Goal: Task Accomplishment & Management: Use online tool/utility

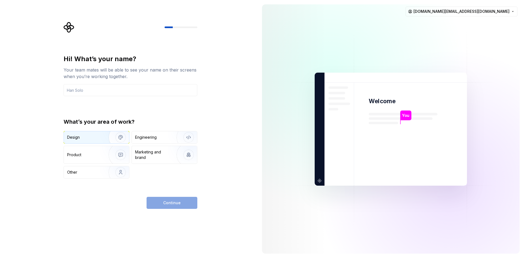
click at [96, 138] on div "Design" at bounding box center [84, 136] width 34 height 5
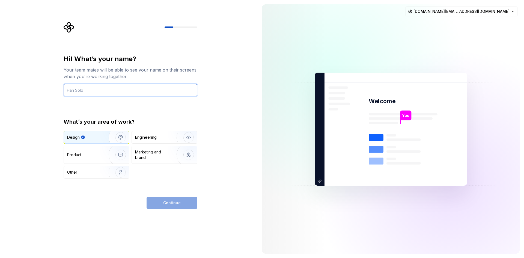
click at [101, 89] on input "text" at bounding box center [131, 90] width 134 height 12
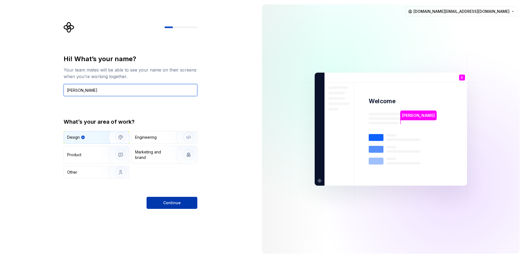
type input "Sara"
click at [170, 202] on span "Continue" at bounding box center [171, 202] width 17 height 5
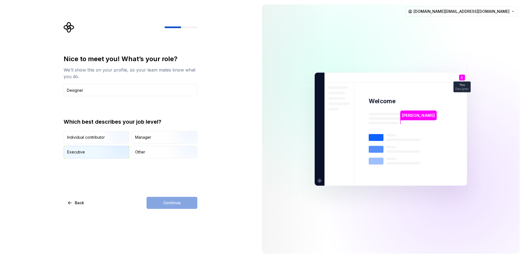
type input "Designer"
click at [114, 152] on img "button" at bounding box center [115, 158] width 35 height 37
click at [162, 200] on button "Continue" at bounding box center [171, 203] width 51 height 12
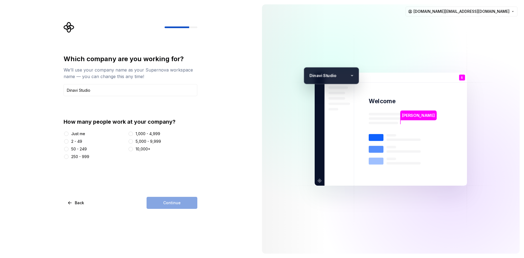
type input "Dinavi Studio"
click at [83, 134] on div "Just me" at bounding box center [78, 133] width 14 height 5
click at [68, 134] on button "Just me" at bounding box center [66, 133] width 4 height 4
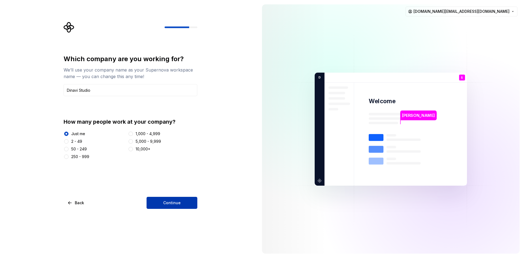
click at [164, 201] on span "Continue" at bounding box center [171, 202] width 17 height 5
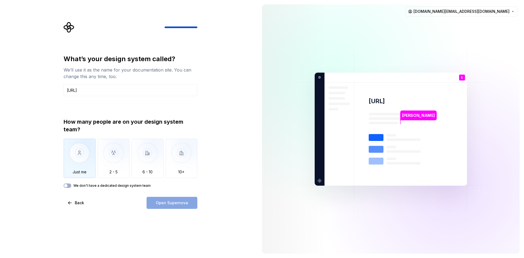
type input "[URL]"
click at [78, 164] on img "button" at bounding box center [80, 157] width 32 height 37
click at [150, 203] on button "Open Supernova" at bounding box center [171, 203] width 51 height 12
click at [70, 185] on button "We don't have a dedicated design system team" at bounding box center [68, 185] width 8 height 4
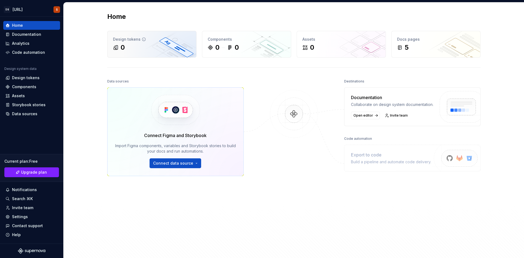
click at [144, 44] on div "0" at bounding box center [152, 47] width 78 height 9
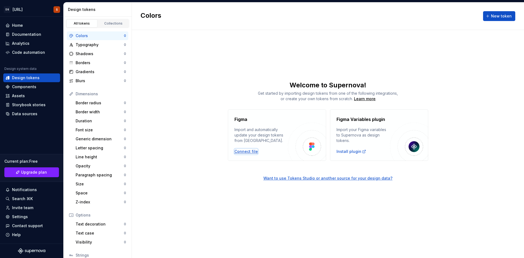
click at [244, 151] on div "Connect file" at bounding box center [245, 151] width 23 height 5
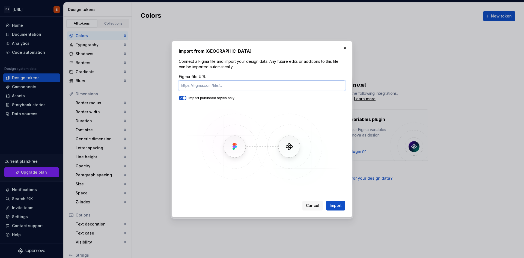
paste input "https://www.figma.com/design/NLZoQVGsRZee4p2dGTyN1p/Design-System-EXEKO?node-id…"
type input "https://www.figma.com/design/NLZoQVGsRZee4p2dGTyN1p/Design-System-EXEKO?node-id…"
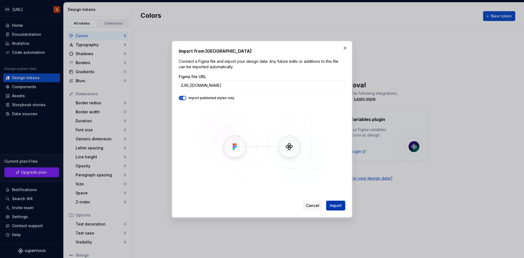
scroll to position [0, 0]
click at [337, 203] on span "Import" at bounding box center [335, 205] width 12 height 5
click at [185, 98] on span "button" at bounding box center [183, 97] width 3 height 3
click at [332, 203] on span "Import" at bounding box center [335, 205] width 12 height 5
click at [347, 48] on button "button" at bounding box center [345, 48] width 8 height 8
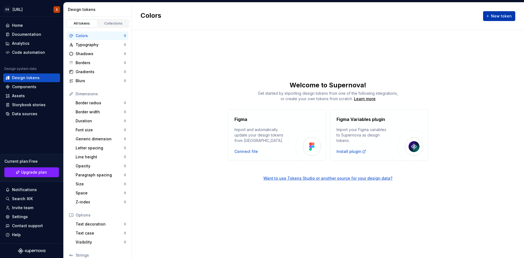
click at [490, 16] on button "New token" at bounding box center [499, 16] width 32 height 10
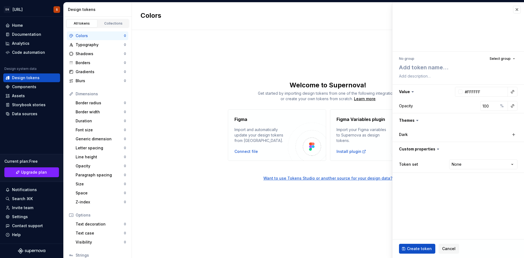
click at [411, 136] on div "Dark" at bounding box center [426, 134] width 55 height 5
click at [409, 135] on div "Dark" at bounding box center [426, 134] width 55 height 5
click at [514, 136] on button "button" at bounding box center [514, 135] width 8 height 8
click at [459, 134] on button "button" at bounding box center [457, 135] width 10 height 10
type textarea "*"
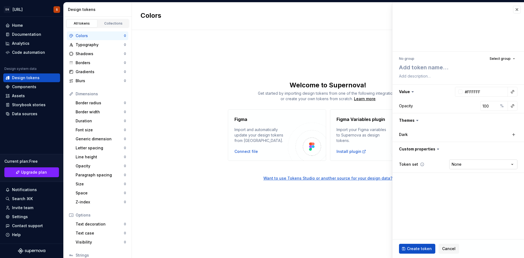
click at [461, 165] on html "DS Exeko.ai S Home Documentation Analytics Code automation Design system data D…" at bounding box center [262, 129] width 524 height 258
click at [437, 194] on html "DS Exeko.ai S Home Documentation Analytics Code automation Design system data D…" at bounding box center [262, 129] width 524 height 258
click at [438, 67] on textarea at bounding box center [457, 67] width 118 height 10
paste textarea "color-primary-500-role1 (ex: bleu neutre)"
type textarea "color-primary-500-role1 (ex: bleu neutre)"
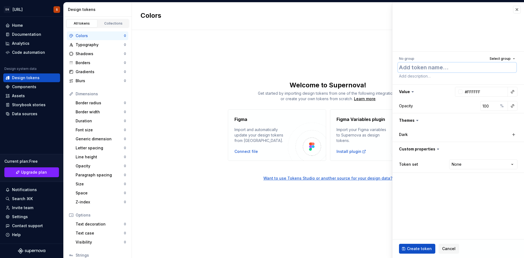
type textarea "*"
drag, startPoint x: 464, startPoint y: 69, endPoint x: 511, endPoint y: 70, distance: 47.5
click at [511, 70] on textarea "color-primary-500-role1 (ex: bleu neutre)" at bounding box center [457, 67] width 118 height 10
type textarea "color-primary-500-role1"
type textarea "*"
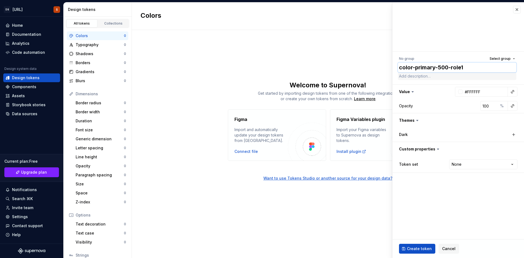
type textarea "color-primary-500-role1"
type textarea "*"
type textarea "color-primary-500-role1"
type textarea "*"
click at [477, 90] on input "#FFFFFF" at bounding box center [484, 92] width 45 height 10
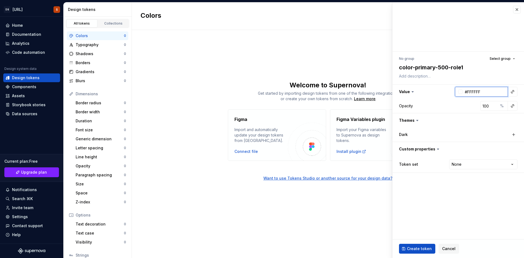
paste input "5D5BF3"
type input "#5D5BF3"
click at [444, 102] on div "Opacity 100 %" at bounding box center [458, 106] width 118 height 10
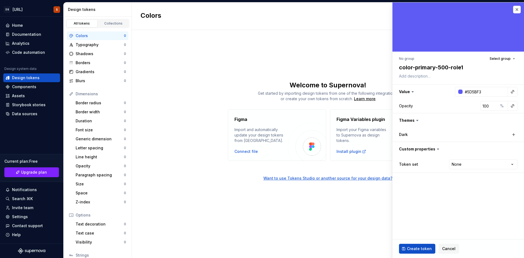
click at [416, 121] on icon at bounding box center [417, 120] width 2 height 1
click at [458, 164] on html "DS Exeko.ai S Home Documentation Analytics Code automation Design system data D…" at bounding box center [262, 129] width 524 height 258
click at [428, 216] on html "DS Exeko.ai S Home Documentation Analytics Code automation Design system data D…" at bounding box center [262, 129] width 524 height 258
click at [423, 250] on span "Create token" at bounding box center [419, 248] width 25 height 5
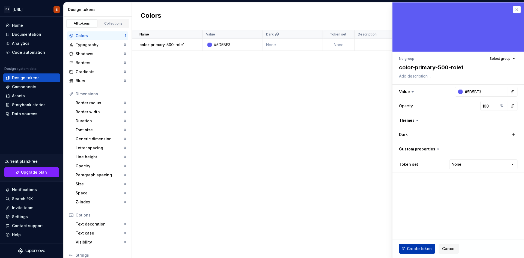
type textarea "*"
type input "#FFFFFF"
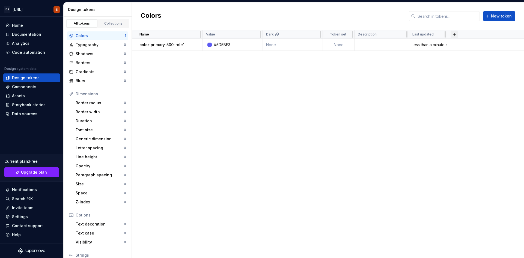
click at [453, 34] on button "button" at bounding box center [454, 35] width 8 height 8
click at [421, 59] on span "New custom property" at bounding box center [425, 56] width 63 height 9
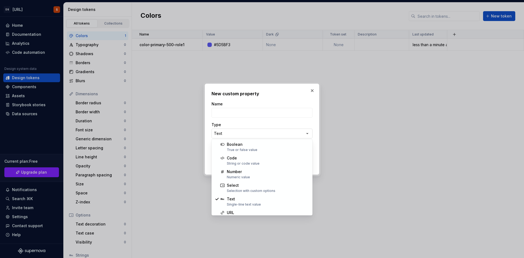
click at [250, 130] on div "**********" at bounding box center [262, 129] width 524 height 258
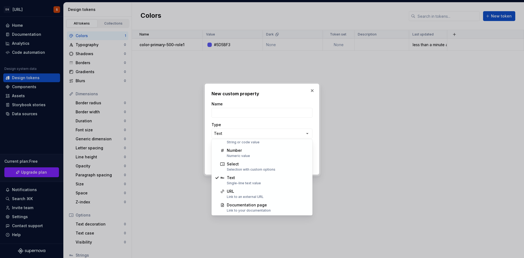
click at [415, 111] on div at bounding box center [262, 129] width 524 height 258
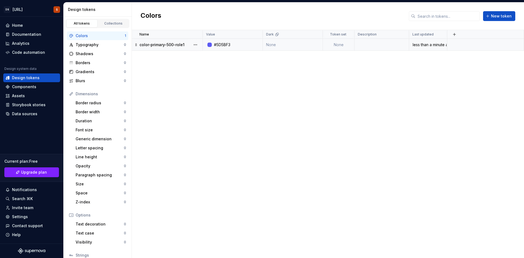
click at [179, 40] on td "color-primary-500-role1" at bounding box center [167, 45] width 71 height 12
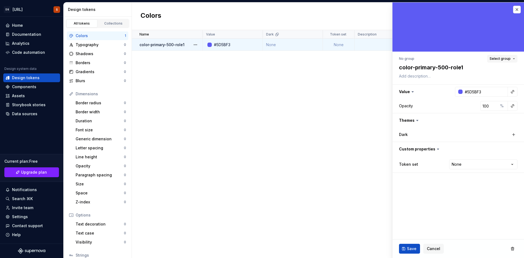
click at [506, 58] on span "Select group" at bounding box center [499, 58] width 21 height 4
click at [478, 90] on div "Create group" at bounding box center [477, 90] width 74 height 5
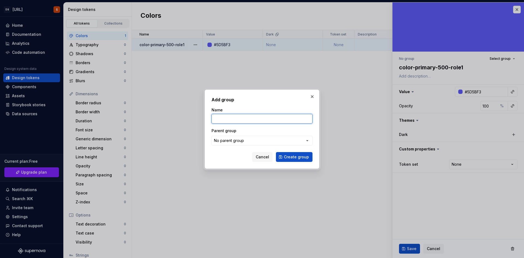
type textarea "*"
type input "Couleurs Primaires"
click at [295, 156] on span "Create group" at bounding box center [296, 156] width 25 height 5
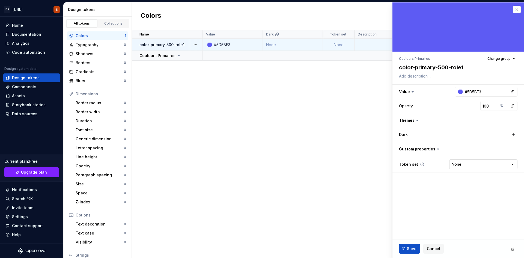
click at [462, 163] on html "DS Exeko.ai S Home Documentation Analytics Code automation Design system data D…" at bounding box center [262, 129] width 524 height 258
click at [423, 182] on html "DS Exeko.ai S Home Documentation Analytics Code automation Design system data D…" at bounding box center [262, 129] width 524 height 258
click at [499, 60] on span "Change group" at bounding box center [498, 58] width 23 height 4
click at [483, 89] on div "Couleurs Primaires" at bounding box center [477, 90] width 74 height 5
click at [405, 249] on button "Save" at bounding box center [409, 249] width 21 height 10
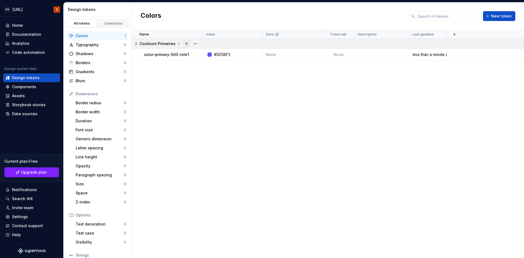
click at [186, 43] on button "button" at bounding box center [187, 44] width 8 height 8
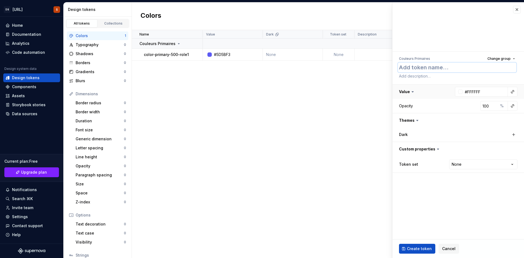
paste textarea "color-primary-500-role2 (ex: élève)"
type textarea "*"
type textarea "color-primary-500-role2 (ex: élève)"
drag, startPoint x: 464, startPoint y: 68, endPoint x: 506, endPoint y: 66, distance: 41.5
click at [506, 66] on textarea "color-primary-500-role2 (ex: élève)" at bounding box center [457, 67] width 118 height 10
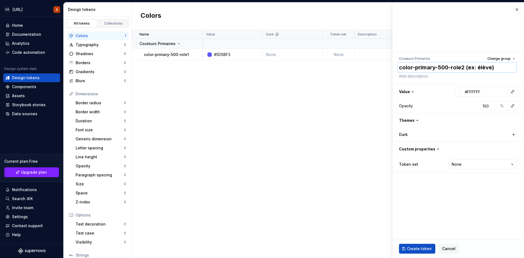
type textarea "*"
type textarea "color-primary-500-role2"
type textarea "*"
click at [474, 91] on input "#FFFFFF" at bounding box center [484, 92] width 45 height 10
paste input "BC06BC"
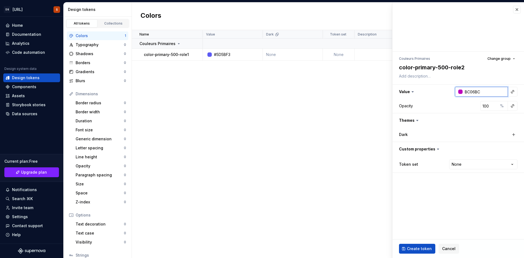
type input "BC06BC"
type textarea "*"
type input "#BC06BC"
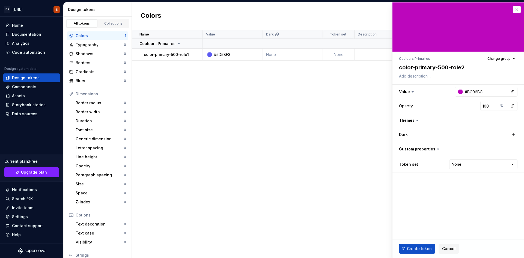
click at [460, 105] on div "Opacity 100 %" at bounding box center [458, 106] width 118 height 10
click at [453, 164] on html "DS Exeko.ai S Home Documentation Analytics Code automation Design system data D…" at bounding box center [262, 129] width 524 height 258
click at [444, 158] on html "DS Exeko.ai S Home Documentation Analytics Code automation Design system data D…" at bounding box center [262, 129] width 524 height 258
click at [420, 247] on span "Create token" at bounding box center [419, 248] width 25 height 5
type textarea "*"
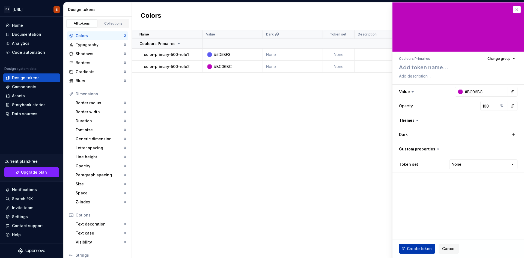
type input "#FFFFFF"
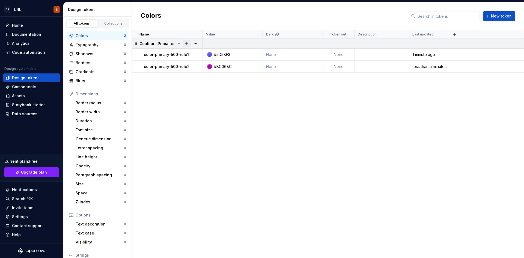
click at [187, 43] on button "button" at bounding box center [187, 44] width 8 height 8
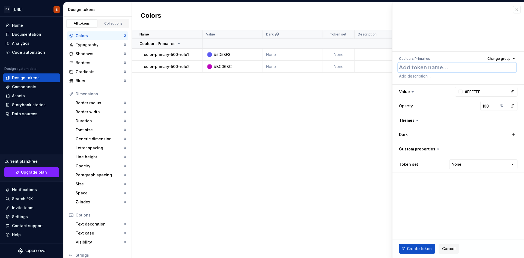
paste textarea "color-primary-500-role3"
type textarea "*"
type textarea "color-primary-500-role3"
type textarea "*"
click at [477, 90] on input "#FFFFFF" at bounding box center [484, 92] width 45 height 10
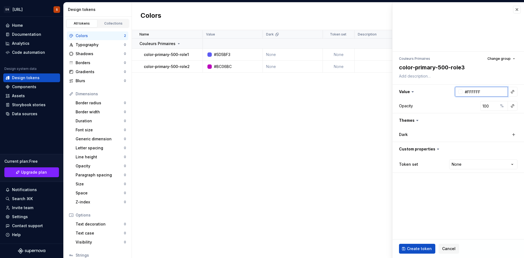
paste input "99BD05"
type input "99BD05"
type textarea "*"
type input "#99BD05"
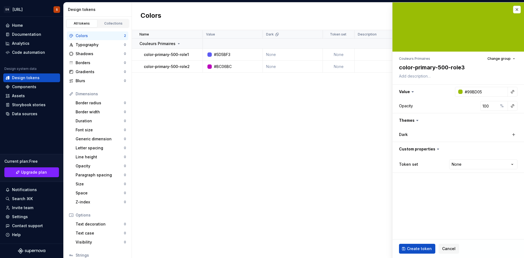
click at [415, 248] on span "Create token" at bounding box center [419, 248] width 25 height 5
type textarea "*"
type input "#FFFFFF"
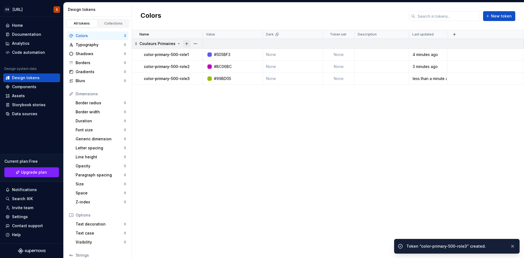
click at [184, 42] on button "button" at bounding box center [187, 44] width 8 height 8
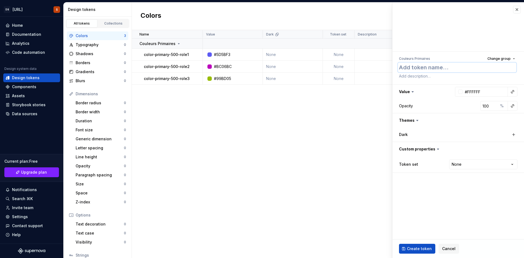
paste textarea "color-primary-500-role4"
type textarea "*"
type textarea "color-primary-500-role4"
type textarea "*"
click at [475, 92] on input "#FFFFFF" at bounding box center [484, 92] width 45 height 10
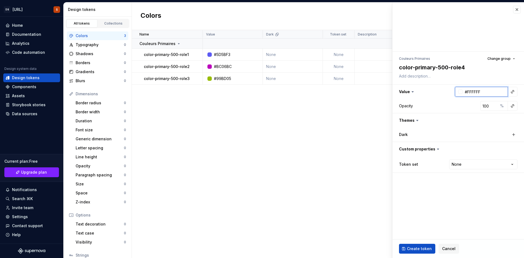
paste input "FCE960"
type input "FCE960"
type textarea "*"
type input "#FCE960"
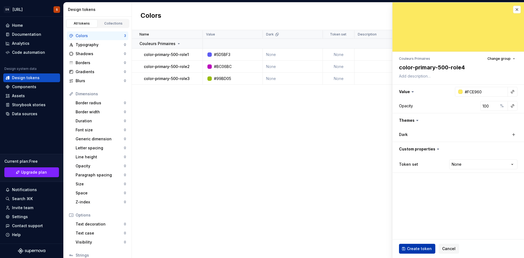
click at [419, 245] on button "Create token" at bounding box center [417, 249] width 36 height 10
type textarea "*"
type input "#FFFFFF"
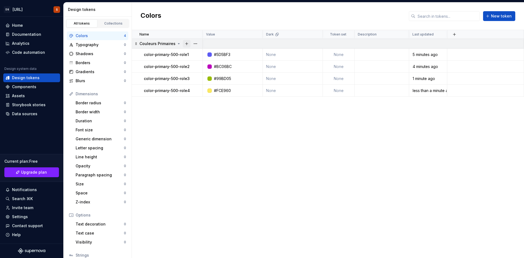
click at [187, 44] on button "button" at bounding box center [187, 44] width 8 height 8
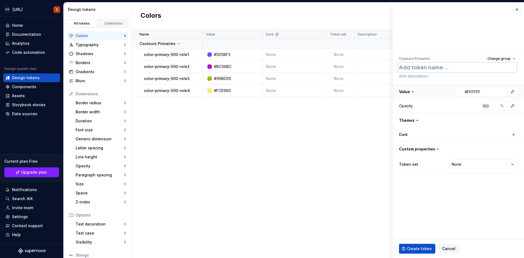
paste textarea "color-primary-500-neutral"
type textarea "*"
type textarea "color-primary-500-neutral"
type textarea "*"
click at [480, 87] on input "#FFFFFF" at bounding box center [484, 92] width 45 height 10
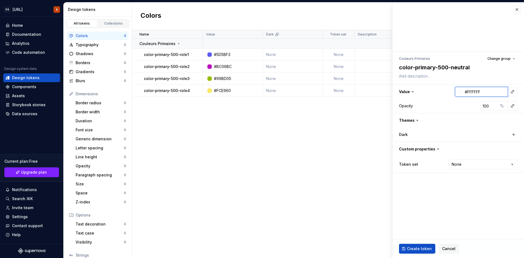
paste input "FF3B3E"
type input "FF3B3E"
type textarea "*"
type input "#FF3B3E"
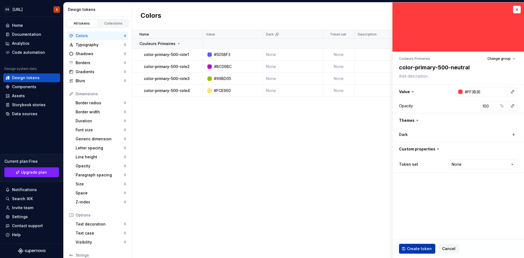
click at [409, 246] on span "Create token" at bounding box center [419, 248] width 25 height 5
type textarea "*"
type input "#FFFFFF"
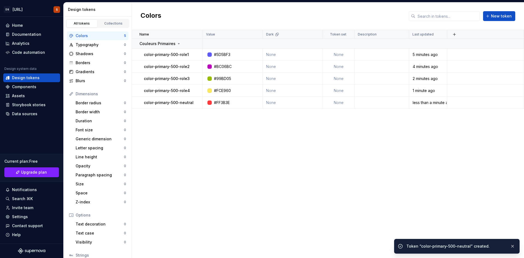
click at [337, 189] on div "Name Value Dark Token set Description Last updated Couleurs Primaires color-pri…" at bounding box center [328, 144] width 392 height 228
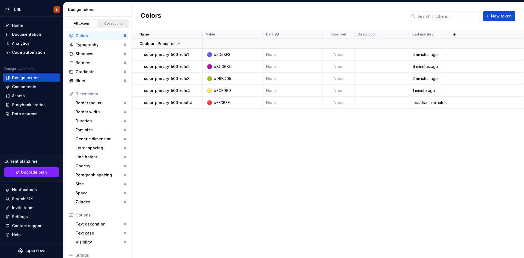
click at [106, 24] on div "Collections" at bounding box center [113, 23] width 27 height 4
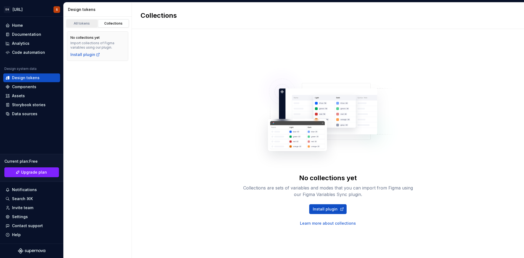
click at [85, 22] on div "All tokens" at bounding box center [81, 23] width 27 height 4
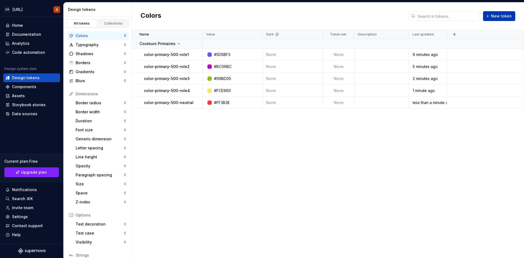
click at [495, 16] on span "New token" at bounding box center [501, 15] width 21 height 5
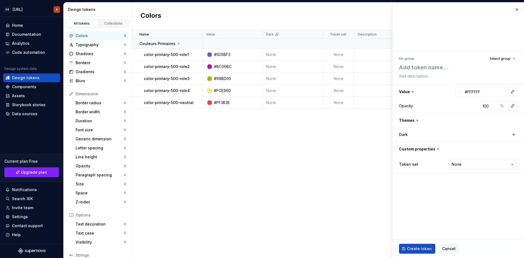
type textarea "*"
click at [515, 11] on button "button" at bounding box center [517, 10] width 8 height 8
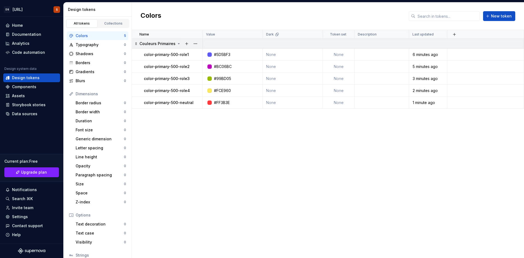
click at [142, 42] on p "Couleurs Primaires" at bounding box center [157, 43] width 36 height 5
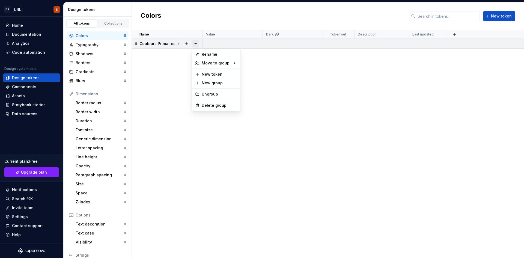
click at [195, 44] on button "button" at bounding box center [195, 44] width 8 height 8
click at [209, 82] on div "New group" at bounding box center [219, 82] width 35 height 5
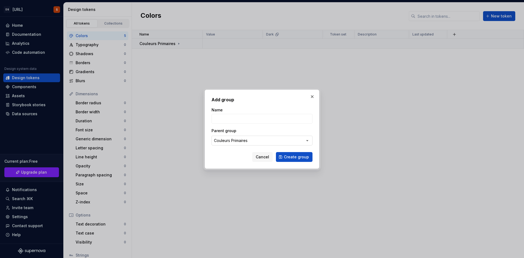
click at [229, 141] on div "Couleurs Primaires" at bounding box center [231, 140] width 34 height 5
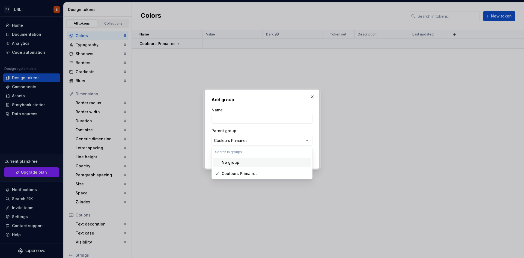
click at [232, 164] on div "No group" at bounding box center [230, 162] width 18 height 5
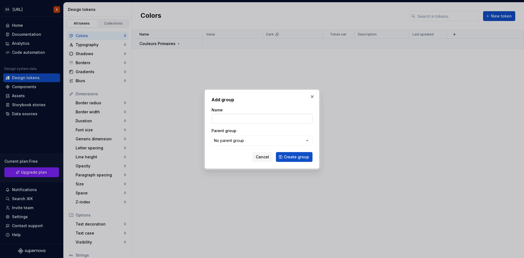
click at [230, 123] on input "Name" at bounding box center [261, 119] width 101 height 10
paste input "Couleurs d’accent"
type input "Couleurs d’accent"
click at [286, 157] on span "Create group" at bounding box center [296, 156] width 25 height 5
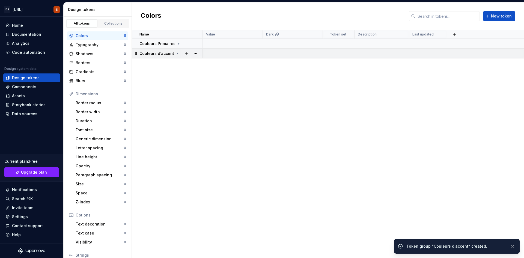
click at [172, 56] on p "Couleurs d’accent" at bounding box center [156, 53] width 35 height 5
click at [172, 42] on p "Couleurs Primaires" at bounding box center [157, 43] width 36 height 5
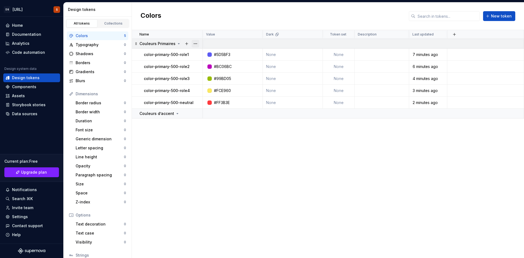
click at [193, 43] on button "button" at bounding box center [195, 44] width 8 height 8
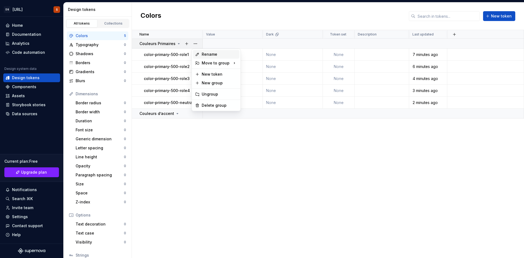
click at [217, 56] on div "Rename" at bounding box center [219, 54] width 35 height 5
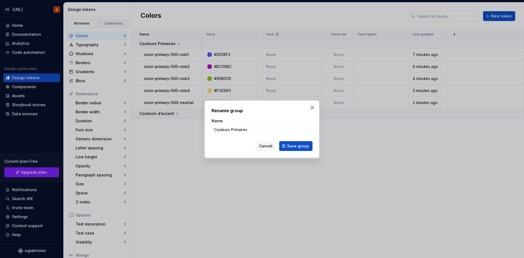
click at [310, 107] on button "button" at bounding box center [312, 108] width 8 height 8
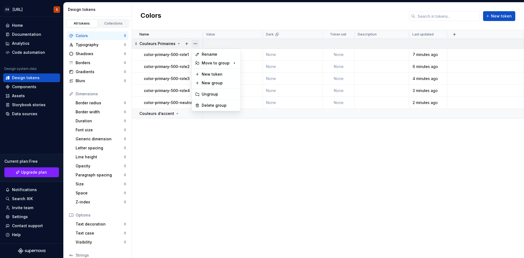
click at [194, 46] on button "button" at bounding box center [195, 44] width 8 height 8
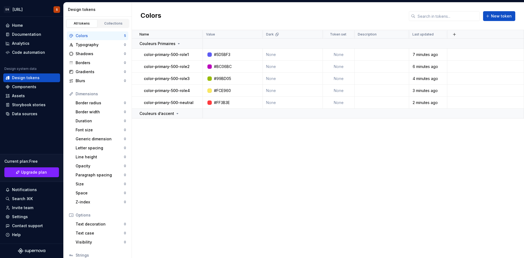
click at [179, 122] on html "DS Exeko.ai S Home Documentation Analytics Code automation Design system data D…" at bounding box center [262, 129] width 524 height 258
click at [183, 114] on button "button" at bounding box center [187, 114] width 8 height 8
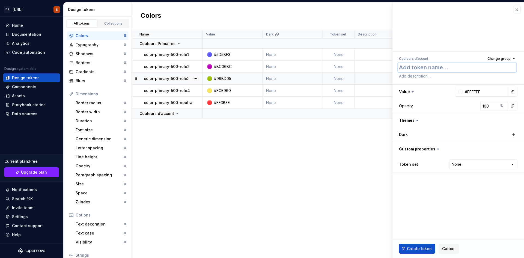
paste textarea "color-accent-1"
type textarea "*"
type textarea "color-accent-1"
type textarea "*"
click at [470, 92] on input "#FFFFFF" at bounding box center [484, 92] width 45 height 10
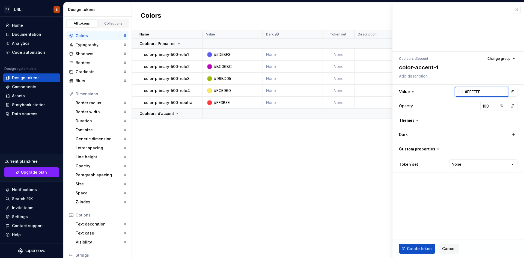
paste input "98A0"
type input "98A0FF"
type textarea "*"
type input "#98A0FF"
click at [472, 160] on html "DS Exeko.ai S Home Documentation Analytics Code automation Design system data D…" at bounding box center [262, 129] width 524 height 258
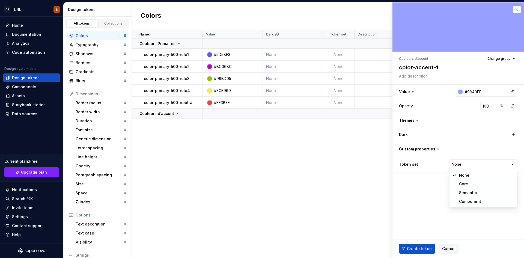
click at [432, 194] on html "DS Exeko.ai S Home Documentation Analytics Code automation Design system data D…" at bounding box center [262, 129] width 524 height 258
click at [408, 245] on button "Create token" at bounding box center [417, 249] width 36 height 10
type textarea "*"
type input "#FFFFFF"
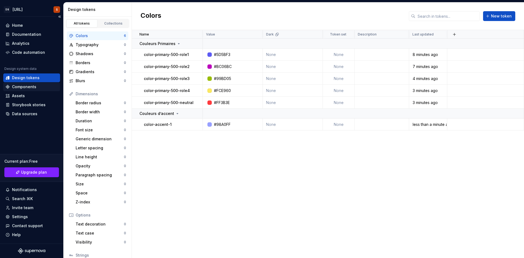
click at [22, 88] on div "Components" at bounding box center [24, 86] width 24 height 5
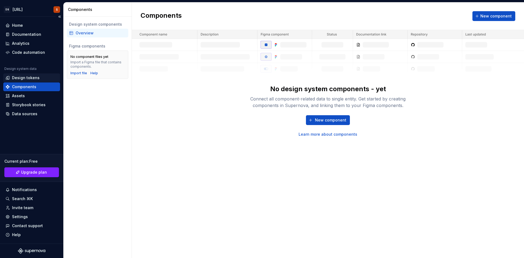
click at [21, 77] on div "Design tokens" at bounding box center [26, 77] width 28 height 5
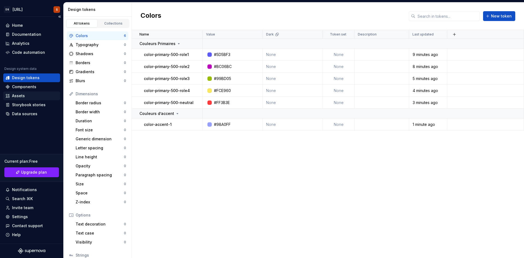
click at [18, 95] on div "Assets" at bounding box center [18, 95] width 13 height 5
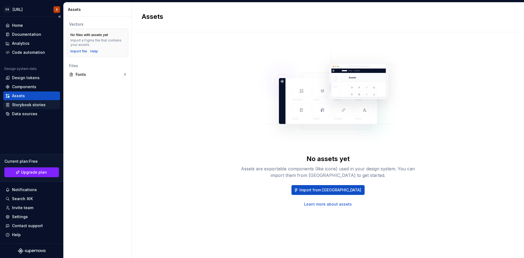
click at [17, 103] on div "Storybook stories" at bounding box center [29, 104] width 34 height 5
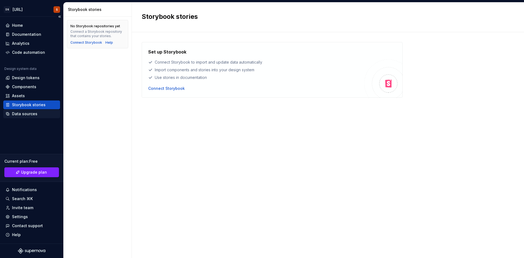
click at [15, 111] on div "Data sources" at bounding box center [24, 113] width 25 height 5
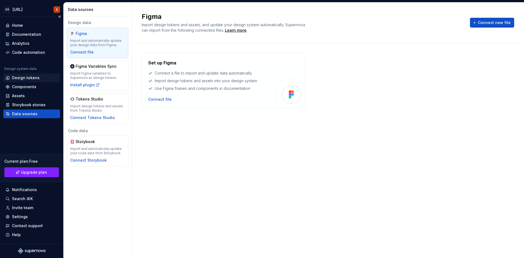
click at [22, 75] on div "Design tokens" at bounding box center [26, 77] width 28 height 5
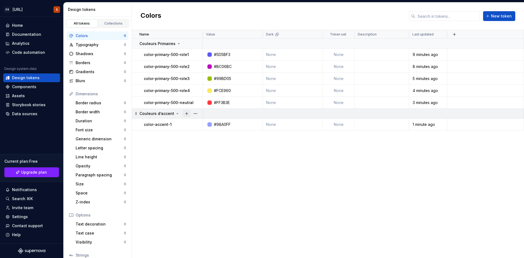
click at [187, 112] on button "button" at bounding box center [187, 114] width 8 height 8
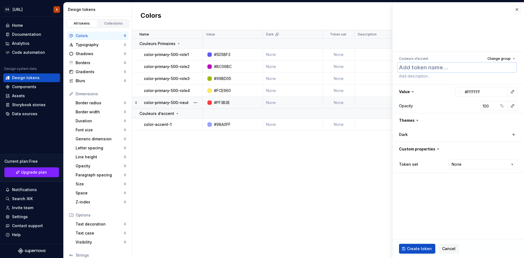
paste textarea "color-accent-2"
type textarea "*"
type textarea "color-accent-2"
type textarea "*"
click at [481, 90] on input "#FFFFFF" at bounding box center [484, 92] width 45 height 10
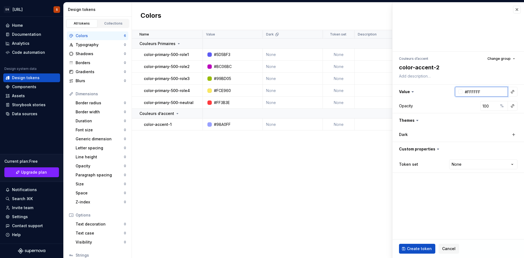
paste input "D659D6"
type input "D659D6"
type textarea "*"
type input "#D659D6"
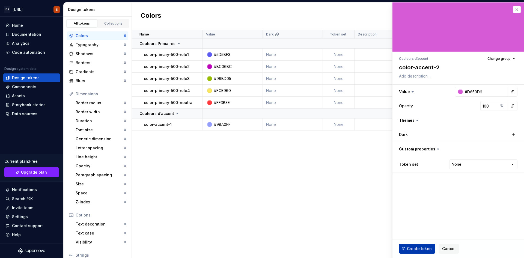
click at [406, 247] on button "Create token" at bounding box center [417, 249] width 36 height 10
type textarea "*"
type input "#FFFFFF"
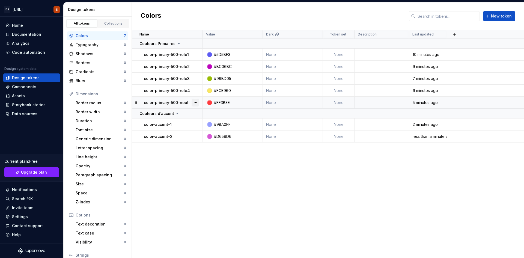
click at [192, 104] on button "button" at bounding box center [195, 103] width 8 height 8
click at [210, 116] on div "Open detail" at bounding box center [216, 113] width 46 height 9
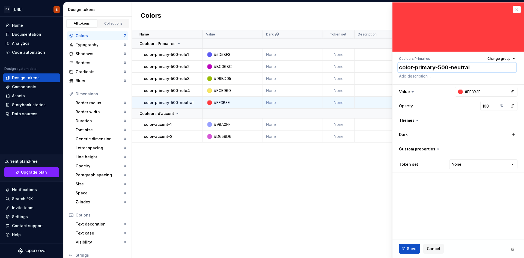
click at [451, 66] on textarea "color-primary-500-neutral" at bounding box center [457, 67] width 118 height 10
click at [452, 67] on textarea "color-primary-500-neutral" at bounding box center [457, 67] width 118 height 10
drag, startPoint x: 452, startPoint y: 68, endPoint x: 485, endPoint y: 71, distance: 32.9
click at [485, 71] on textarea "color-primary-500-neutral" at bounding box center [457, 67] width 118 height 10
type textarea "*"
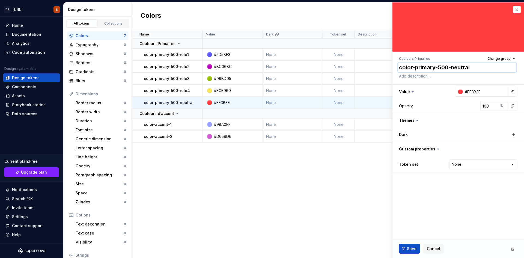
type textarea "color-primary-500-a"
type textarea "*"
type textarea "color-primary-500-ad"
type textarea "*"
type textarea "color-primary-500-adm"
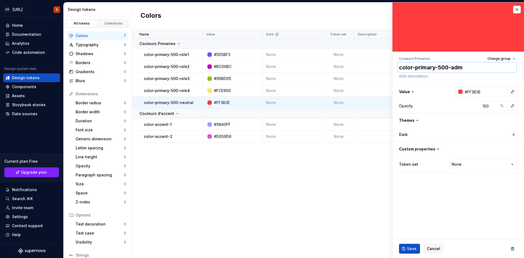
type textarea "*"
type textarea "color-primary-500-admi"
type textarea "*"
type textarea "color-primary-500-admin"
type textarea "*"
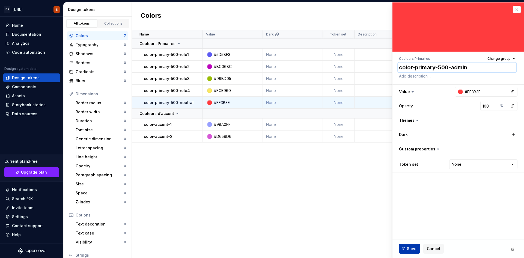
type textarea "color-primary-500-admin"
click at [409, 248] on span "Save" at bounding box center [412, 248] width 10 height 5
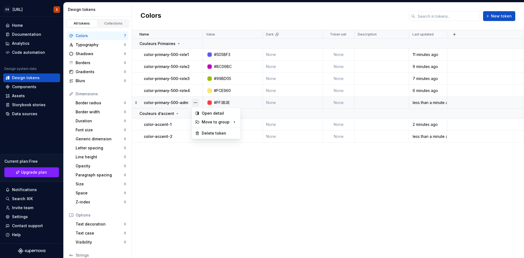
click at [197, 100] on button "button" at bounding box center [195, 103] width 8 height 8
click at [185, 159] on html "DS Exeko.ai S Home Documentation Analytics Code automation Design system data D…" at bounding box center [262, 129] width 524 height 258
click at [179, 90] on p "color-primary-500-role4" at bounding box center [167, 90] width 46 height 5
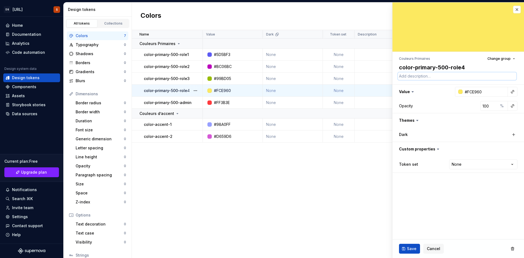
click at [416, 72] on textarea at bounding box center [457, 76] width 118 height 8
click at [416, 68] on textarea "color-primary-500-role4" at bounding box center [457, 67] width 118 height 10
paste textarea "eleve"
type textarea "*"
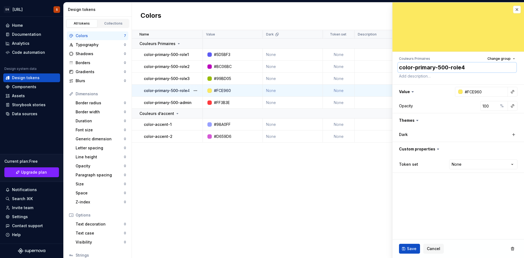
type textarea "color-primary-500-eleve"
type textarea "*"
type textarea "color-primary-500-eleve"
click at [413, 245] on button "Save" at bounding box center [409, 249] width 21 height 10
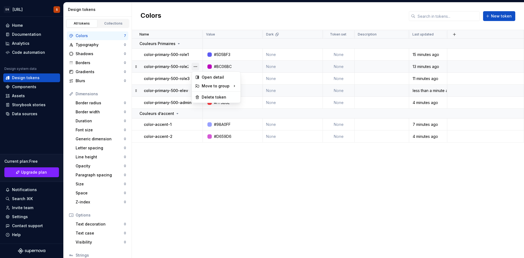
click at [193, 67] on button "button" at bounding box center [195, 67] width 8 height 8
click at [201, 77] on div "Open detail" at bounding box center [216, 77] width 46 height 9
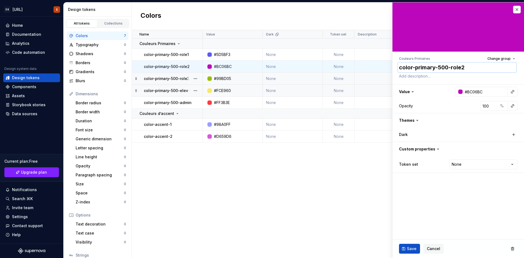
click at [437, 69] on textarea "color-primary-500-role2" at bounding box center [457, 67] width 118 height 10
paste textarea "agence"
type textarea "*"
type textarea "color-primary-500-agence"
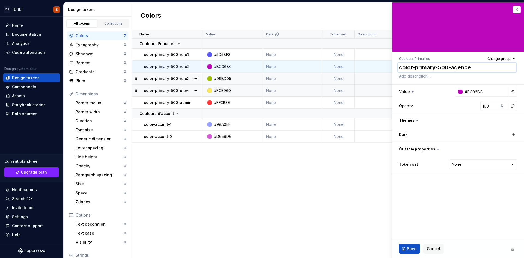
type textarea "*"
type textarea "color-primary-500-agence"
click at [407, 250] on span "Save" at bounding box center [412, 248] width 10 height 5
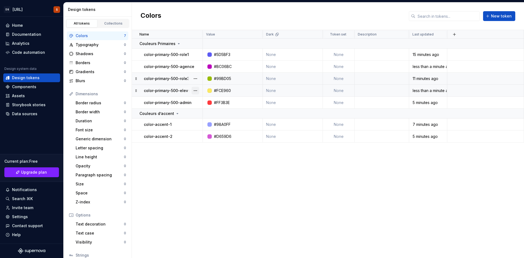
click at [193, 91] on button "button" at bounding box center [195, 91] width 8 height 8
click at [207, 101] on div "Open detail" at bounding box center [219, 100] width 35 height 5
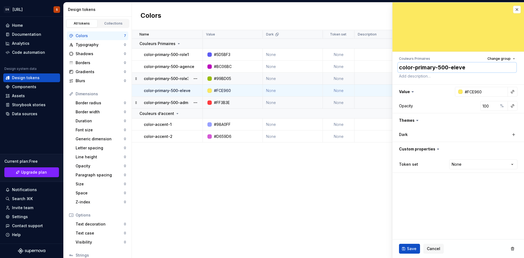
click at [470, 67] on textarea "color-primary-500-eleve" at bounding box center [457, 67] width 118 height 10
click at [474, 69] on textarea "color-primary-500-eleve" at bounding box center [457, 67] width 118 height 10
click at [472, 67] on textarea "color-primary-500-eleve" at bounding box center [457, 67] width 118 height 10
type textarea "*"
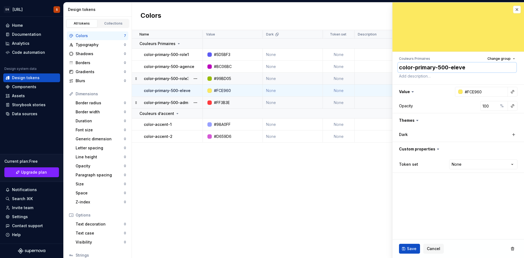
type textarea "color-primary-500-eleve-"
type textarea "*"
type textarea "color-primary-500-eleve-p"
type textarea "*"
type textarea "color-primary-500-eleve-pa"
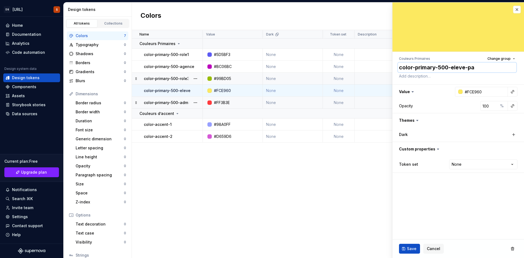
type textarea "*"
type textarea "color-primary-500-eleve-par"
type textarea "*"
type textarea "color-primary-500-eleve-pare"
type textarea "*"
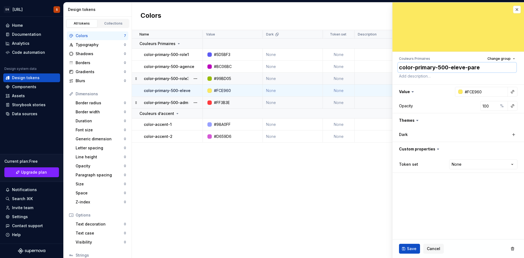
type textarea "color-primary-500-eleve-paren"
type textarea "*"
type textarea "color-primary-500-eleve-parent"
type textarea "*"
type textarea "color-primary-500-eleve-parent"
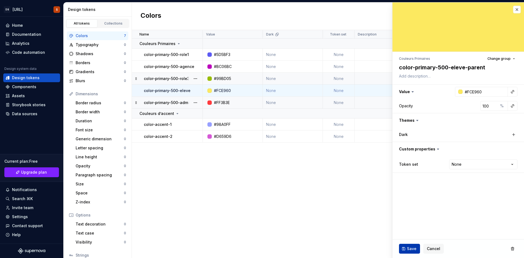
click at [414, 248] on span "Save" at bounding box center [412, 248] width 10 height 5
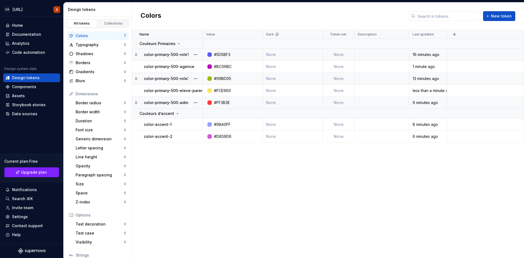
click at [178, 52] on p "color-primary-500-role1" at bounding box center [166, 54] width 45 height 5
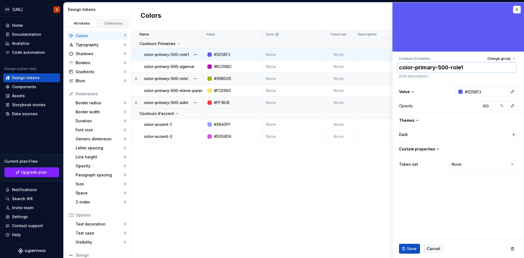
click at [461, 68] on textarea "color-primary-500-role1" at bounding box center [457, 67] width 118 height 10
drag, startPoint x: 450, startPoint y: 69, endPoint x: 487, endPoint y: 63, distance: 36.8
click at [484, 64] on textarea "color-primary-500-role1" at bounding box center [457, 67] width 118 height 10
type textarea "*"
type textarea "color-primary-500-n"
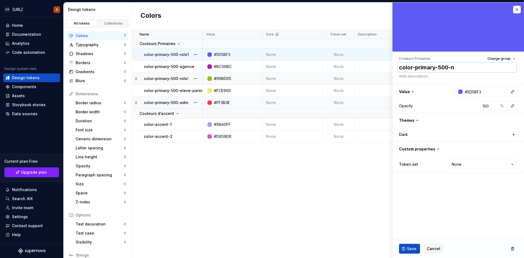
type textarea "*"
type textarea "color-primary-500-ne"
type textarea "*"
type textarea "color-primary-500-neu"
type textarea "*"
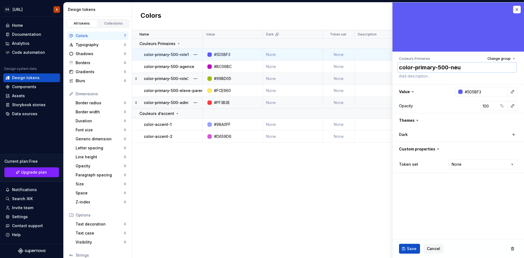
type textarea "color-primary-500-neut"
type textarea "*"
type textarea "color-primary-500-neutr"
type textarea "*"
type textarea "color-primary-500-neutra"
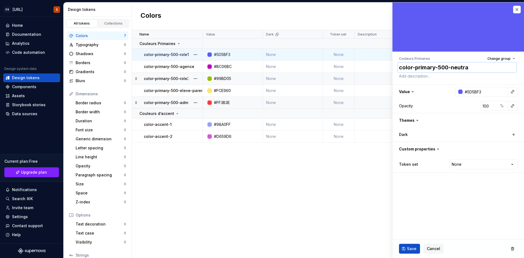
type textarea "*"
type textarea "color-primary-500-neutral"
click at [410, 245] on button "Save" at bounding box center [409, 249] width 21 height 10
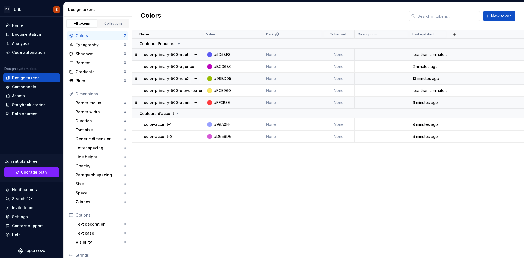
click at [184, 75] on td "color-primary-500-role3" at bounding box center [167, 79] width 71 height 12
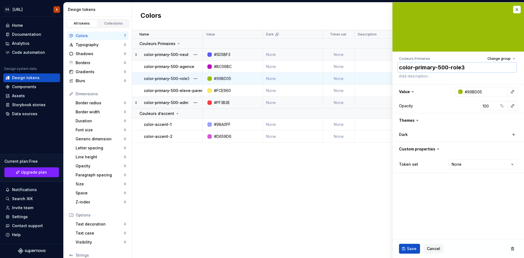
click at [419, 66] on textarea "color-primary-500-role3" at bounding box center [457, 67] width 118 height 10
paste textarea "professeur"
type textarea "*"
type textarea "color-primary-500-professeur"
click at [402, 247] on button "Save" at bounding box center [409, 249] width 21 height 10
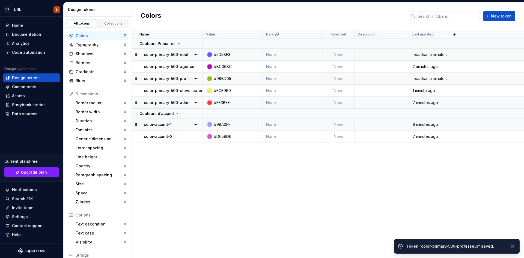
click at [179, 125] on div "color-accent-1" at bounding box center [173, 124] width 58 height 5
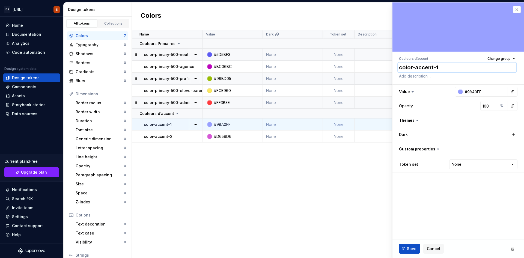
click at [438, 71] on textarea "color-accent-1" at bounding box center [457, 67] width 118 height 10
click at [436, 70] on textarea "color-accent-1" at bounding box center [457, 67] width 118 height 10
drag, startPoint x: 435, startPoint y: 68, endPoint x: 449, endPoint y: 71, distance: 13.9
click at [448, 71] on textarea "color-accent-1" at bounding box center [457, 67] width 118 height 10
type textarea "*"
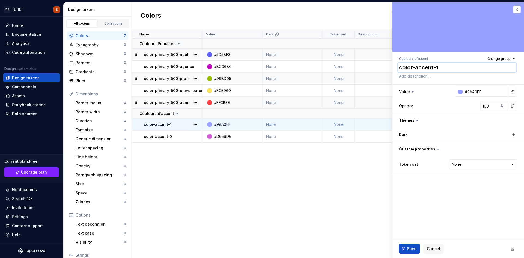
type textarea "color-accent-n"
type textarea "*"
type textarea "color-accent-ne"
type textarea "*"
type textarea "color-accent-neu"
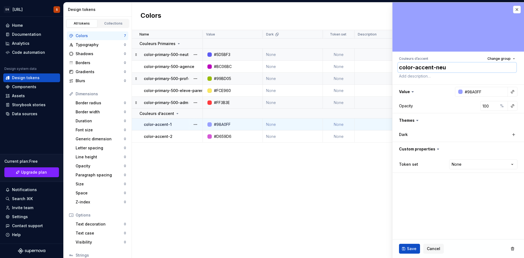
type textarea "*"
type textarea "color-accent-neut"
type textarea "*"
type textarea "color-accent-neutt"
type textarea "*"
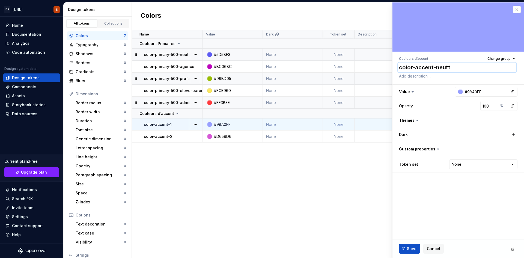
type textarea "color-accent-neuttr"
type textarea "*"
type textarea "color-accent-neuttra"
type textarea "*"
type textarea "color-accent-neuttral"
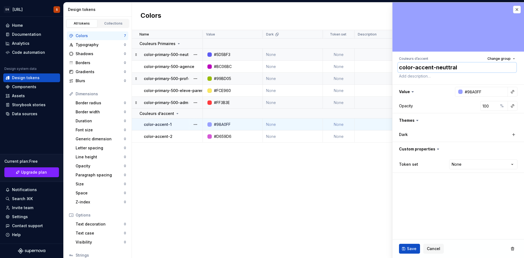
type textarea "*"
type textarea "color-accent-neuttra"
type textarea "*"
type textarea "color-accent-neuttr"
type textarea "*"
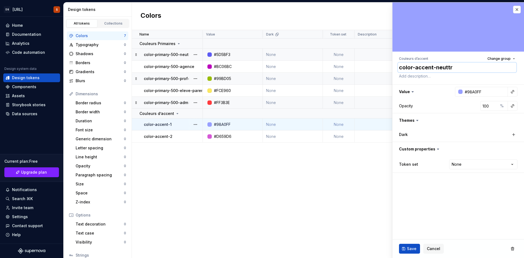
type textarea "color-accent-neutt"
type textarea "*"
type textarea "color-accent-neut"
type textarea "*"
type textarea "color-accent-neutr"
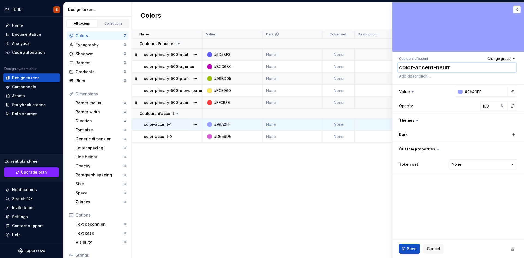
type textarea "*"
type textarea "color-accent-neutra"
type textarea "*"
type textarea "color-accent-neutral"
type textarea "*"
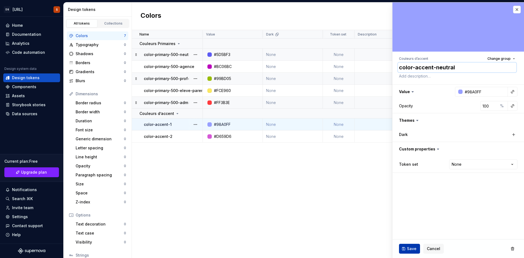
type textarea "color-accent-neutral"
click at [405, 247] on button "Save" at bounding box center [409, 249] width 21 height 10
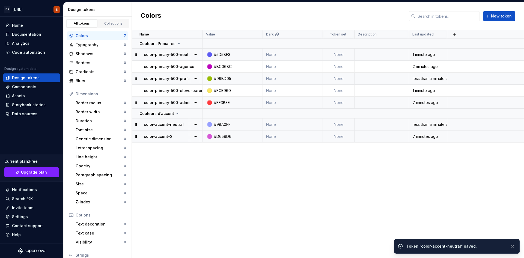
click at [179, 136] on div "color-accent-2" at bounding box center [173, 136] width 58 height 5
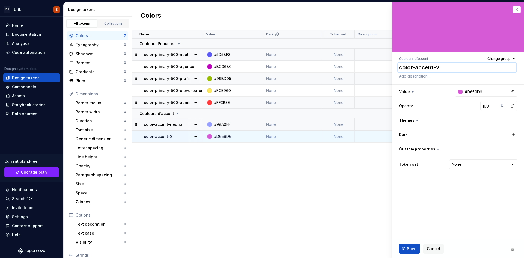
click at [434, 68] on textarea "color-accent-2" at bounding box center [457, 67] width 118 height 10
drag, startPoint x: 435, startPoint y: 68, endPoint x: 444, endPoint y: 68, distance: 8.7
click at [444, 68] on textarea "color-accent-2" at bounding box center [457, 67] width 118 height 10
type textarea "*"
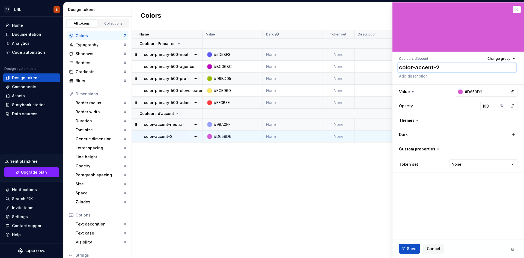
type textarea "color-accent-a"
type textarea "*"
type textarea "color-accent-ag"
type textarea "*"
type textarea "color-accent-age"
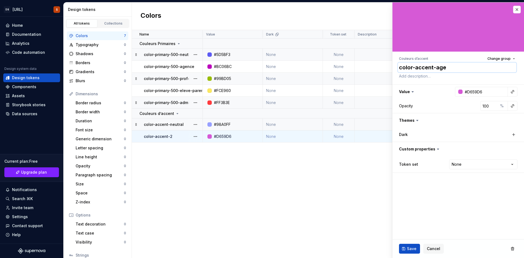
type textarea "*"
type textarea "color-accent-agen"
type textarea "*"
type textarea "color-accent-agenc"
type textarea "*"
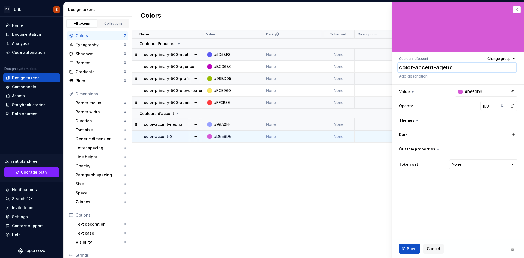
type textarea "color-accent-agence"
type textarea "*"
type textarea "color-accent-agence"
click at [410, 247] on span "Save" at bounding box center [412, 248] width 10 height 5
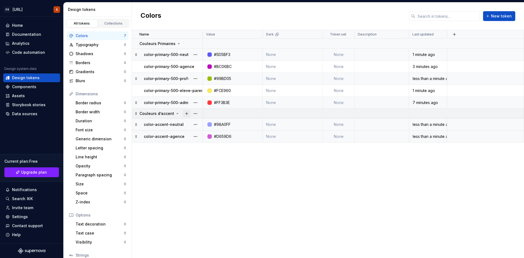
click at [185, 112] on button "button" at bounding box center [187, 114] width 8 height 8
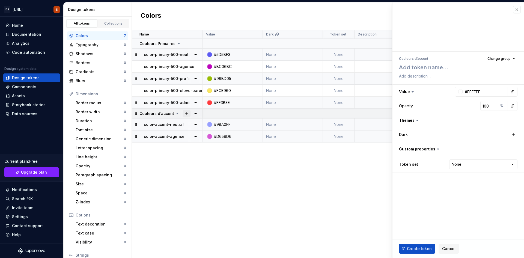
type textarea "*"
type textarea "c"
type textarea "*"
type textarea "co"
type textarea "*"
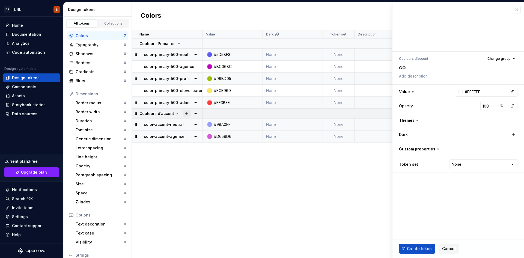
type textarea "col"
type textarea "*"
type textarea "colo"
type textarea "*"
type textarea "color"
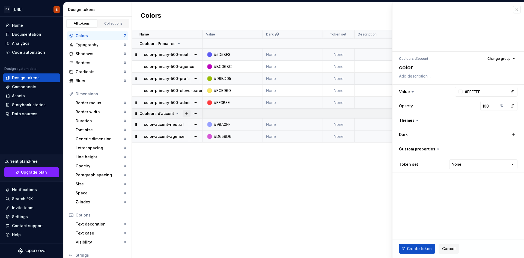
type textarea "*"
type textarea "color-"
type textarea "*"
type textarea "color-a"
type textarea "*"
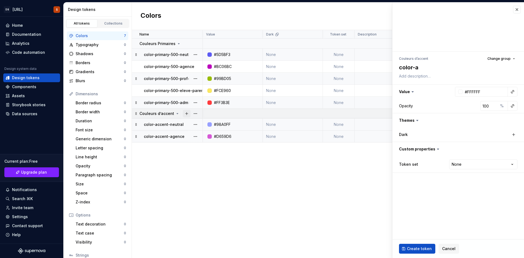
type textarea "color-ac"
type textarea "*"
type textarea "color-acc"
type textarea "*"
type textarea "color-acce"
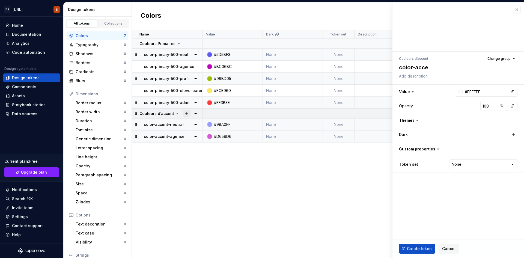
type textarea "*"
type textarea "color-accen"
type textarea "*"
type textarea "color-accent"
click at [470, 94] on input "#FFFFFF" at bounding box center [484, 92] width 45 height 10
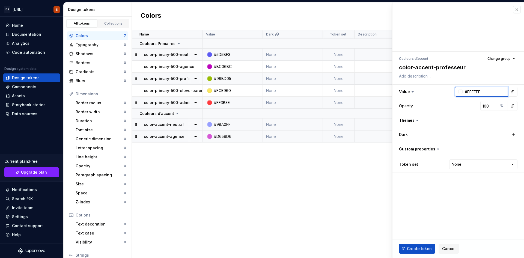
paste input "C9E46C"
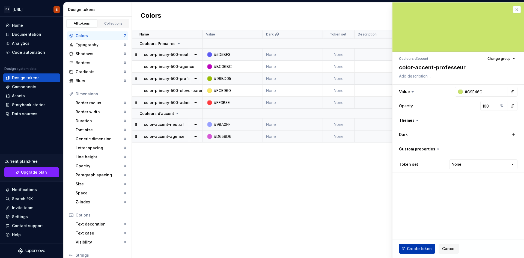
click at [427, 248] on span "Create token" at bounding box center [419, 248] width 25 height 5
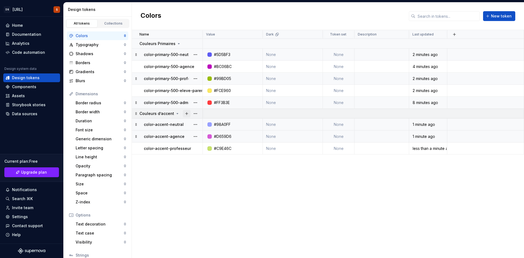
click at [188, 113] on button "button" at bounding box center [187, 114] width 8 height 8
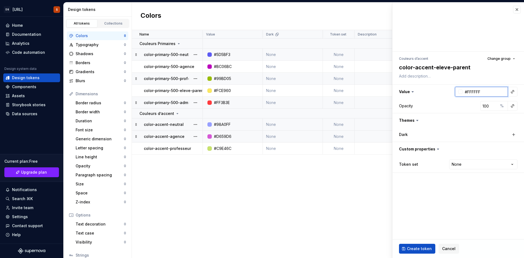
click at [479, 91] on input "#FFFFFF" at bounding box center [484, 92] width 45 height 10
paste input "FFF1A8"
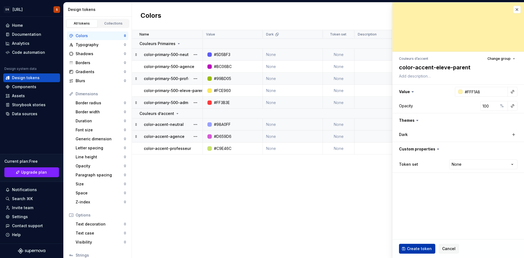
click at [422, 247] on span "Create token" at bounding box center [419, 248] width 25 height 5
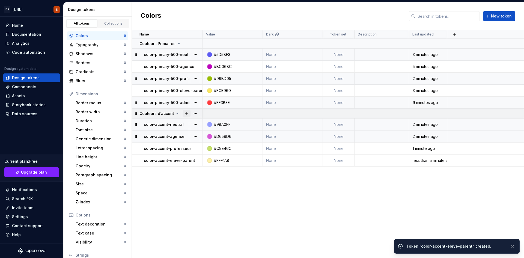
click at [187, 113] on button "button" at bounding box center [187, 114] width 8 height 8
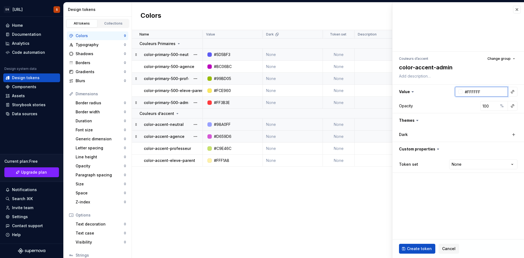
click at [478, 89] on input "#FFFFFF" at bounding box center [484, 92] width 45 height 10
paste input "FF7F7D"
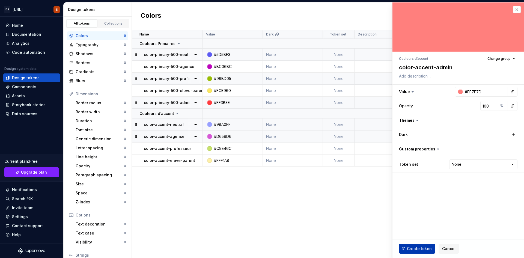
click at [413, 248] on span "Create token" at bounding box center [419, 248] width 25 height 5
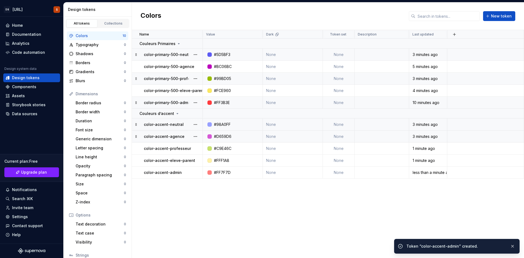
click at [332, 233] on div "Name Value Dark Token set Description Last updated Couleurs Primaires color-pri…" at bounding box center [328, 144] width 392 height 228
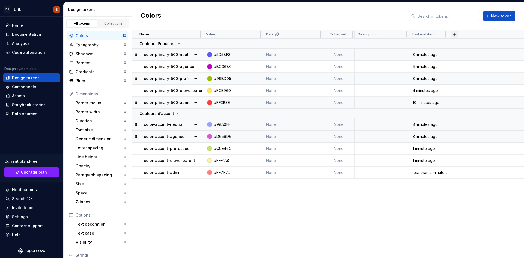
click at [454, 34] on button "button" at bounding box center [454, 35] width 8 height 8
click at [439, 59] on div "New custom property" at bounding box center [423, 56] width 41 height 5
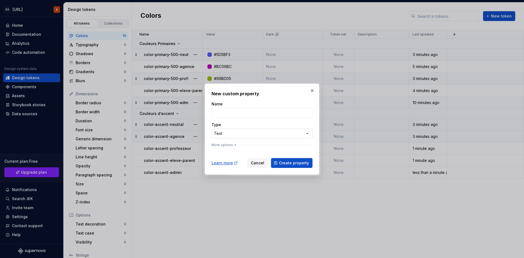
click at [257, 132] on div "**********" at bounding box center [262, 129] width 524 height 258
click at [313, 89] on div "**********" at bounding box center [262, 129] width 524 height 258
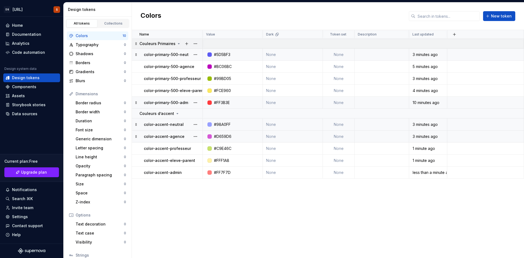
drag, startPoint x: 165, startPoint y: 44, endPoint x: 157, endPoint y: 44, distance: 8.2
click at [157, 44] on p "Couleurs Primaires" at bounding box center [157, 43] width 36 height 5
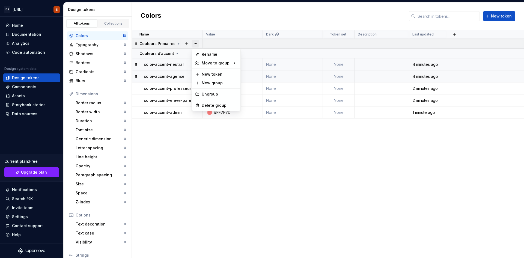
click at [193, 46] on button "button" at bounding box center [195, 44] width 8 height 8
click at [220, 82] on div "New group" at bounding box center [219, 82] width 35 height 5
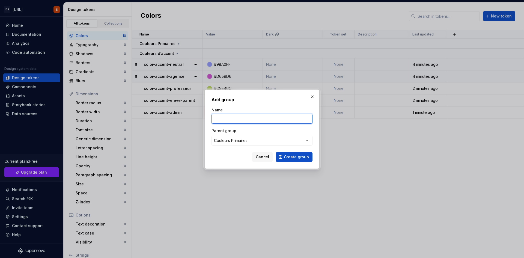
click at [241, 122] on input "Name" at bounding box center [261, 119] width 101 height 10
paste input "Couleurs Secondaires Claires 100"
click at [229, 142] on div "Couleurs Primaires" at bounding box center [231, 140] width 34 height 5
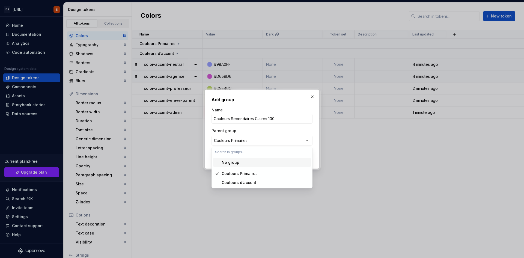
click at [235, 161] on div "No group" at bounding box center [230, 162] width 18 height 5
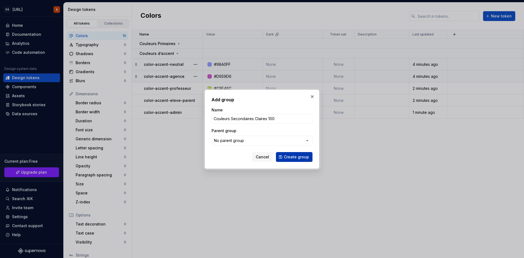
click at [295, 157] on span "Create group" at bounding box center [296, 156] width 25 height 5
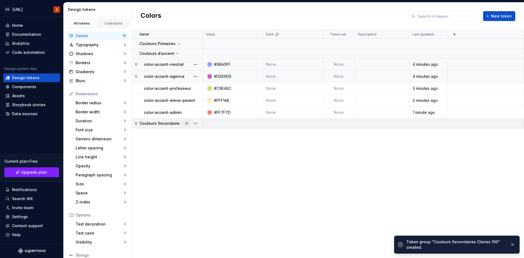
click at [187, 124] on button "button" at bounding box center [187, 123] width 8 height 8
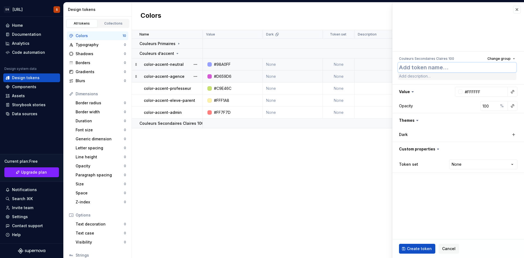
paste textarea "color-secondary-light-100-1"
click at [424, 245] on button "Create token" at bounding box center [417, 249] width 36 height 10
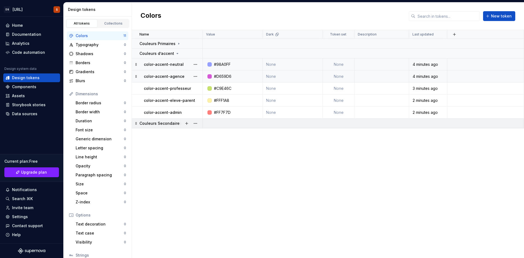
click at [145, 125] on p "Couleurs Secondaires Claires 100" at bounding box center [171, 123] width 64 height 5
click at [188, 124] on button "button" at bounding box center [187, 123] width 8 height 8
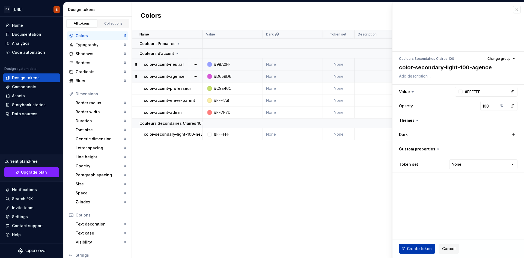
click at [418, 248] on span "Create token" at bounding box center [419, 248] width 25 height 5
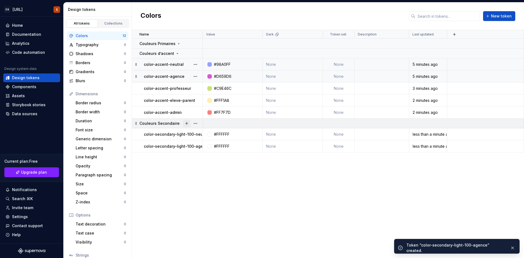
click at [185, 123] on button "button" at bounding box center [187, 123] width 8 height 8
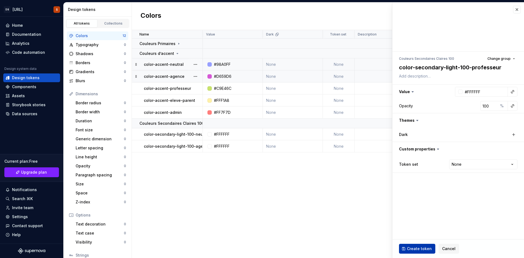
click at [409, 248] on span "Create token" at bounding box center [419, 248] width 25 height 5
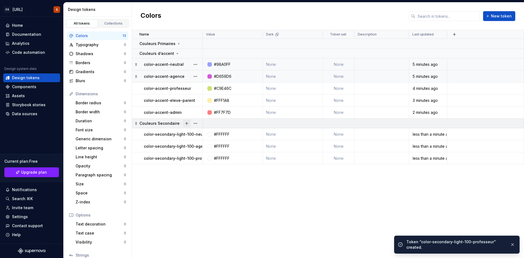
click at [186, 122] on button "button" at bounding box center [187, 123] width 8 height 8
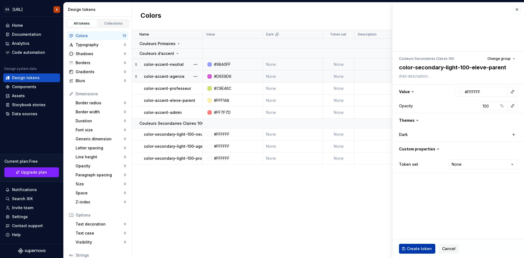
click at [410, 247] on span "Create token" at bounding box center [419, 248] width 25 height 5
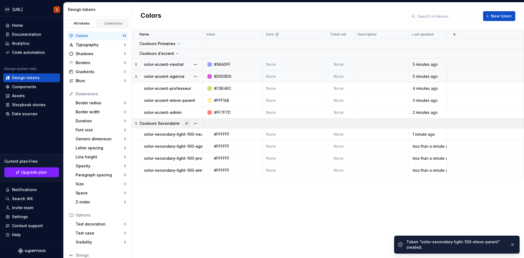
click at [188, 122] on button "button" at bounding box center [187, 123] width 8 height 8
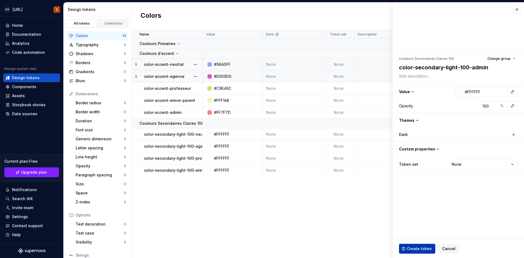
click at [416, 247] on span "Create token" at bounding box center [419, 248] width 25 height 5
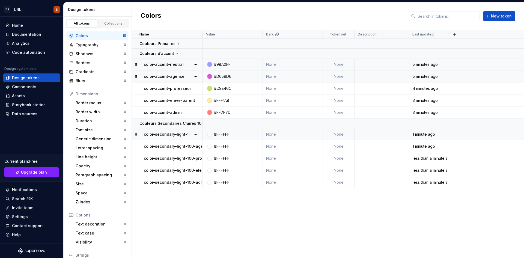
click at [227, 134] on div "#FFFFFF" at bounding box center [222, 133] width 16 height 5
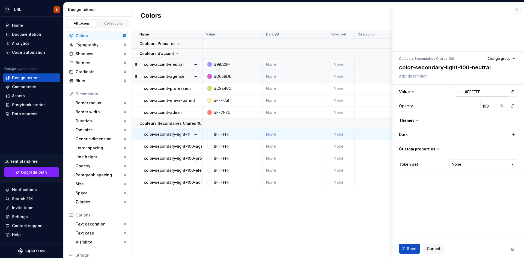
click at [484, 92] on input "#FFFFFF" at bounding box center [484, 92] width 45 height 10
paste input "E5E4"
click at [413, 248] on span "Save" at bounding box center [412, 248] width 10 height 5
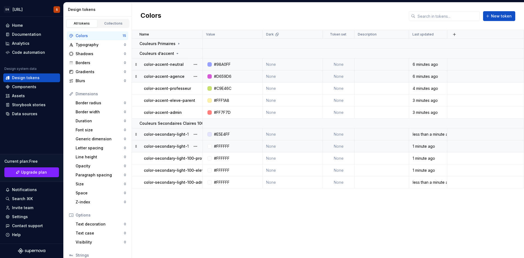
click at [221, 146] on div "#FFFFFF" at bounding box center [222, 145] width 16 height 5
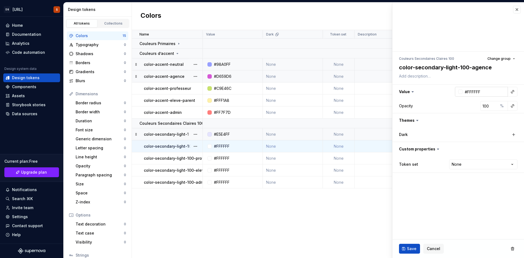
click at [486, 91] on input "#FFFFFF" at bounding box center [484, 92] width 45 height 10
paste input "FBE5FB"
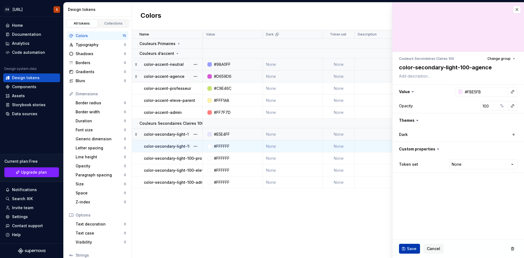
click at [407, 246] on span "Save" at bounding box center [412, 248] width 10 height 5
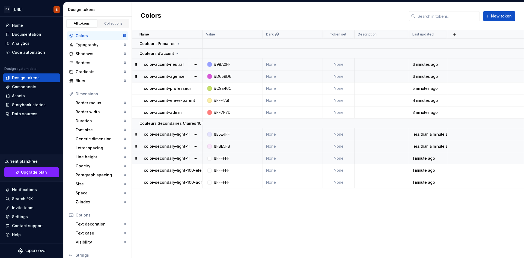
click at [218, 158] on div "#FFFFFF" at bounding box center [222, 157] width 16 height 5
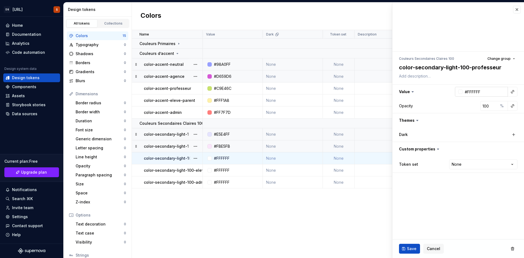
click at [481, 90] on input "#FFFFFF" at bounding box center [484, 92] width 45 height 10
paste input "EEF8DA"
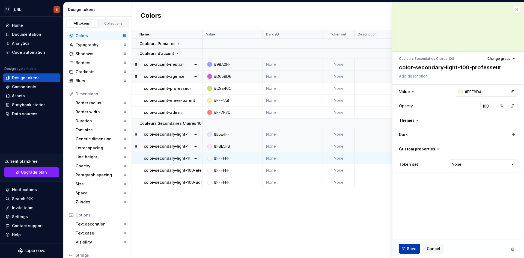
click at [409, 245] on button "Save" at bounding box center [409, 249] width 21 height 10
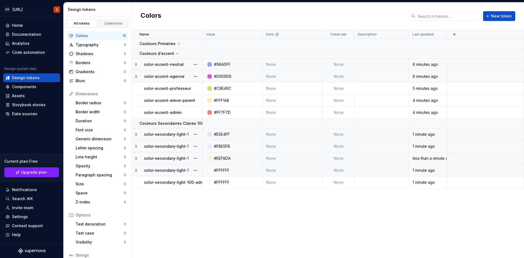
click at [214, 169] on div "#FFFFFF" at bounding box center [222, 169] width 16 height 5
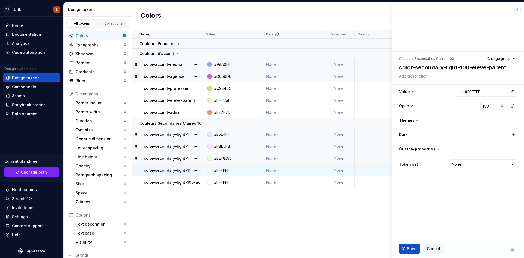
drag, startPoint x: 214, startPoint y: 169, endPoint x: 221, endPoint y: 170, distance: 7.7
click at [221, 170] on div "#FFFFFF" at bounding box center [222, 169] width 16 height 5
click at [485, 91] on input "#FFFFFF" at bounding box center [484, 92] width 45 height 10
paste input "FFFBE5"
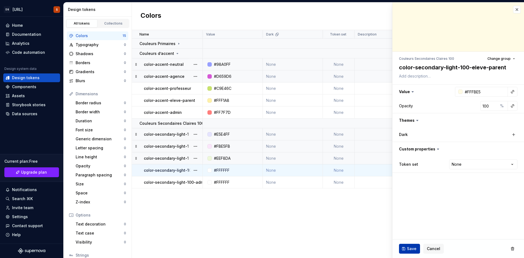
click at [407, 249] on span "Save" at bounding box center [412, 248] width 10 height 5
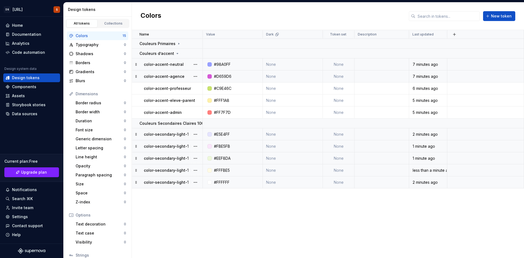
click at [220, 183] on div "#FFFFFF" at bounding box center [222, 181] width 16 height 5
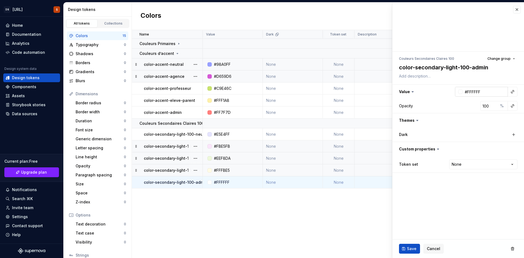
click at [470, 90] on input "#FFFFFF" at bounding box center [484, 92] width 45 height 10
paste input "FFE5E6"
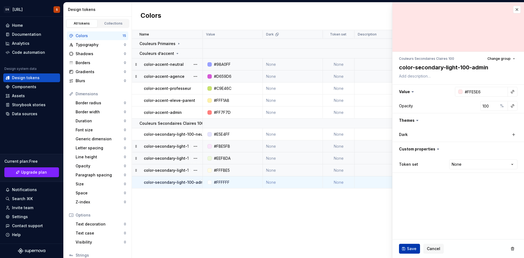
click at [409, 247] on span "Save" at bounding box center [412, 248] width 10 height 5
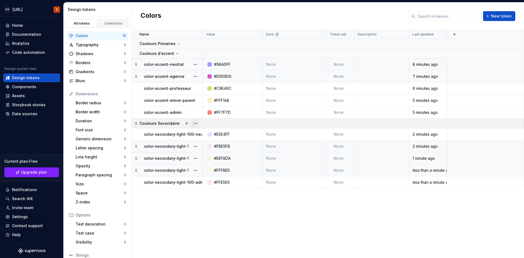
click at [194, 122] on button "button" at bounding box center [195, 123] width 8 height 8
click at [209, 165] on div "New group" at bounding box center [219, 162] width 35 height 5
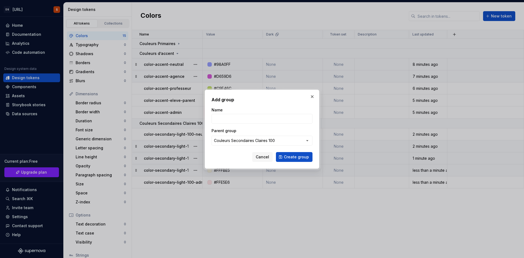
click at [225, 109] on div "Name" at bounding box center [261, 109] width 101 height 5
click at [227, 112] on div "Name" at bounding box center [261, 109] width 101 height 5
click at [228, 116] on input "Name" at bounding box center [261, 119] width 101 height 10
paste input "Couleurs Secondaires Claires 200"
click at [249, 141] on div "Couleurs Secondaires Claires 100" at bounding box center [244, 140] width 61 height 5
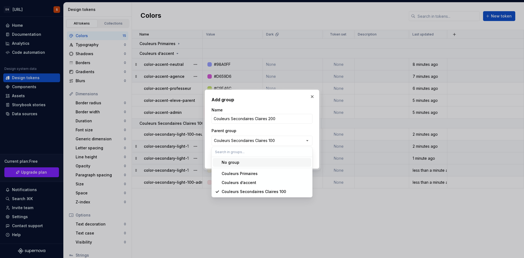
click at [256, 163] on div "No group" at bounding box center [264, 162] width 87 height 5
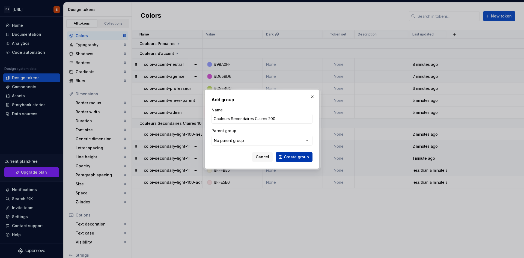
click at [293, 158] on span "Create group" at bounding box center [296, 156] width 25 height 5
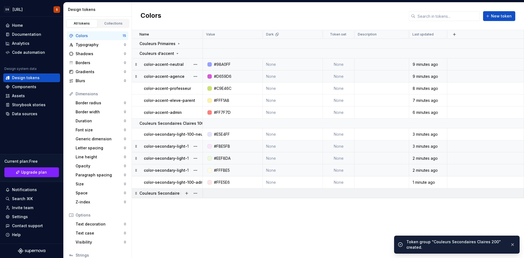
click at [149, 196] on p "Couleurs Secondaires Claires 200" at bounding box center [171, 192] width 65 height 5
click at [184, 193] on button "button" at bounding box center [187, 193] width 8 height 8
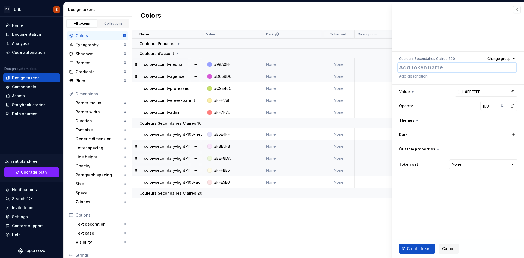
paste textarea "color-secondary-light-200-1"
click at [418, 244] on button "Create token" at bounding box center [417, 249] width 36 height 10
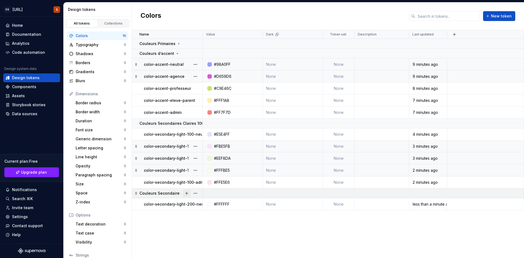
click at [188, 194] on button "button" at bounding box center [187, 193] width 8 height 8
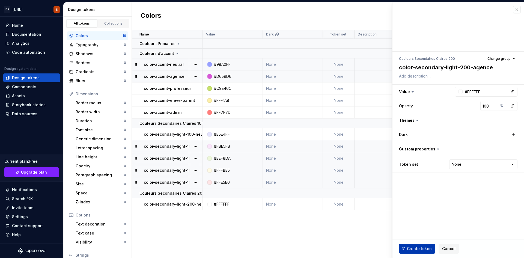
click at [425, 247] on span "Create token" at bounding box center [419, 248] width 25 height 5
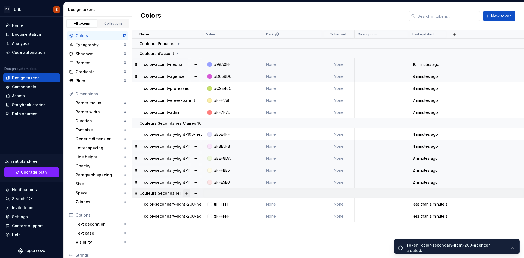
click at [187, 194] on button "button" at bounding box center [187, 193] width 8 height 8
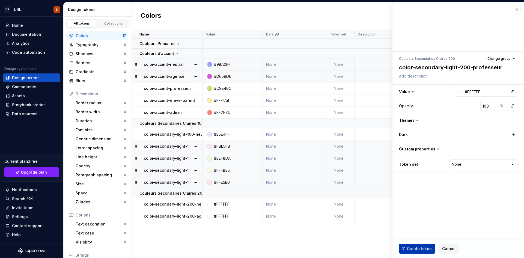
click at [425, 248] on span "Create token" at bounding box center [419, 248] width 25 height 5
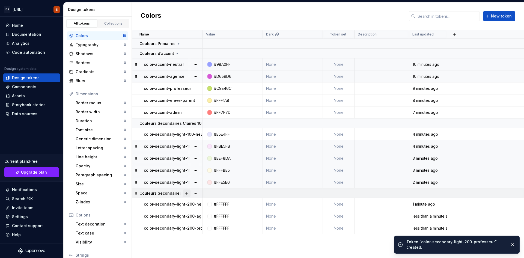
click at [186, 193] on button "button" at bounding box center [187, 193] width 8 height 8
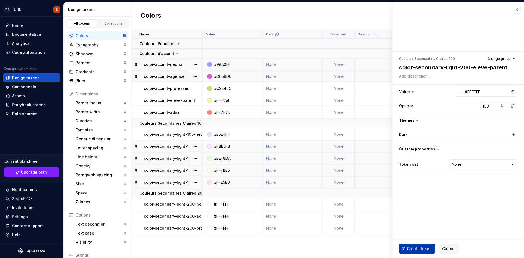
click at [416, 250] on span "Create token" at bounding box center [419, 248] width 25 height 5
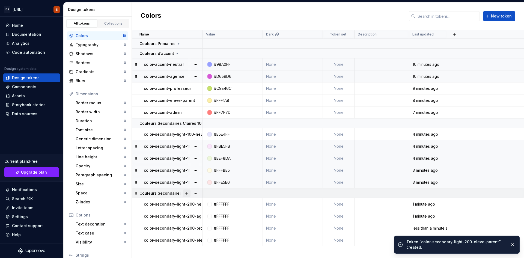
click at [187, 194] on button "button" at bounding box center [187, 193] width 8 height 8
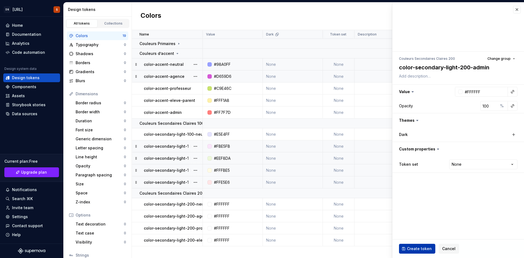
click at [426, 245] on button "Create token" at bounding box center [417, 249] width 36 height 10
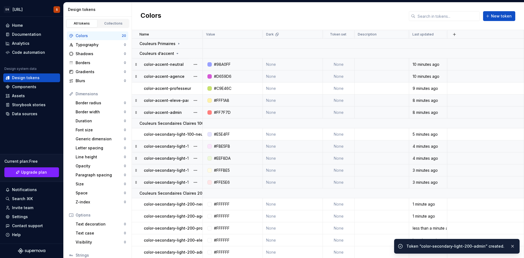
scroll to position [0, 0]
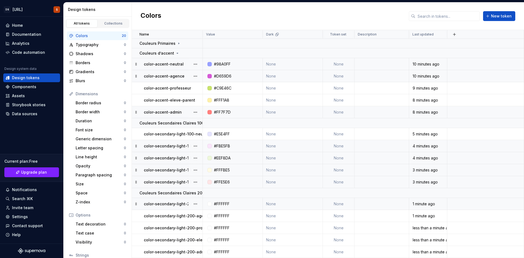
click at [227, 203] on div "#FFFFFF" at bounding box center [222, 203] width 16 height 5
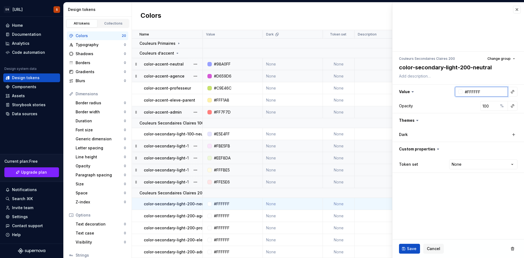
click at [483, 91] on input "#FFFFFF" at bounding box center [484, 92] width 45 height 10
paste input "B8B6"
click at [404, 245] on button "Save" at bounding box center [409, 249] width 21 height 10
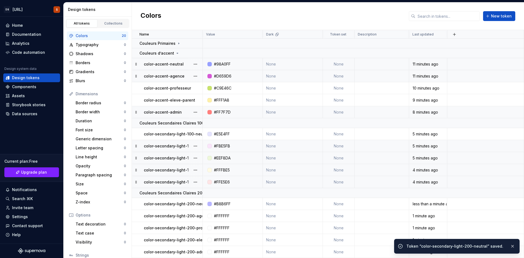
click at [221, 215] on div "#FFFFFF" at bounding box center [222, 215] width 16 height 5
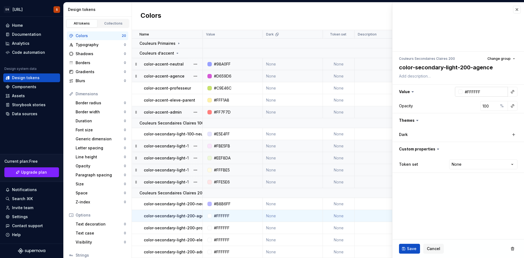
click at [477, 91] on input "#FFFFFF" at bounding box center [484, 92] width 45 height 10
paste input "E69DE6"
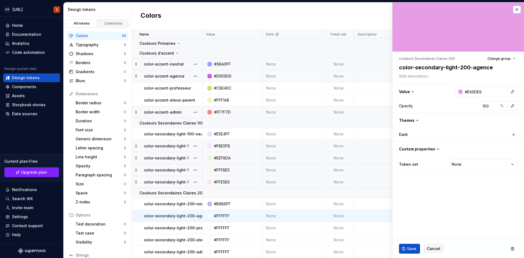
click at [411, 247] on span "Save" at bounding box center [412, 248] width 10 height 5
click at [219, 228] on div "#FFFFFF" at bounding box center [222, 227] width 16 height 5
click at [243, 228] on div "#FFFFFF" at bounding box center [234, 227] width 56 height 5
click at [229, 231] on td "#FFFFFF" at bounding box center [233, 228] width 60 height 12
click at [211, 227] on div at bounding box center [209, 228] width 4 height 4
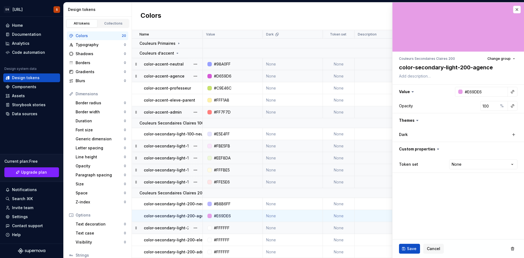
click at [211, 227] on div at bounding box center [209, 228] width 4 height 4
click at [409, 251] on span "Save" at bounding box center [412, 248] width 10 height 5
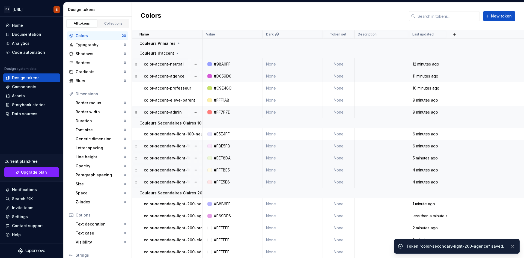
click at [239, 229] on div "#FFFFFF" at bounding box center [234, 227] width 56 height 5
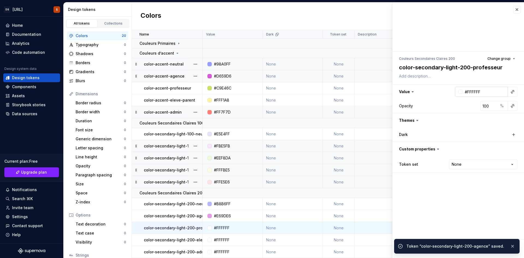
click at [478, 93] on input "#FFFFFF" at bounding box center [484, 92] width 45 height 10
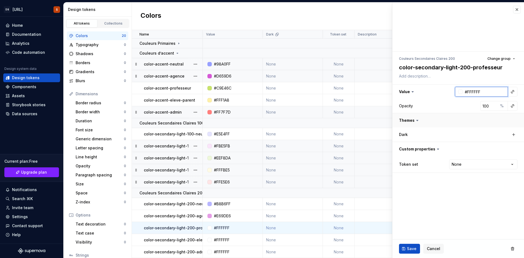
paste input "D5E577"
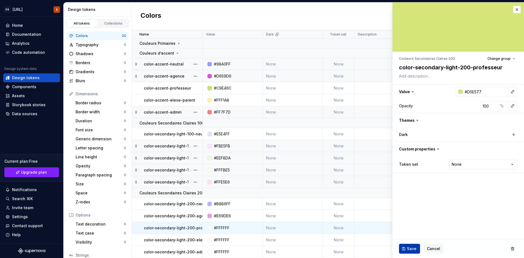
click at [411, 247] on span "Save" at bounding box center [412, 248] width 10 height 5
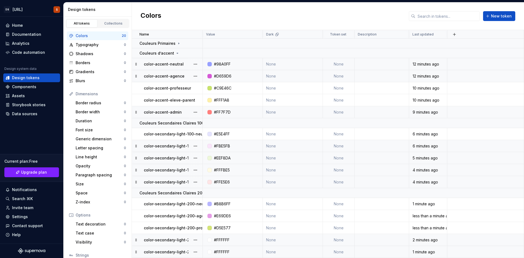
click at [223, 237] on div "#FFFFFF" at bounding box center [222, 239] width 16 height 5
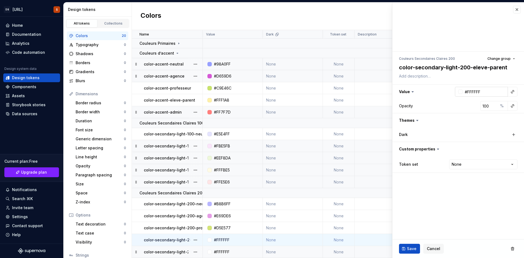
click at [480, 93] on input "#FFFFFF" at bounding box center [484, 92] width 45 height 10
paste input "FFF3AA"
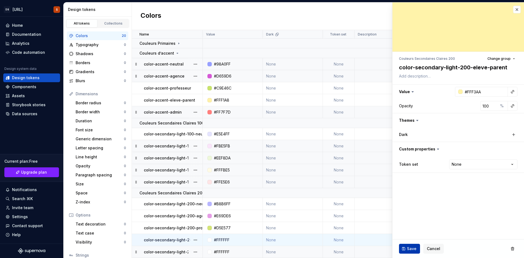
click at [410, 248] on span "Save" at bounding box center [412, 248] width 10 height 5
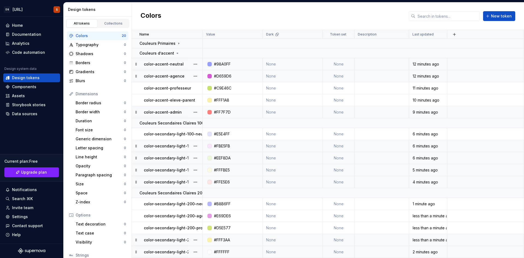
click at [230, 249] on div "#FFFFFF" at bounding box center [234, 251] width 56 height 5
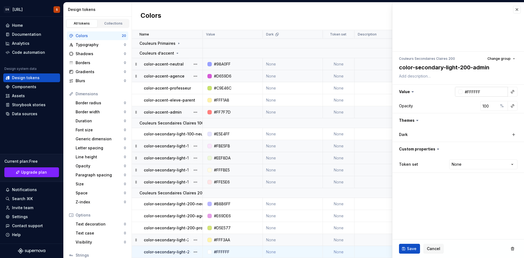
click at [483, 92] on input "#FFFFFF" at bounding box center [484, 92] width 45 height 10
paste input "FFB3B1"
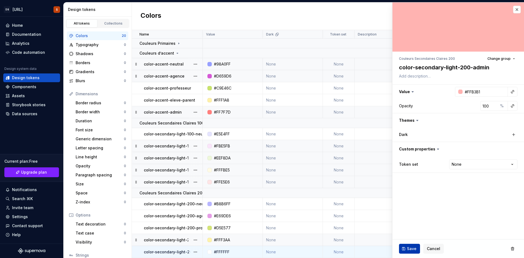
click at [412, 245] on button "Save" at bounding box center [409, 249] width 21 height 10
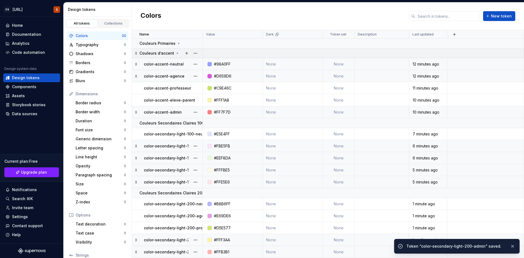
click at [173, 53] on div "Couleurs d’accent" at bounding box center [159, 52] width 40 height 5
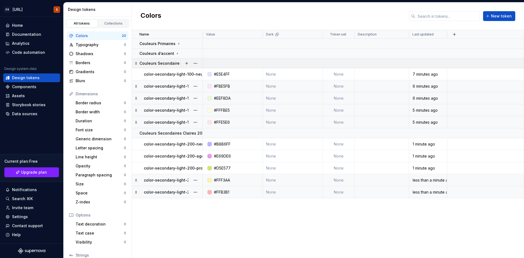
click at [149, 62] on p "Couleurs Secondaires Claires 100" at bounding box center [171, 63] width 64 height 5
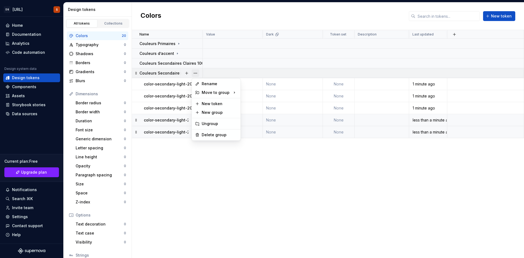
click at [195, 74] on button "button" at bounding box center [195, 73] width 8 height 8
click at [212, 115] on div "New group" at bounding box center [219, 112] width 35 height 5
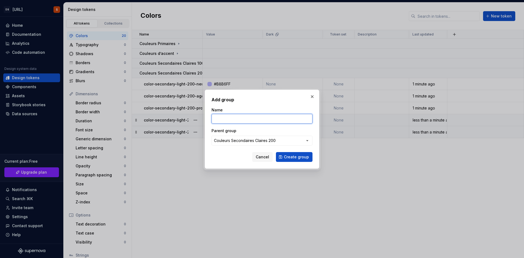
click at [251, 119] on input "Name" at bounding box center [261, 119] width 101 height 10
paste input "Couleurs Secondaires Sombres 600"
click at [295, 142] on button "Couleurs Secondaires Claires 200" at bounding box center [261, 141] width 101 height 10
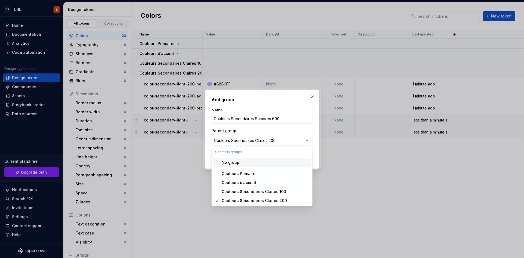
click at [275, 166] on span "No group" at bounding box center [262, 162] width 98 height 9
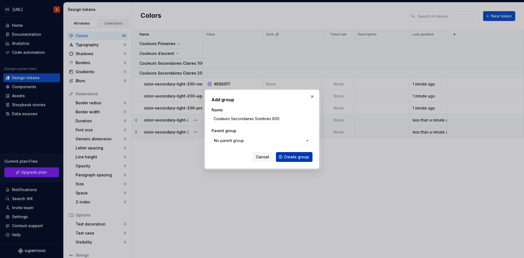
click at [296, 157] on span "Create group" at bounding box center [296, 156] width 25 height 5
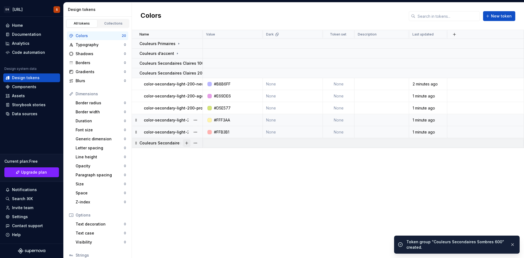
click at [184, 143] on button "button" at bounding box center [187, 143] width 8 height 8
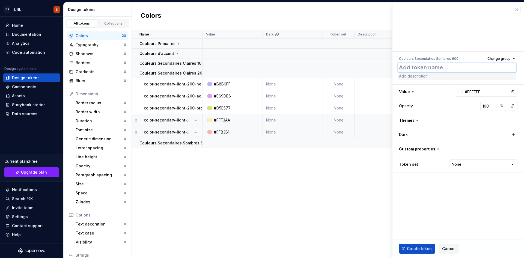
paste textarea "color-secondary-dark-600-1"
click at [424, 248] on span "Create token" at bounding box center [419, 248] width 25 height 5
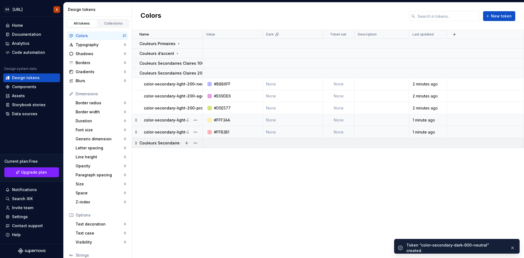
click at [168, 143] on p "Couleurs Secondaires Sombres 600" at bounding box center [173, 142] width 68 height 5
click at [187, 144] on button "button" at bounding box center [187, 143] width 8 height 8
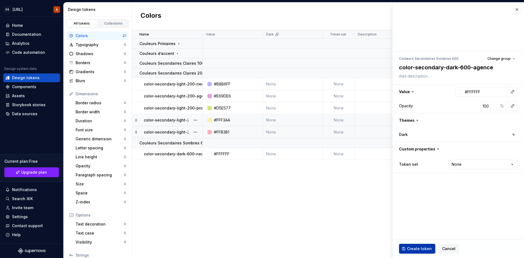
click at [419, 248] on span "Create token" at bounding box center [419, 248] width 25 height 5
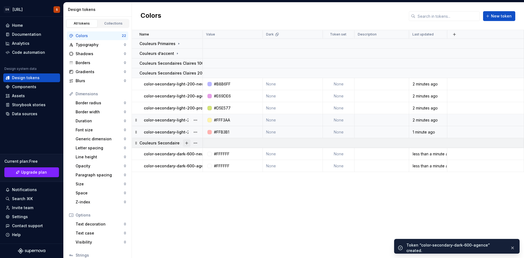
click at [186, 142] on button "button" at bounding box center [187, 143] width 8 height 8
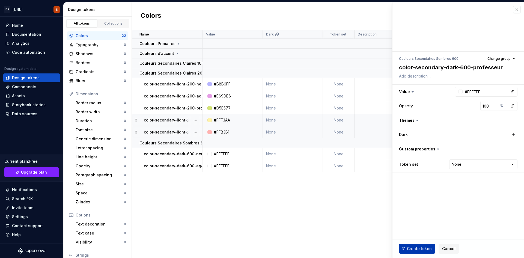
click at [416, 247] on span "Create token" at bounding box center [419, 248] width 25 height 5
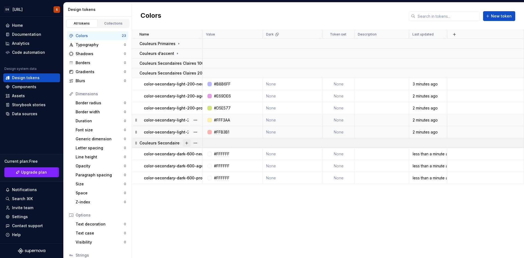
click at [186, 143] on button "button" at bounding box center [187, 143] width 8 height 8
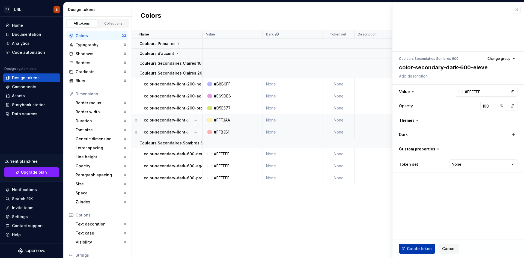
click at [418, 250] on span "Create token" at bounding box center [419, 248] width 25 height 5
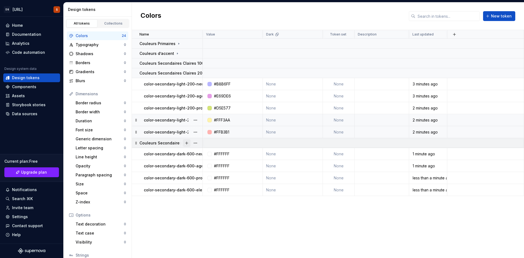
click at [187, 143] on button "button" at bounding box center [187, 143] width 8 height 8
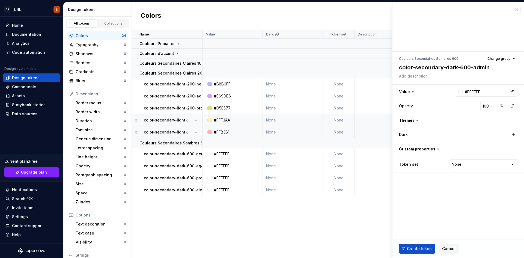
drag, startPoint x: 416, startPoint y: 249, endPoint x: 403, endPoint y: 247, distance: 12.7
click at [415, 249] on span "Create token" at bounding box center [419, 248] width 25 height 5
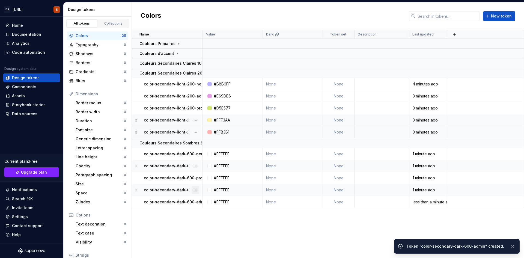
click at [196, 189] on button "button" at bounding box center [195, 190] width 8 height 8
click at [176, 187] on html "DS Exeko.ai S Home Documentation Analytics Code automation Design system data D…" at bounding box center [262, 129] width 524 height 258
click at [176, 188] on p "color-secondary-dark-600-eleve" at bounding box center [175, 189] width 63 height 5
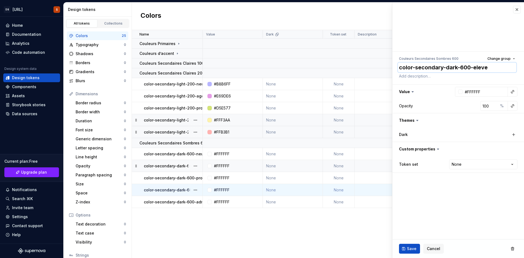
click at [508, 69] on textarea "color-secondary-dark-600-eleve" at bounding box center [457, 67] width 118 height 10
click at [497, 74] on textarea at bounding box center [457, 76] width 118 height 8
click at [496, 70] on textarea "color-secondary-dark-600-eleve" at bounding box center [457, 67] width 118 height 10
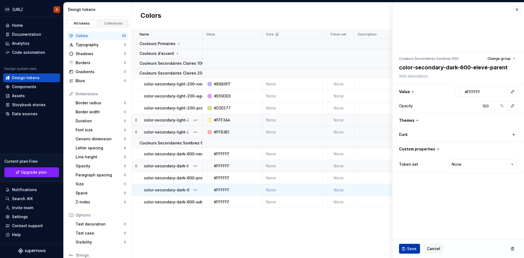
click at [410, 247] on span "Save" at bounding box center [412, 248] width 10 height 5
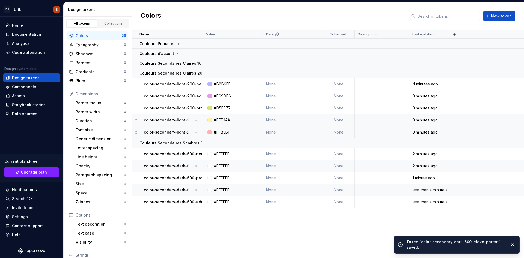
click at [182, 118] on p "color-secondary-light-200-eleve-parent" at bounding box center [183, 119] width 78 height 5
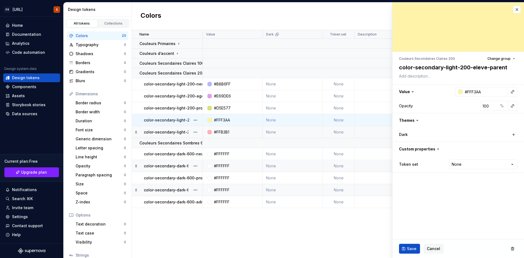
click at [205, 214] on div "Name Value Dark Token set Description Last updated Couleurs Primaires Couleurs …" at bounding box center [328, 144] width 392 height 228
click at [177, 189] on p "color-secondary-dark-600-eleve-parent" at bounding box center [182, 189] width 77 height 5
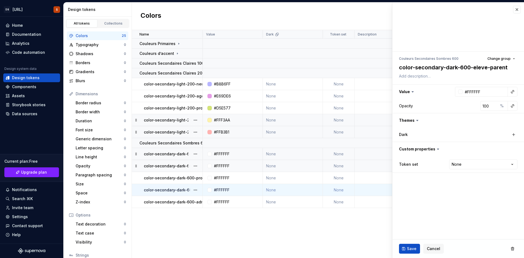
click at [221, 157] on td "#FFFFFF" at bounding box center [233, 154] width 60 height 12
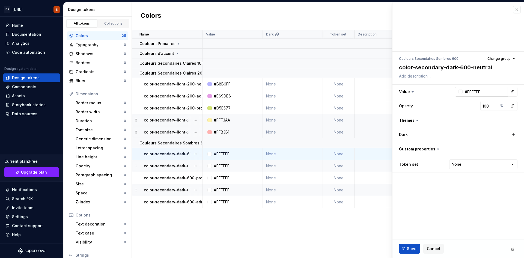
click at [483, 93] on input "#FFFFFF" at bounding box center [484, 92] width 45 height 10
paste input "686AE1"
click at [412, 245] on button "Save" at bounding box center [409, 249] width 21 height 10
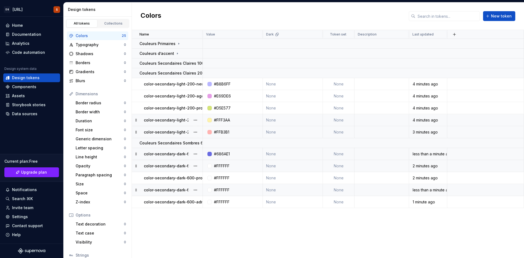
click at [228, 165] on div "#FFFFFF" at bounding box center [222, 165] width 16 height 5
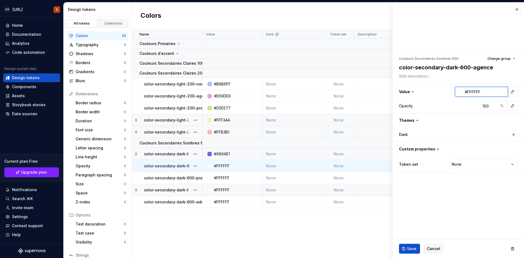
click at [490, 93] on input "#FFFFFF" at bounding box center [484, 92] width 45 height 10
paste input "A24BA8"
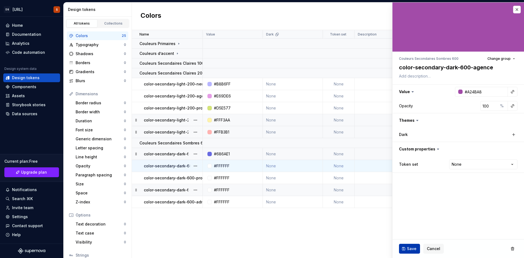
click at [408, 248] on span "Save" at bounding box center [412, 248] width 10 height 5
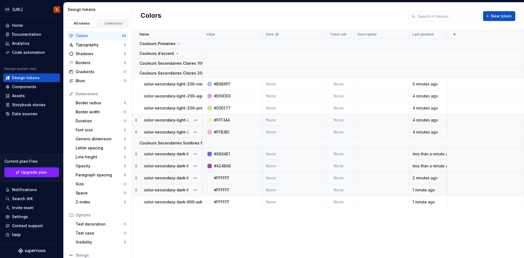
click at [220, 177] on div "#FFFFFF" at bounding box center [222, 177] width 16 height 5
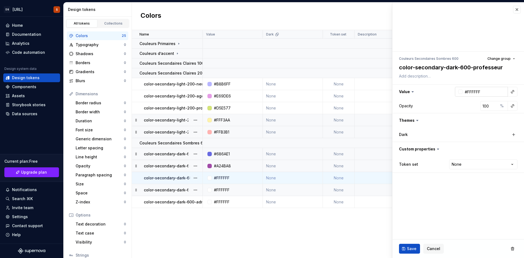
click at [472, 92] on input "#FFFFFF" at bounding box center [484, 92] width 45 height 10
paste input "91B005"
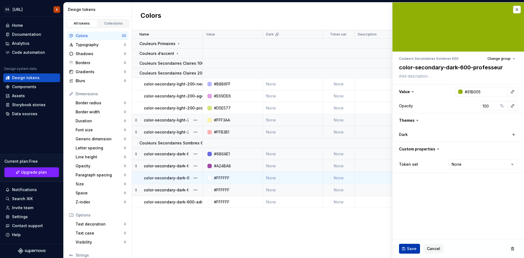
click at [412, 244] on button "Save" at bounding box center [409, 249] width 21 height 10
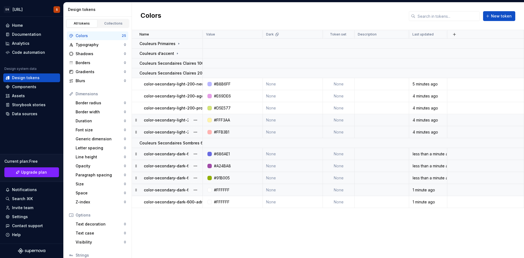
click at [238, 187] on div "#FFFFFF" at bounding box center [234, 189] width 56 height 5
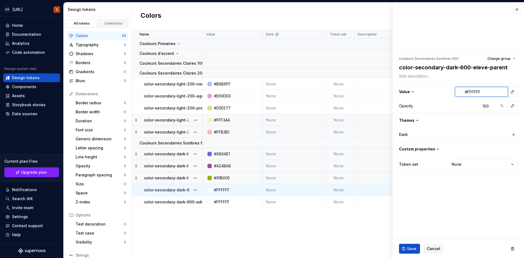
click at [479, 91] on input "#FFFFFF" at bounding box center [484, 92] width 45 height 10
paste input "DAD92"
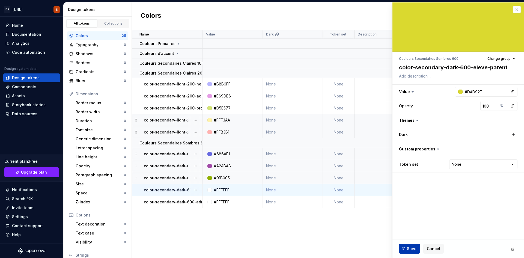
click at [405, 245] on button "Save" at bounding box center [409, 249] width 21 height 10
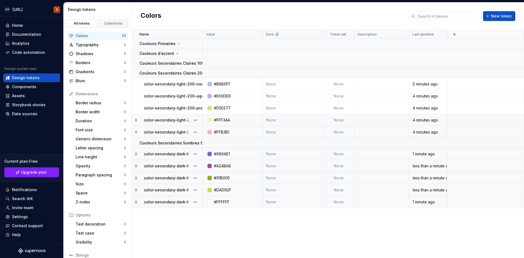
click at [217, 199] on div "#FFFFFF" at bounding box center [222, 201] width 16 height 5
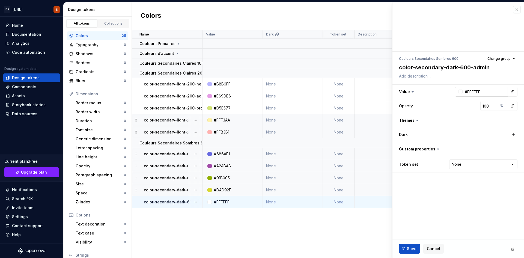
click at [473, 95] on input "#FFFFFF" at bounding box center [484, 92] width 45 height 10
paste input "E66564"
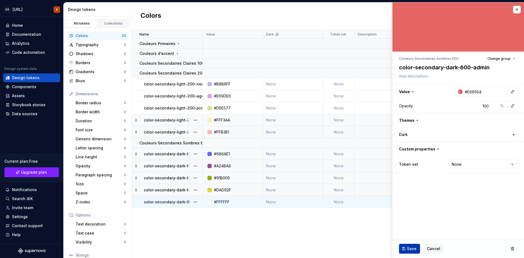
click at [410, 250] on span "Save" at bounding box center [412, 248] width 10 height 5
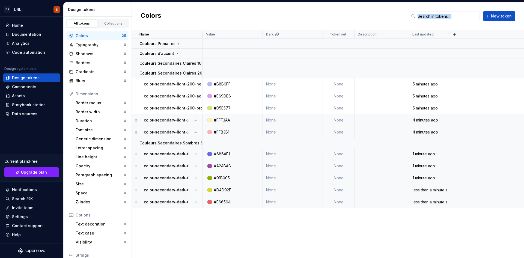
drag, startPoint x: 134, startPoint y: 34, endPoint x: 257, endPoint y: 19, distance: 124.5
click at [257, 19] on div "Colors New token Name Value Dark Token set Description Last updated Couleurs Pr…" at bounding box center [328, 129] width 392 height 255
click at [257, 19] on div "Colors New token" at bounding box center [328, 16] width 392 height 28
click at [149, 42] on p "Couleurs Primaires" at bounding box center [157, 43] width 36 height 5
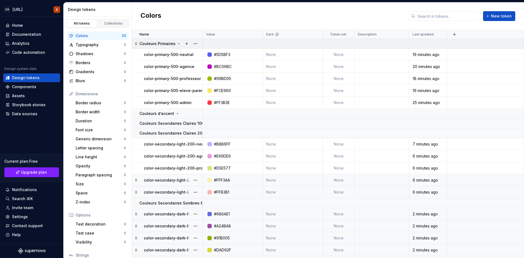
click at [338, 44] on td at bounding box center [363, 44] width 321 height 10
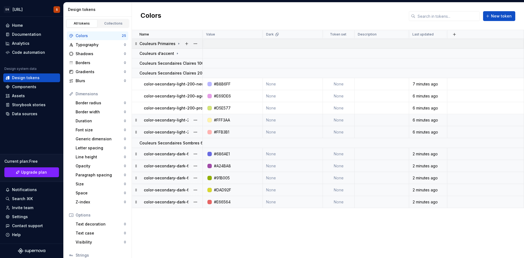
click at [338, 44] on td at bounding box center [363, 44] width 321 height 10
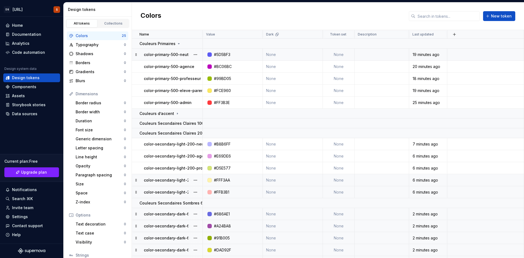
click at [339, 54] on td "None" at bounding box center [339, 55] width 32 height 12
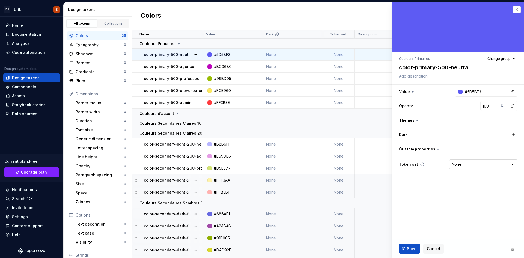
click at [473, 163] on html "DS Exeko.ai S Home Documentation Analytics Code automation Design system data D…" at bounding box center [262, 129] width 524 height 258
click at [463, 164] on html "DS Exeko.ai S Home Documentation Analytics Code automation Design system data D…" at bounding box center [262, 129] width 524 height 258
click at [473, 163] on html "DS Exeko.ai S Home Documentation Analytics Code automation Design system data D…" at bounding box center [262, 129] width 524 height 258
click at [465, 163] on html "DS Exeko.ai S Home Documentation Analytics Code automation Design system data D…" at bounding box center [262, 129] width 524 height 258
click at [466, 164] on html "DS Exeko.ai S Home Documentation Analytics Code automation Design system data D…" at bounding box center [262, 129] width 524 height 258
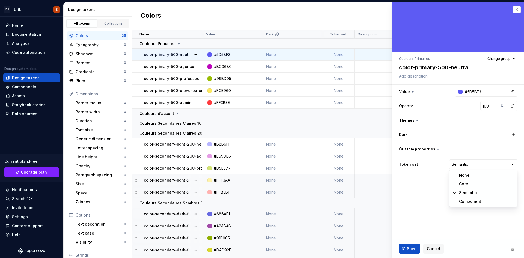
drag, startPoint x: 469, startPoint y: 200, endPoint x: 464, endPoint y: 196, distance: 6.3
click at [421, 163] on icon at bounding box center [422, 164] width 4 height 4
click at [462, 167] on html "DS Exeko.ai S Home Documentation Analytics Code automation Design system data D…" at bounding box center [262, 129] width 524 height 258
click at [473, 164] on html "DS Exeko.ai S Home Documentation Analytics Code automation Design system data D…" at bounding box center [262, 129] width 524 height 258
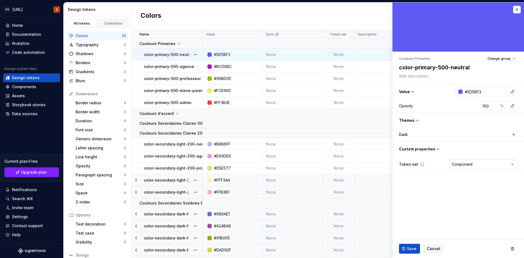
click at [486, 162] on html "DS Exeko.ai S Home Documentation Analytics Code automation Design system data D…" at bounding box center [262, 129] width 524 height 258
click at [405, 250] on button "Save" at bounding box center [409, 249] width 21 height 10
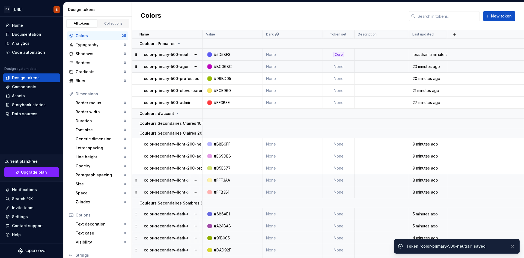
click at [332, 65] on td "None" at bounding box center [339, 67] width 32 height 12
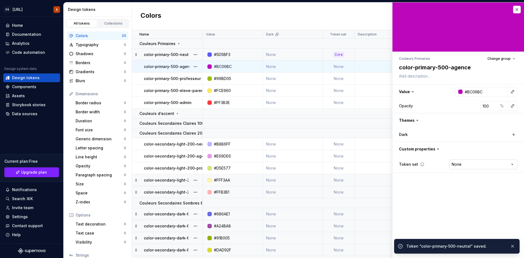
click at [468, 164] on html "DS Exeko.ai S Home Documentation Analytics Code automation Design system data D…" at bounding box center [262, 129] width 524 height 258
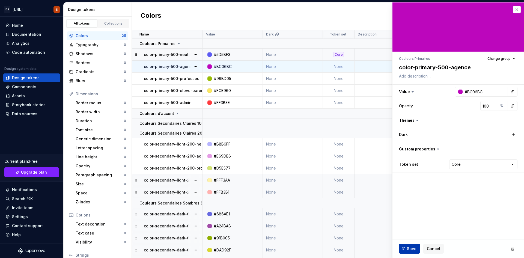
click at [410, 251] on button "Save" at bounding box center [409, 249] width 21 height 10
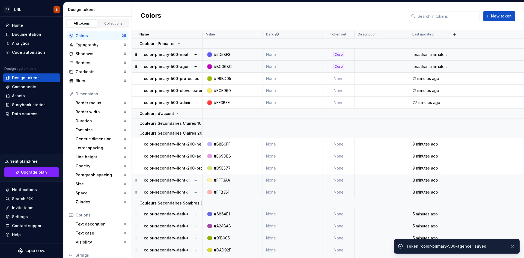
click at [344, 78] on td "None" at bounding box center [339, 79] width 32 height 12
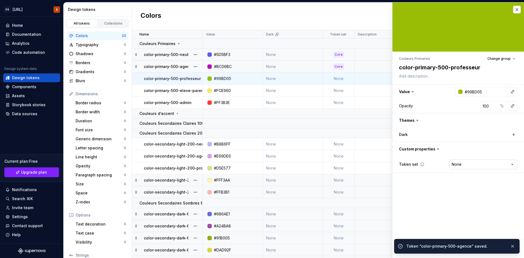
click at [466, 165] on html "DS Exeko.ai S Home Documentation Analytics Code automation Design system data D…" at bounding box center [262, 129] width 524 height 258
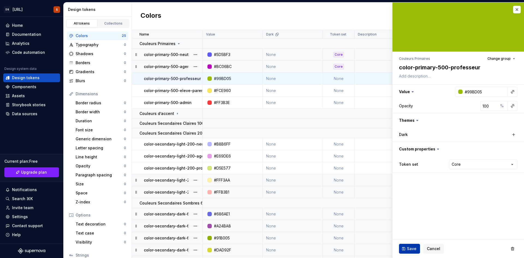
click at [415, 245] on button "Save" at bounding box center [409, 249] width 21 height 10
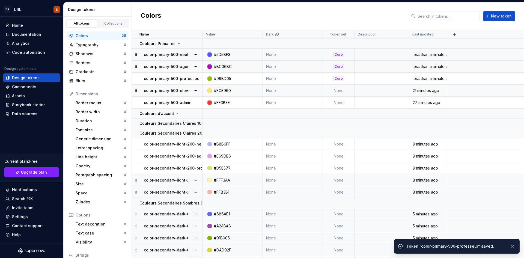
click at [337, 89] on td "None" at bounding box center [339, 91] width 32 height 12
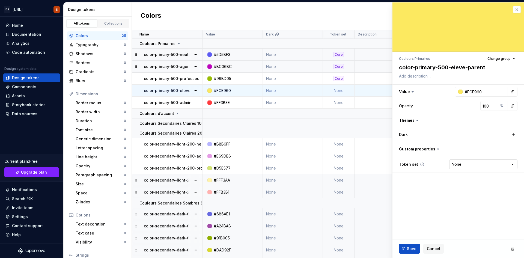
click at [486, 167] on html "DS Exeko.ai S Home Documentation Analytics Code automation Design system data D…" at bounding box center [262, 129] width 524 height 258
click at [407, 247] on span "Save" at bounding box center [412, 248] width 10 height 5
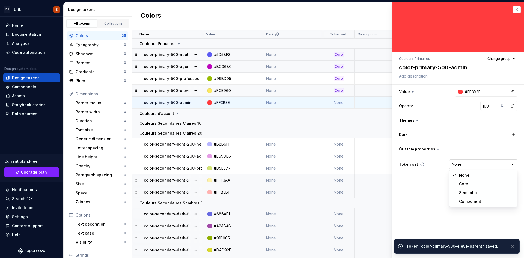
click at [473, 165] on html "DS Exeko.ai S Home Documentation Analytics Code automation Design system data D…" at bounding box center [262, 129] width 524 height 258
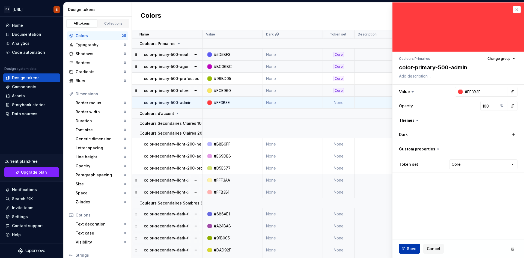
click at [407, 251] on span "Save" at bounding box center [412, 248] width 10 height 5
click at [340, 111] on td at bounding box center [363, 114] width 321 height 10
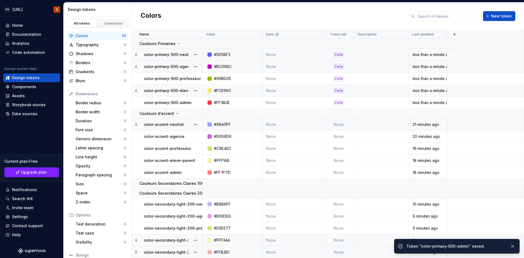
click at [340, 122] on td "None" at bounding box center [339, 124] width 32 height 12
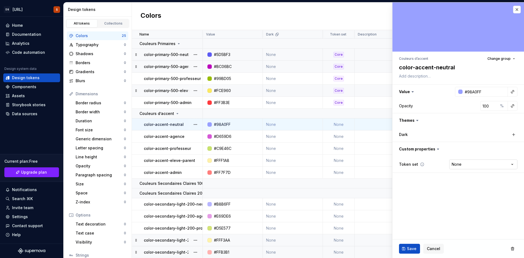
click at [473, 162] on html "DS Exeko.ai S Home Documentation Analytics Code automation Design system data D…" at bounding box center [262, 129] width 524 height 258
click at [409, 248] on span "Save" at bounding box center [412, 248] width 10 height 5
click at [346, 137] on td "None" at bounding box center [339, 136] width 32 height 12
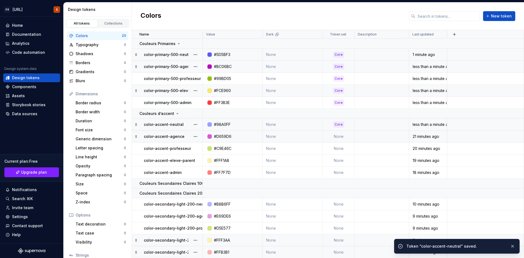
click at [331, 136] on td "None" at bounding box center [339, 136] width 32 height 12
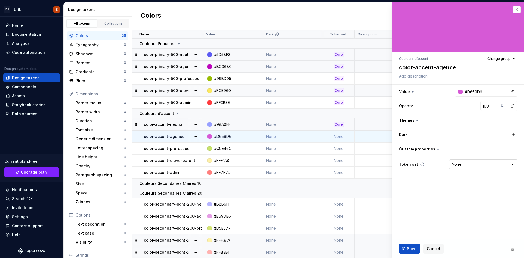
click at [468, 166] on html "DS Exeko.ai S Home Documentation Analytics Code automation Design system data D…" at bounding box center [262, 129] width 524 height 258
click at [413, 246] on span "Save" at bounding box center [412, 248] width 10 height 5
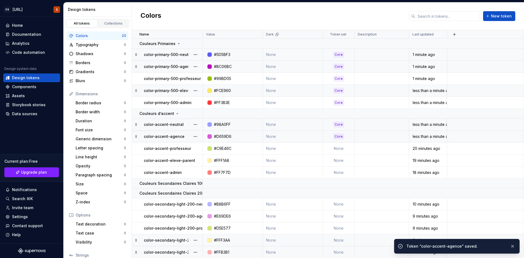
click at [346, 150] on td "None" at bounding box center [339, 148] width 32 height 12
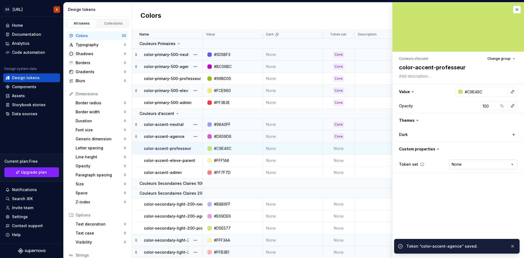
click at [459, 163] on html "DS Exeko.ai S Home Documentation Analytics Code automation Design system data D…" at bounding box center [262, 129] width 524 height 258
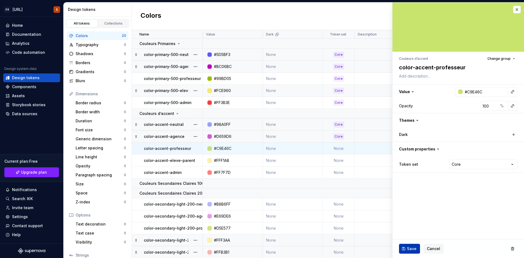
click at [415, 246] on span "Save" at bounding box center [412, 248] width 10 height 5
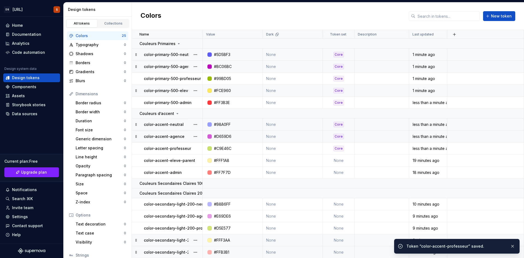
click at [344, 160] on td "None" at bounding box center [339, 160] width 32 height 12
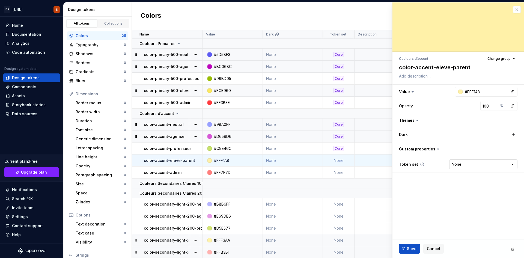
click at [475, 167] on html "DS Exeko.ai S Home Documentation Analytics Code automation Design system data D…" at bounding box center [262, 129] width 524 height 258
click at [412, 246] on span "Save" at bounding box center [412, 248] width 10 height 5
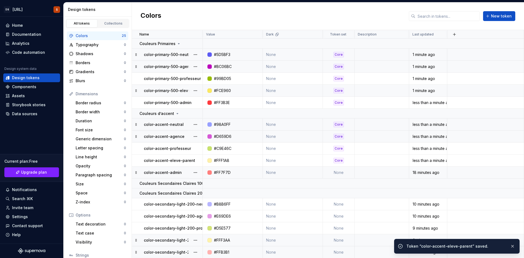
click at [341, 170] on td "None" at bounding box center [339, 172] width 32 height 12
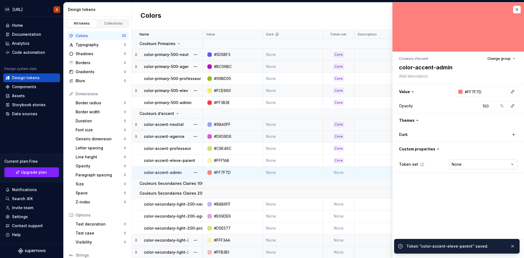
click at [456, 165] on html "DS [URL] S Home Documentation Analytics Code automation Design system data Desi…" at bounding box center [262, 129] width 524 height 258
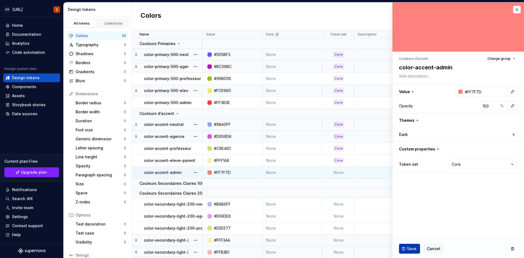
click at [412, 246] on span "Save" at bounding box center [412, 248] width 10 height 5
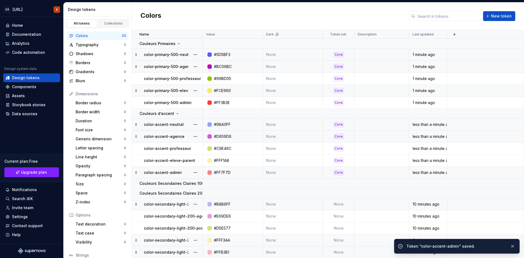
click at [339, 206] on td "None" at bounding box center [339, 204] width 32 height 12
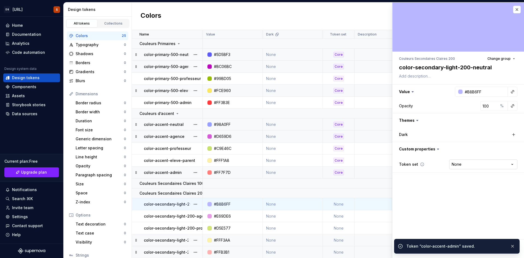
click at [457, 163] on html "DS [URL] S Home Documentation Analytics Code automation Design system data Desi…" at bounding box center [262, 129] width 524 height 258
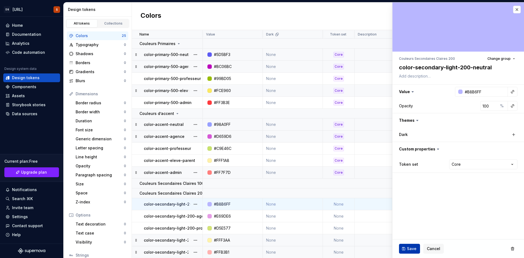
click at [410, 247] on span "Save" at bounding box center [412, 248] width 10 height 5
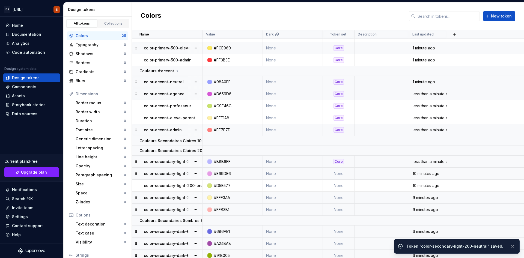
scroll to position [70, 0]
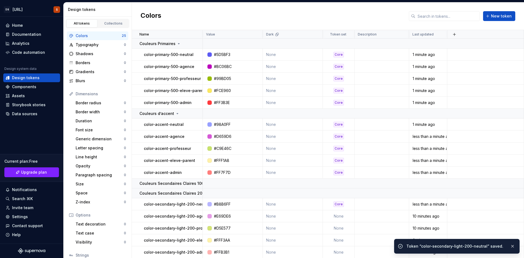
scroll to position [70, 0]
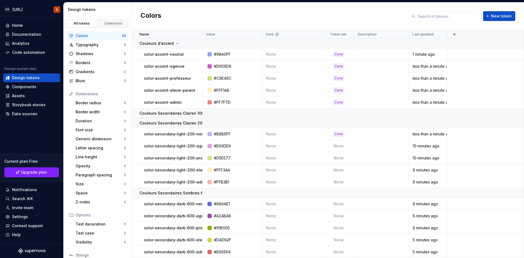
click at [340, 148] on td "None" at bounding box center [339, 146] width 32 height 12
type textarea "*"
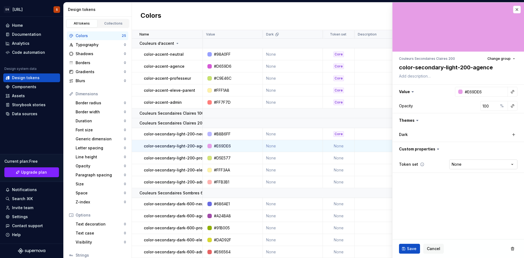
click at [465, 168] on html "DS [URL] S Home Documentation Analytics Code automation Design system data Desi…" at bounding box center [262, 129] width 524 height 258
select select "**********"
click at [408, 247] on span "Save" at bounding box center [412, 248] width 10 height 5
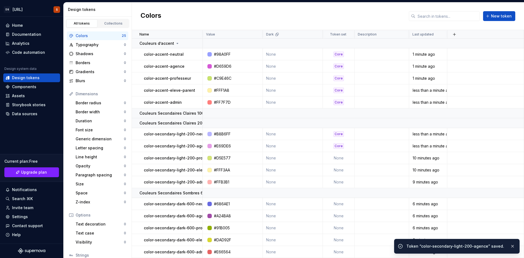
click at [347, 158] on td "None" at bounding box center [339, 158] width 32 height 12
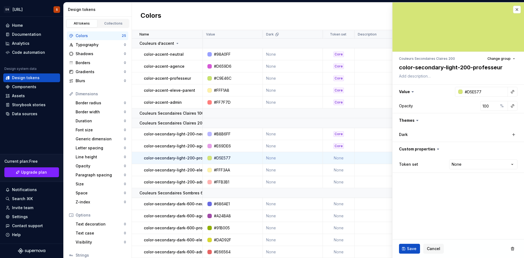
type textarea "*"
click at [464, 165] on html "DS [URL] S Home Documentation Analytics Code automation Design system data Desi…" at bounding box center [262, 129] width 524 height 258
select select "**********"
click at [409, 242] on div "Save Cancel" at bounding box center [457, 248] width 131 height 19
click at [406, 248] on button "Save" at bounding box center [409, 249] width 21 height 10
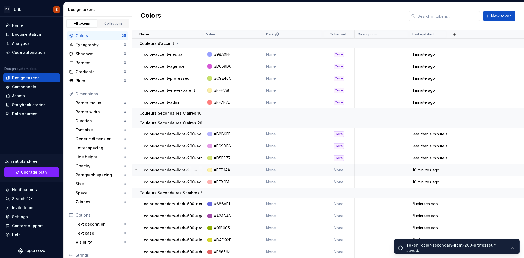
click at [342, 171] on td "None" at bounding box center [339, 170] width 32 height 12
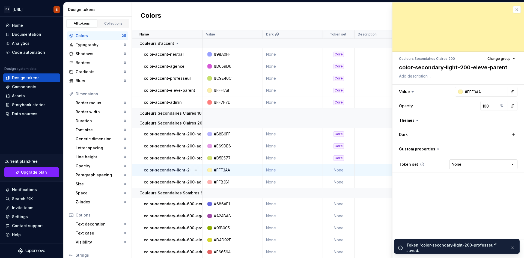
click at [467, 164] on html "DS [URL] S Home Documentation Analytics Code automation Design system data Desi…" at bounding box center [262, 129] width 524 height 258
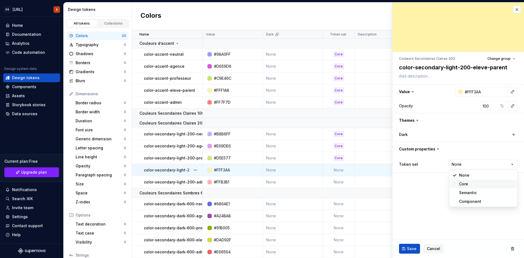
type textarea "*"
select select "**********"
click at [414, 245] on button "Save" at bounding box center [409, 249] width 21 height 10
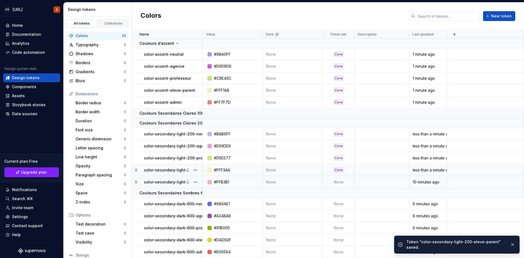
click at [344, 178] on td "None" at bounding box center [339, 182] width 32 height 12
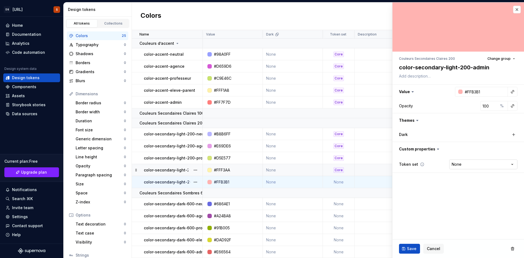
type textarea "*"
click at [463, 163] on html "DS [URL] S Home Documentation Analytics Code automation Design system data Desi…" at bounding box center [262, 129] width 524 height 258
select select "**********"
click at [412, 245] on button "Save" at bounding box center [409, 249] width 21 height 10
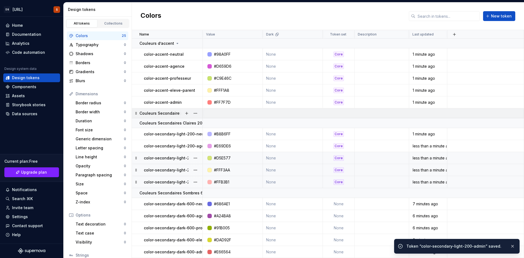
click at [346, 116] on td at bounding box center [363, 113] width 321 height 10
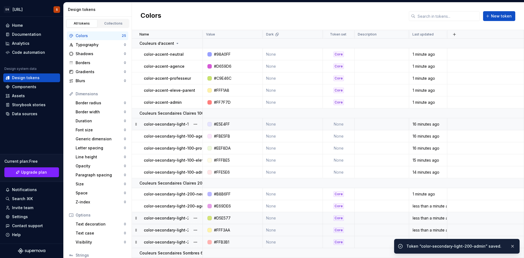
click at [342, 126] on td "None" at bounding box center [339, 124] width 32 height 12
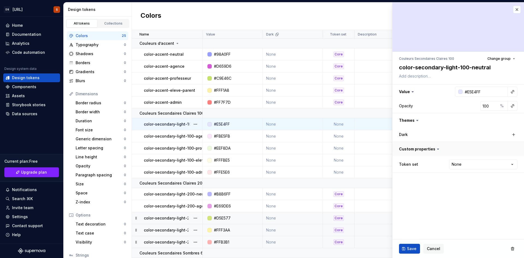
type textarea "*"
click at [473, 166] on html "DS [URL] S Home Documentation Analytics Code automation Design system data Desi…" at bounding box center [262, 129] width 524 height 258
select select "**********"
drag, startPoint x: 414, startPoint y: 249, endPoint x: 426, endPoint y: 233, distance: 20.0
click at [414, 249] on span "Save" at bounding box center [412, 248] width 10 height 5
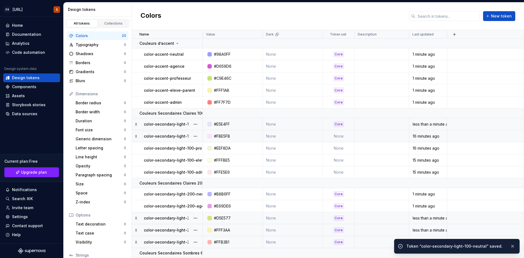
click at [341, 134] on td "None" at bounding box center [339, 136] width 32 height 12
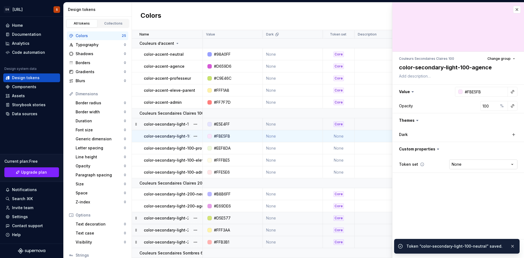
click at [459, 161] on html "DS [URL] S Home Documentation Analytics Code automation Design system data Desi…" at bounding box center [262, 129] width 524 height 258
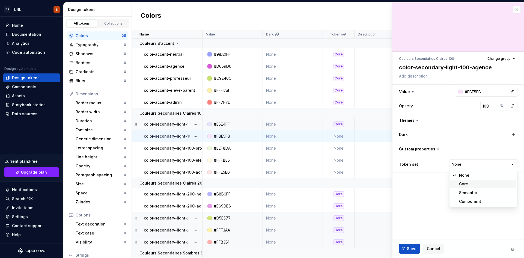
type textarea "*"
select select "**********"
click at [413, 246] on button "Save" at bounding box center [409, 249] width 21 height 10
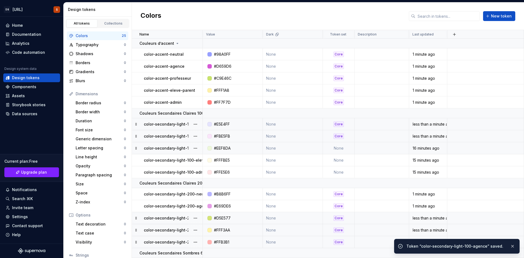
click at [341, 147] on td "None" at bounding box center [339, 148] width 32 height 12
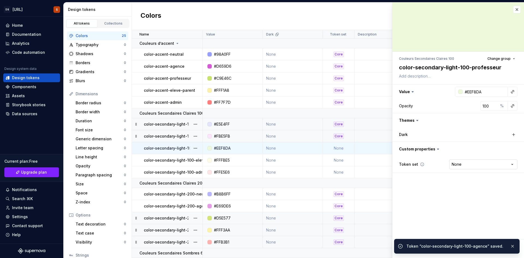
click at [482, 162] on html "DS [URL] S Home Documentation Analytics Code automation Design system data Desi…" at bounding box center [262, 129] width 524 height 258
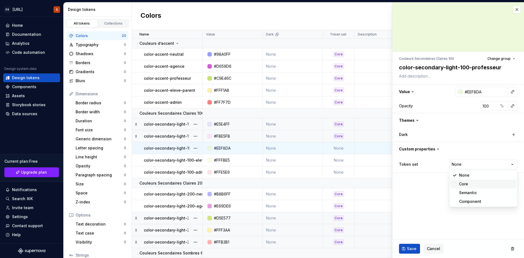
type textarea "*"
select select "**********"
click at [411, 249] on span "Save" at bounding box center [412, 248] width 10 height 5
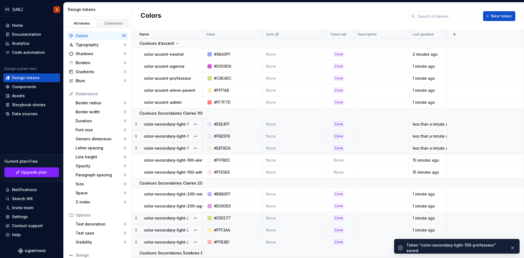
click at [338, 160] on td "None" at bounding box center [339, 160] width 32 height 12
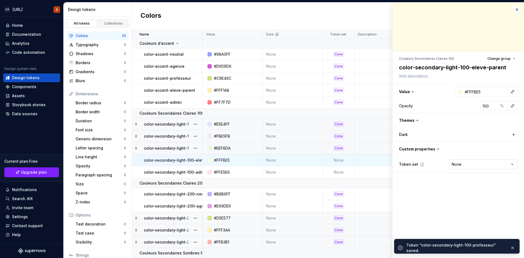
click at [459, 166] on html "DS [URL] S Home Documentation Analytics Code automation Design system data Desi…" at bounding box center [262, 129] width 524 height 258
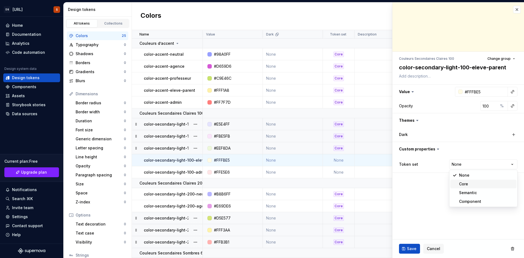
type textarea "*"
select select "**********"
click at [411, 246] on span "Save" at bounding box center [412, 248] width 10 height 5
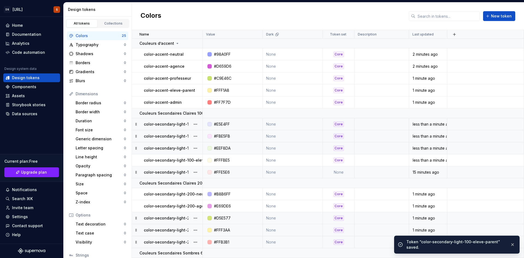
click at [338, 171] on td "None" at bounding box center [339, 172] width 32 height 12
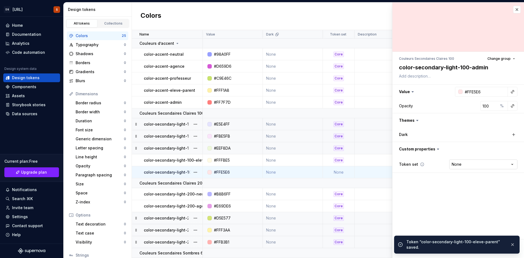
click at [456, 163] on html "DS [URL] S Home Documentation Analytics Code automation Design system data Desi…" at bounding box center [262, 129] width 524 height 258
type textarea "*"
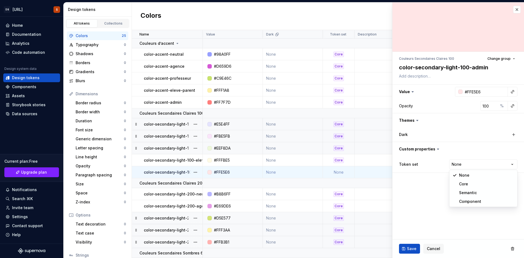
select select "**********"
click at [406, 247] on button "Save" at bounding box center [409, 249] width 21 height 10
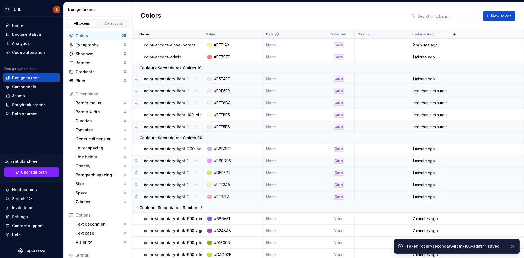
scroll to position [130, 0]
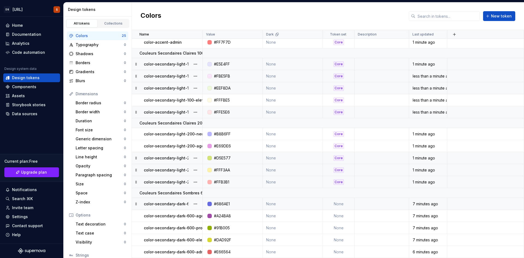
click at [343, 202] on td "None" at bounding box center [339, 204] width 32 height 12
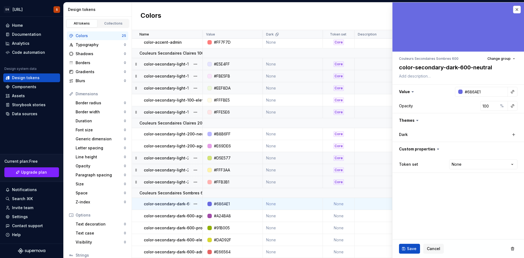
type textarea "*"
click at [460, 161] on html "DS [URL] S Home Documentation Analytics Code automation Design system data Desi…" at bounding box center [262, 129] width 524 height 258
select select "**********"
click at [413, 244] on button "Save" at bounding box center [409, 249] width 21 height 10
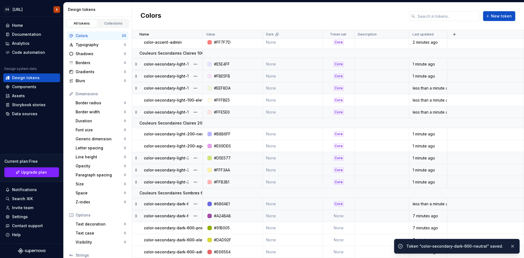
click at [339, 214] on td "None" at bounding box center [339, 216] width 32 height 12
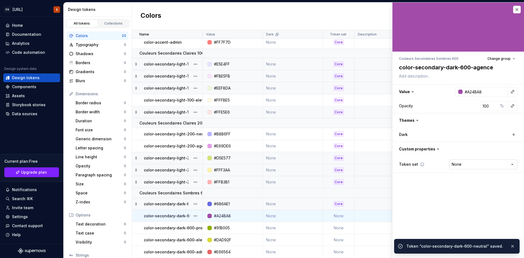
click at [458, 163] on html "DS [URL] S Home Documentation Analytics Code automation Design system data Desi…" at bounding box center [262, 129] width 524 height 258
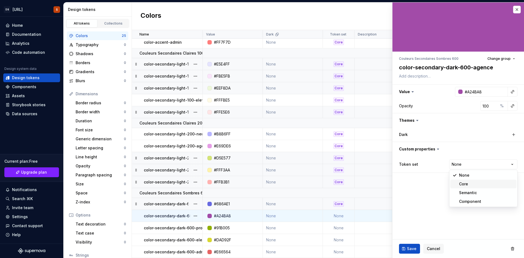
type textarea "*"
select select "**********"
click at [410, 247] on span "Save" at bounding box center [412, 248] width 10 height 5
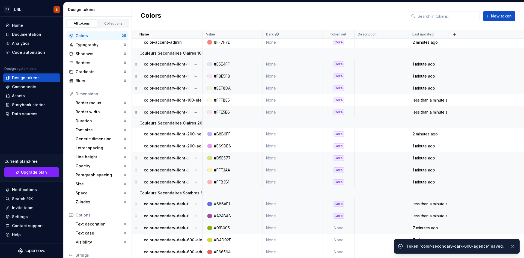
click at [340, 230] on td "None" at bounding box center [339, 228] width 32 height 12
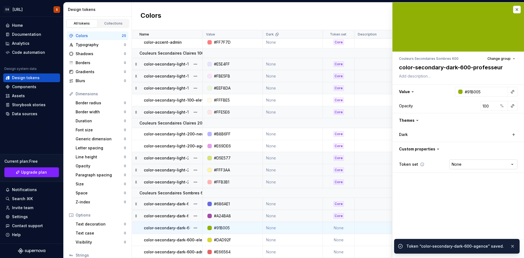
click at [457, 163] on html "DS [URL] S Home Documentation Analytics Code automation Design system data Desi…" at bounding box center [262, 129] width 524 height 258
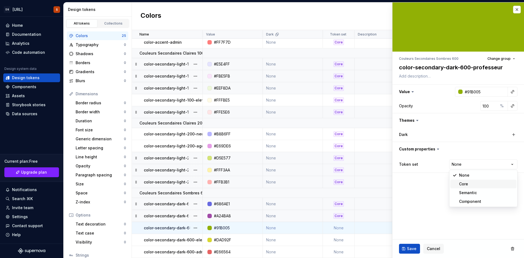
type textarea "*"
select select "**********"
click at [411, 249] on span "Save" at bounding box center [412, 248] width 10 height 5
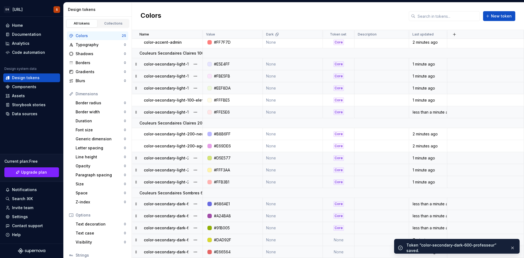
click at [343, 239] on td "None" at bounding box center [339, 240] width 32 height 12
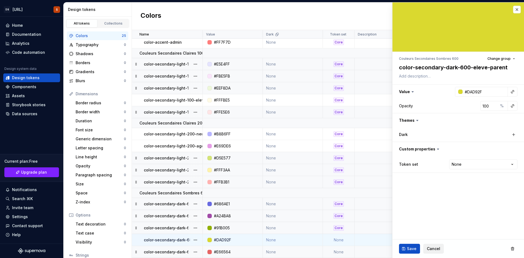
type textarea "*"
click at [472, 166] on html "DS [URL] S Home Documentation Analytics Code automation Design system data Desi…" at bounding box center [262, 129] width 524 height 258
select select "**********"
click at [409, 250] on span "Save" at bounding box center [412, 248] width 10 height 5
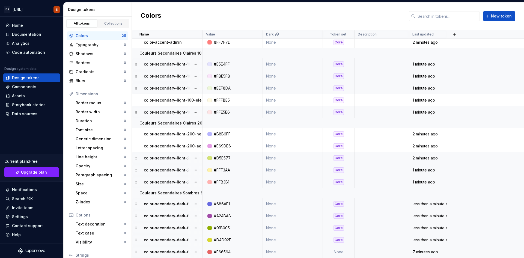
click at [341, 254] on td "None" at bounding box center [339, 252] width 32 height 12
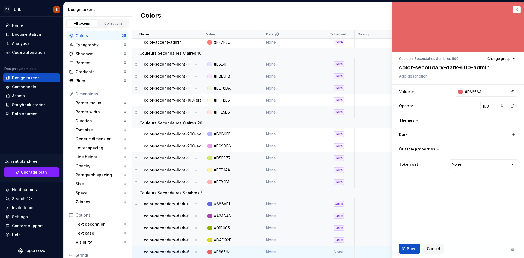
type textarea "*"
click at [460, 162] on html "DS [URL] S Home Documentation Analytics Code automation Design system data Desi…" at bounding box center [262, 129] width 524 height 258
select select "**********"
click at [413, 246] on span "Save" at bounding box center [412, 248] width 10 height 5
type textarea "*"
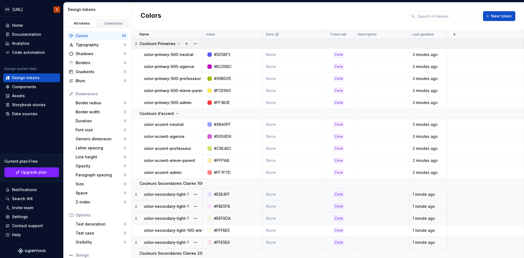
click at [165, 42] on p "Couleurs Primaires" at bounding box center [157, 43] width 36 height 5
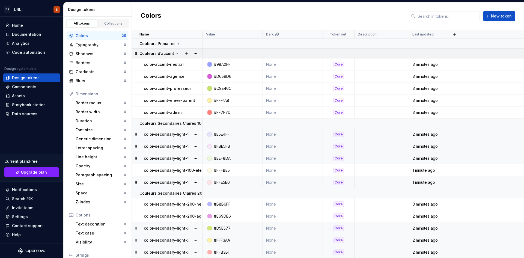
click at [164, 52] on p "Couleurs d’accent" at bounding box center [156, 53] width 35 height 5
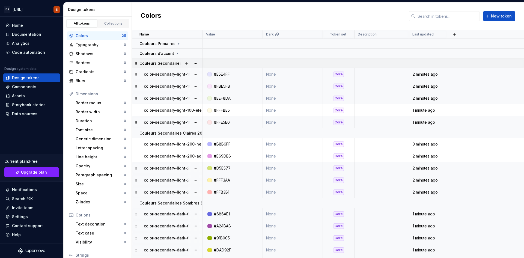
click at [168, 62] on p "Couleurs Secondaires Claires 100" at bounding box center [171, 63] width 64 height 5
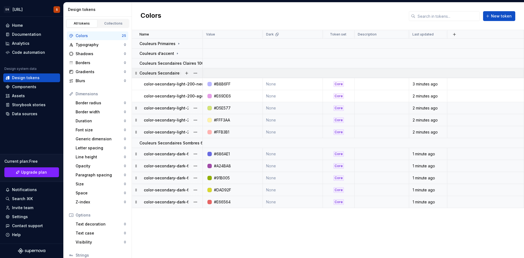
click at [168, 72] on p "Couleurs Secondaires Claires 200" at bounding box center [171, 72] width 65 height 5
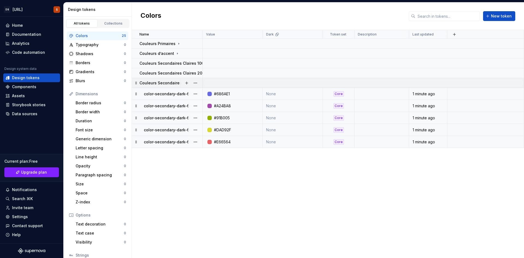
click at [156, 84] on p "Couleurs Secondaires Sombres 600" at bounding box center [173, 82] width 68 height 5
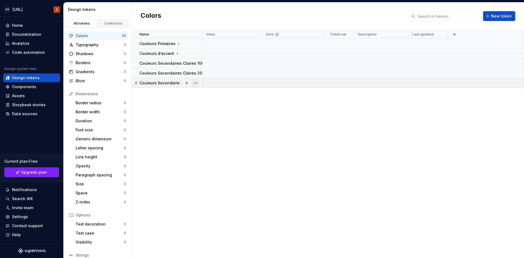
click at [198, 85] on button "button" at bounding box center [195, 83] width 8 height 8
click at [220, 122] on div "New group" at bounding box center [219, 121] width 35 height 5
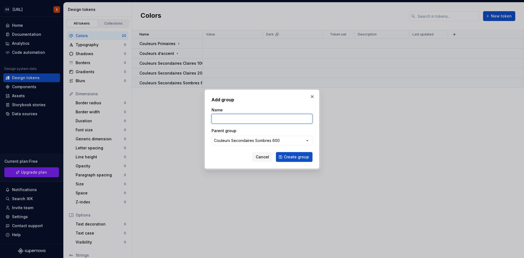
click at [245, 123] on input "Name" at bounding box center [261, 119] width 101 height 10
paste input "Couleurs Secondaires Sombres Bord / Hover 700"
drag, startPoint x: 271, startPoint y: 119, endPoint x: 295, endPoint y: 121, distance: 24.3
click at [295, 121] on input "Couleurs Secondaires Sombres Bord / Hover 700" at bounding box center [261, 119] width 101 height 10
type input "Couleurs Secondaires Sombres 700"
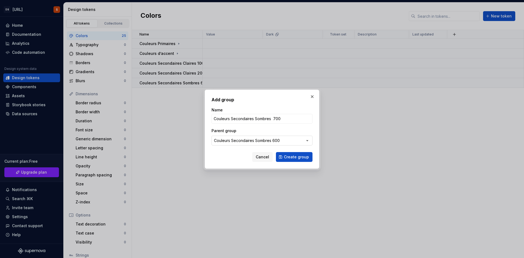
click at [277, 140] on div "Couleurs Secondaires Sombres 600" at bounding box center [247, 140] width 66 height 5
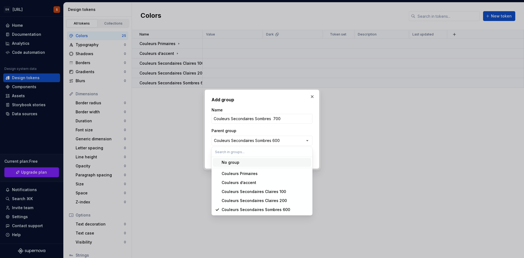
click at [265, 162] on div "No group" at bounding box center [264, 162] width 87 height 5
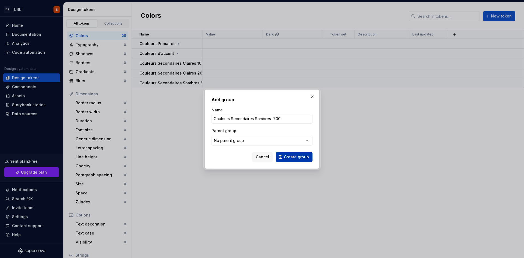
click at [291, 155] on span "Create group" at bounding box center [296, 156] width 25 height 5
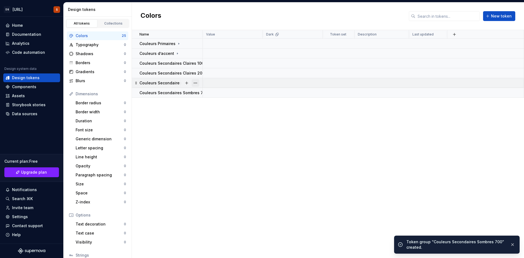
click at [195, 81] on button "button" at bounding box center [195, 83] width 8 height 8
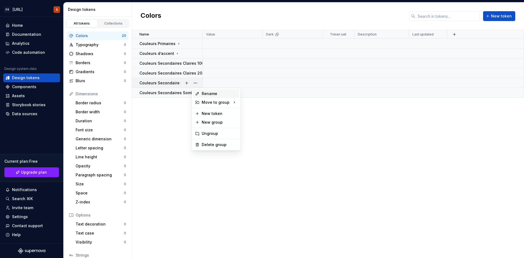
click at [228, 95] on div "Rename" at bounding box center [219, 93] width 35 height 5
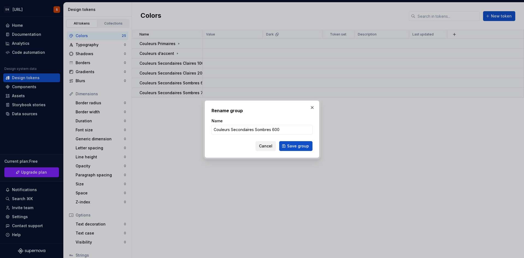
click at [269, 144] on span "Cancel" at bounding box center [265, 145] width 13 height 5
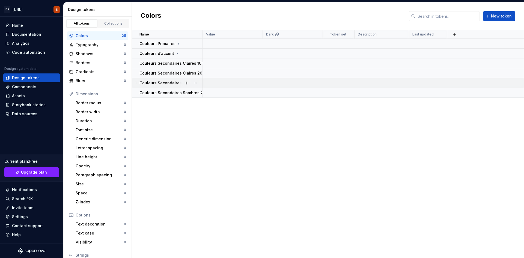
click at [173, 84] on p "Couleurs Secondaires Sombres 600" at bounding box center [173, 82] width 68 height 5
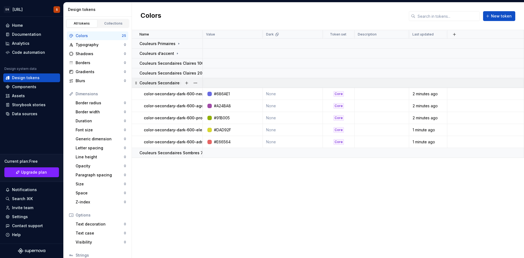
click at [173, 84] on p "Couleurs Secondaires Sombres 600" at bounding box center [173, 82] width 68 height 5
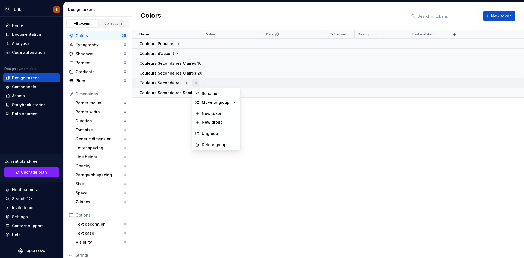
click at [194, 84] on button "button" at bounding box center [195, 83] width 8 height 8
click at [146, 85] on html "DS [URL] S Home Documentation Analytics Code automation Design system data Desi…" at bounding box center [262, 129] width 524 height 258
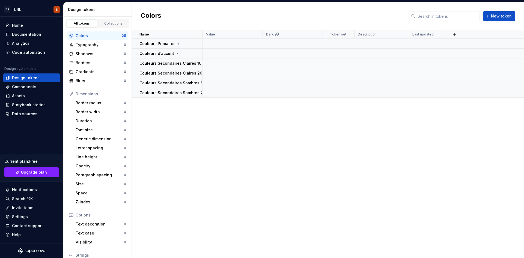
click at [146, 85] on p "Couleurs Secondaires Sombres 600" at bounding box center [173, 82] width 68 height 5
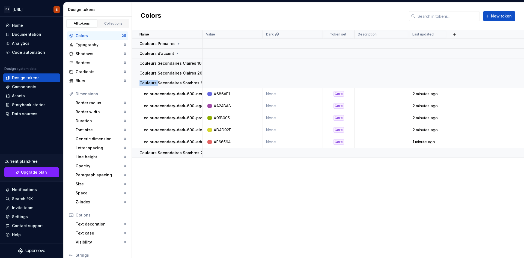
click at [146, 85] on p "Couleurs Secondaires Sombres 600" at bounding box center [173, 82] width 68 height 5
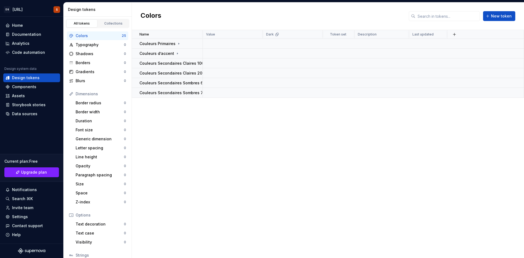
click at [160, 121] on div "Name Value Dark Token set Description Last updated Couleurs Primaires Couleurs …" at bounding box center [328, 144] width 392 height 228
click at [163, 93] on p "Couleurs Secondaires Sombres 700" at bounding box center [173, 92] width 68 height 5
click at [188, 93] on button "button" at bounding box center [187, 93] width 8 height 8
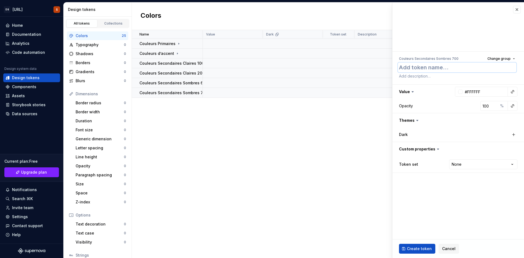
paste textarea "color-secondary-dark-700-1"
type textarea "*"
type textarea "color-secondary-dark-700-1"
type textarea "*"
type textarea "color-secondary-dark-700-"
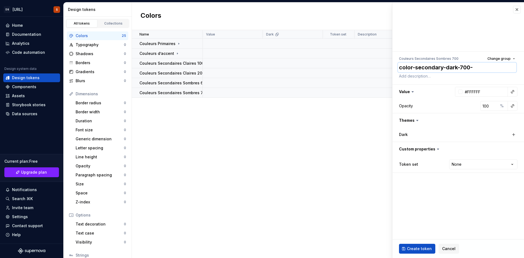
type textarea "*"
type textarea "color-secondary-dark-700-n"
type textarea "*"
type textarea "color-secondary-dark-700-ne"
type textarea "*"
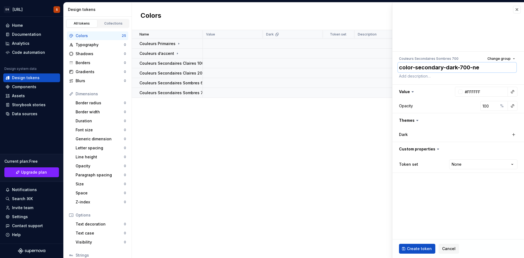
type textarea "color-secondary-dark-700-neu"
type textarea "*"
type textarea "color-secondary-dark-700-neut"
type textarea "*"
type textarea "color-secondary-dark-700-neutr"
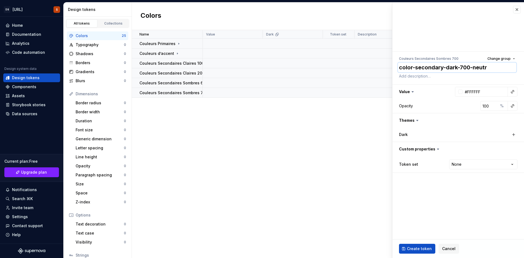
type textarea "*"
type textarea "color-secondary-dark-700-neutra"
type textarea "*"
type textarea "color-secondary-dark-700-neutral"
click at [474, 166] on html "DS [URL] S Home Documentation Analytics Code automation Design system data Desi…" at bounding box center [262, 129] width 524 height 258
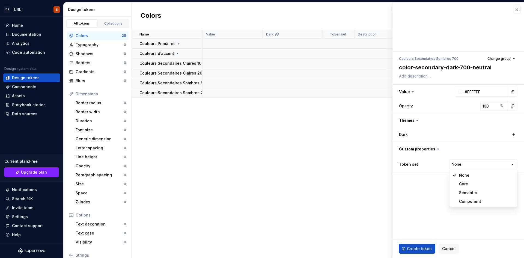
select select "**********"
type textarea "*"
click at [478, 92] on input "#FFFFFF" at bounding box center [484, 92] width 45 height 10
paste input "5A58D1"
type input "5A58D1"
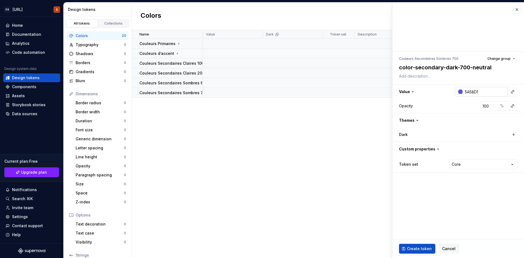
type textarea "*"
type input "#5A58D1"
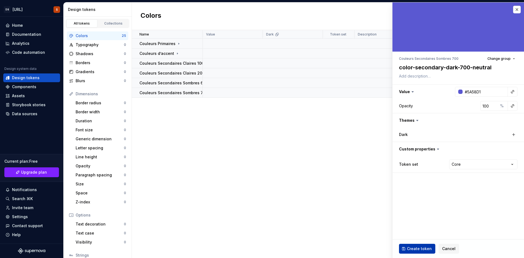
click at [412, 247] on span "Create token" at bounding box center [419, 248] width 25 height 5
type textarea "*"
type input "#FFFFFF"
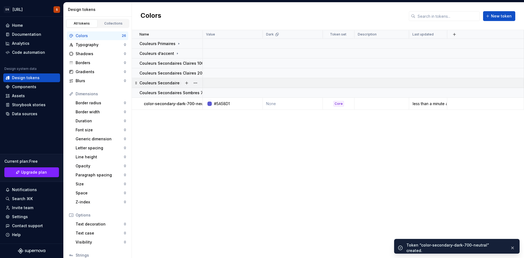
click at [158, 82] on p "Couleurs Secondaires Sombres 600" at bounding box center [173, 82] width 68 height 5
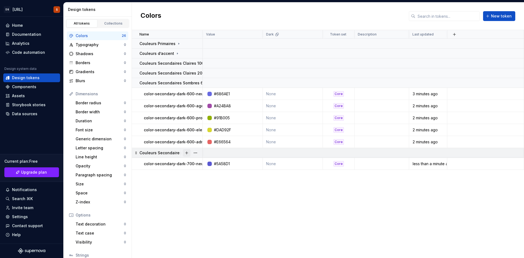
click at [186, 151] on button "button" at bounding box center [187, 153] width 8 height 8
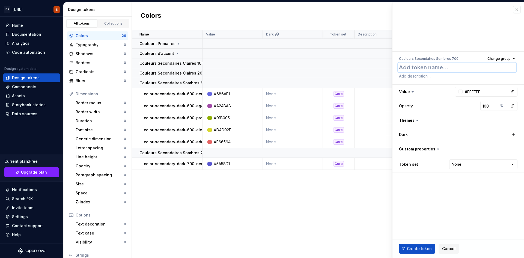
paste textarea "color-secondary-dark-700-2"
type textarea "*"
type textarea "color-secondary-dark-700-2"
type textarea "*"
type textarea "color-secondary-dark-700-"
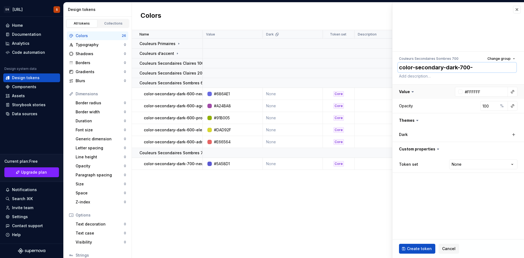
type textarea "*"
type textarea "color-secondary-dark-700-a"
type textarea "*"
type textarea "color-secondary-dark-700-ag"
type textarea "*"
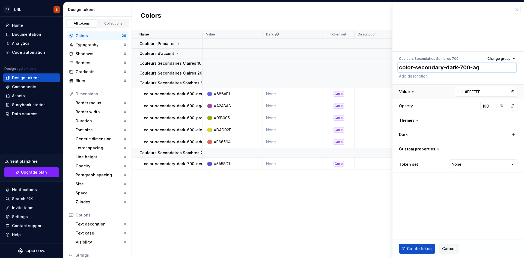
type textarea "color-secondary-dark-700-age"
type textarea "*"
type textarea "color-secondary-dark-700-agen"
type textarea "*"
type textarea "color-secondary-dark-700-agenc"
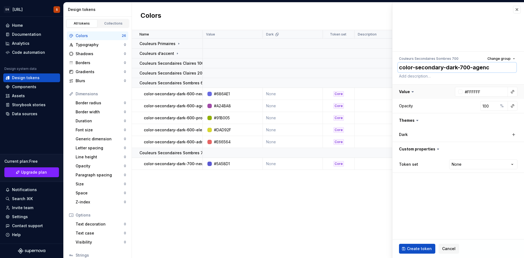
type textarea "*"
type textarea "color-secondary-dark-700-agence"
click at [464, 164] on html "DS [URL] S Home Documentation Analytics Code automation Design system data Desi…" at bounding box center [262, 129] width 524 height 258
select select "**********"
type textarea "*"
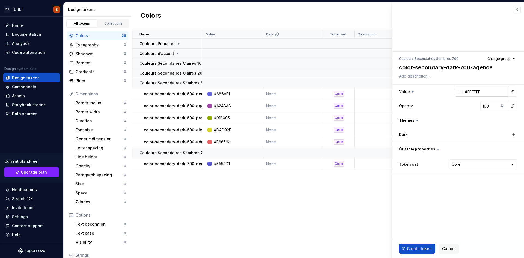
click at [483, 91] on input "#FFFFFF" at bounding box center [484, 92] width 45 height 10
paste input "9E359A"
type input "9E359A"
type textarea "*"
type input "#9E359A"
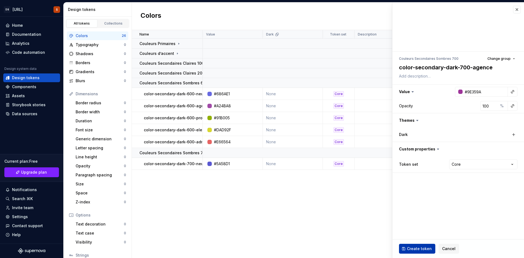
click at [419, 248] on span "Create token" at bounding box center [419, 248] width 25 height 5
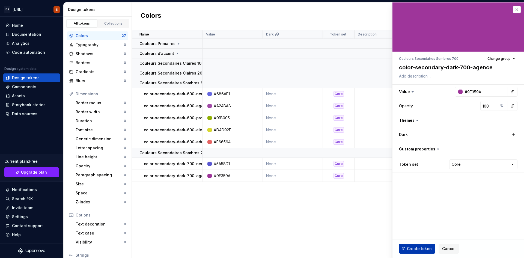
type textarea "*"
type input "#FFFFFF"
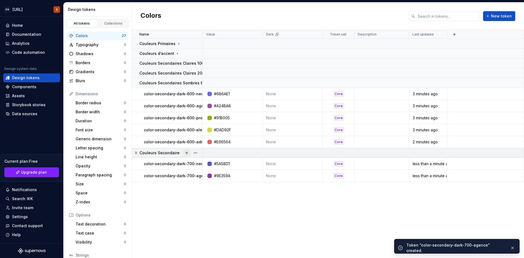
click at [184, 153] on button "button" at bounding box center [187, 153] width 8 height 8
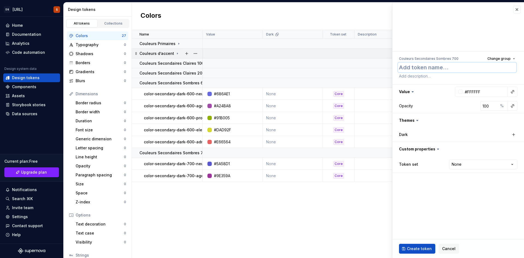
paste textarea "color-secondary-dark-700-3"
type textarea "*"
type textarea "color-secondary-dark-700-3"
type textarea "*"
type textarea "color-secondary-dark-700-"
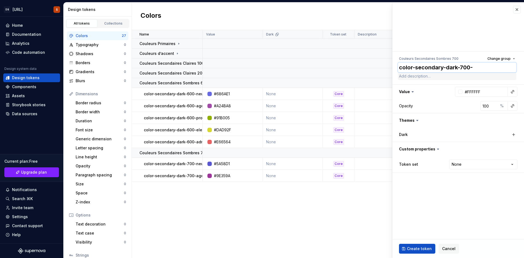
type textarea "*"
type textarea "color-secondary-dark-700-p"
type textarea "*"
type textarea "color-secondary-dark-700-pr"
type textarea "*"
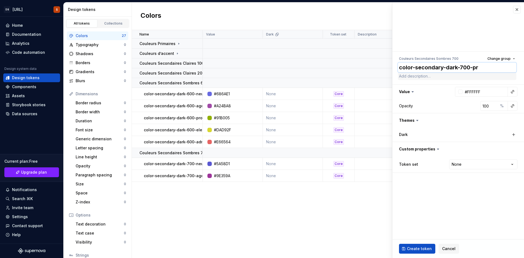
type textarea "color-secondary-dark-700-pro"
type textarea "*"
type textarea "color-secondary-dark-700-prof"
type textarea "*"
type textarea "color-secondary-dark-700-profe"
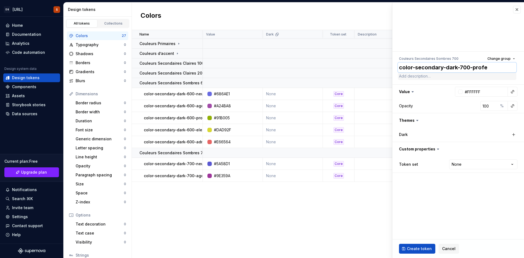
type textarea "*"
type textarea "color-secondary-dark-700-profes"
type textarea "*"
type textarea "color-secondary-dark-700-profess"
type textarea "*"
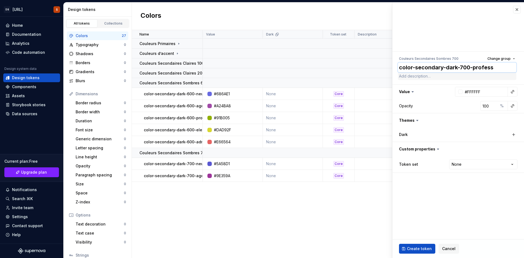
type textarea "color-secondary-dark-700-professe"
type textarea "*"
type textarea "color-secondary-dark-700-professeu"
type textarea "*"
type textarea "color-secondary-dark-700-professeur"
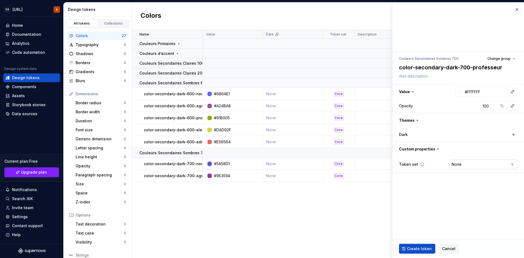
click at [483, 162] on html "DS [URL] S Home Documentation Analytics Code automation Design system data Desi…" at bounding box center [262, 129] width 524 height 258
select select "**********"
type textarea "*"
click at [483, 94] on input "#FFFFFF" at bounding box center [484, 92] width 45 height 10
paste input "7E8F04"
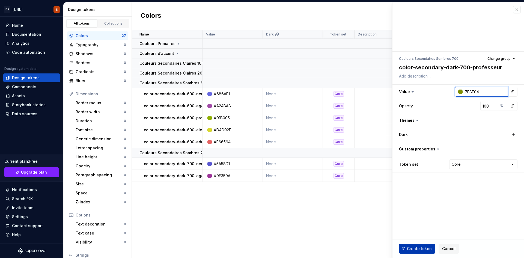
type input "7E8F04"
type textarea "*"
type input "#7E8F04"
click at [420, 245] on button "Create token" at bounding box center [417, 249] width 36 height 10
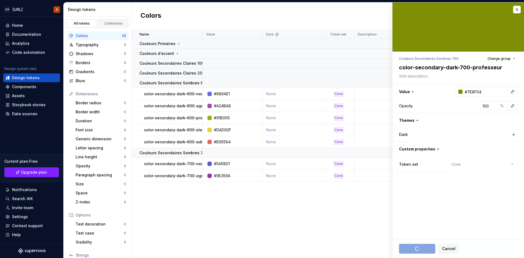
type textarea "*"
type input "#FFFFFF"
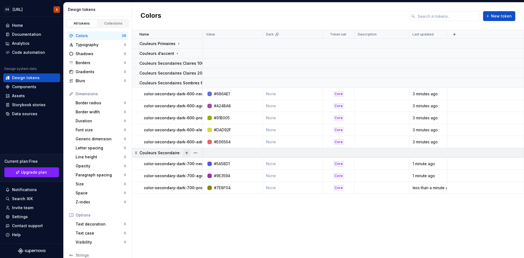
click at [183, 152] on button "button" at bounding box center [187, 153] width 8 height 8
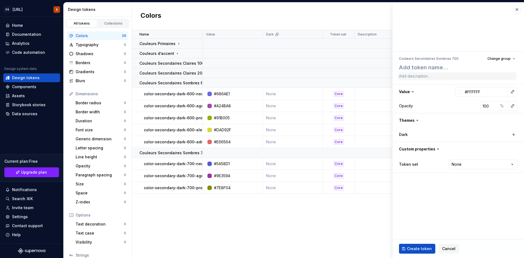
type textarea "*"
type textarea "color-secondary-dark-700-4"
type textarea "*"
type textarea "color-secondary-dark-700-"
type textarea "*"
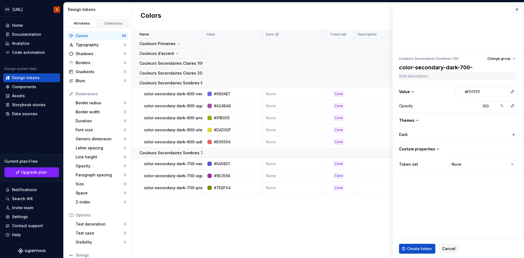
type textarea "color-secondary-dark-700-e"
type textarea "*"
type textarea "color-secondary-dark-700-ele"
type textarea "*"
type textarea "color-secondary-dark-700-eleve"
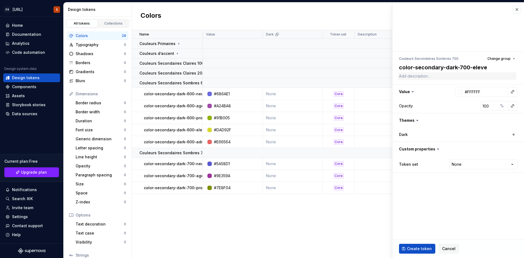
type textarea "*"
type textarea "color-secondary-dark-700-eleve-"
type textarea "*"
type textarea "color-secondary-dark-700-eleve-p"
type textarea "*"
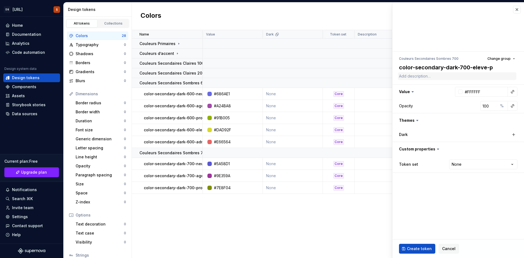
type textarea "color-secondary-dark-700-eleve-pa"
type textarea "*"
type textarea "color-secondary-dark-700-eleve-par"
type textarea "*"
type textarea "color-secondary-dark-700-eleve-pare"
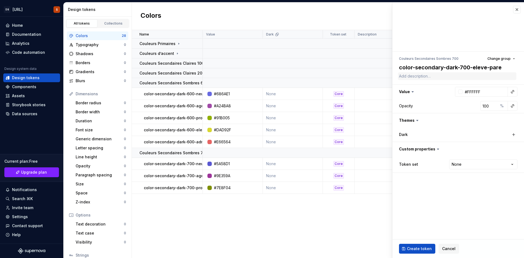
type textarea "*"
type textarea "color-secondary-dark-700-eleve-paren"
type textarea "*"
type textarea "color-secondary-dark-700-eleve-parent"
click at [476, 167] on html "DS [URL] S Home Documentation Analytics Code automation Design system data Desi…" at bounding box center [262, 129] width 524 height 258
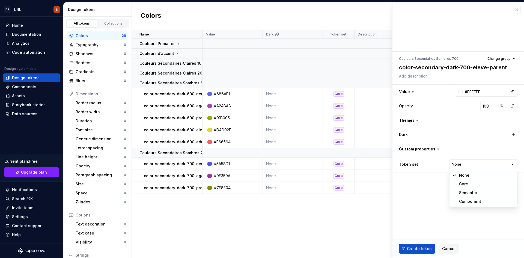
select select "**********"
type textarea "*"
click at [477, 92] on input "#FFFFFF" at bounding box center [484, 92] width 45 height 10
paste input "E5D142"
type input "E5D142"
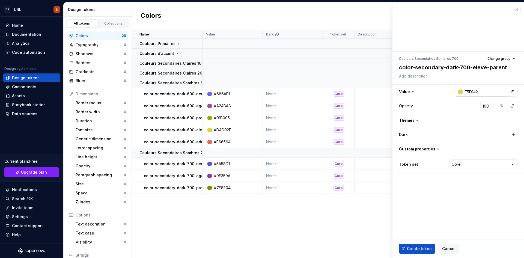
type textarea "*"
type input "#E5D142"
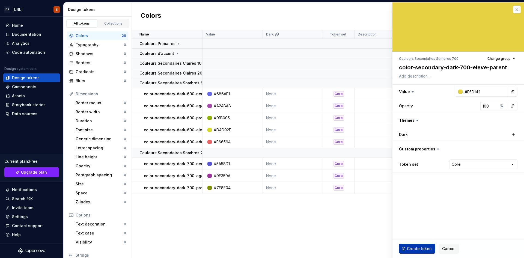
click at [418, 249] on span "Create token" at bounding box center [419, 248] width 25 height 5
type textarea "*"
type input "#FFFFFF"
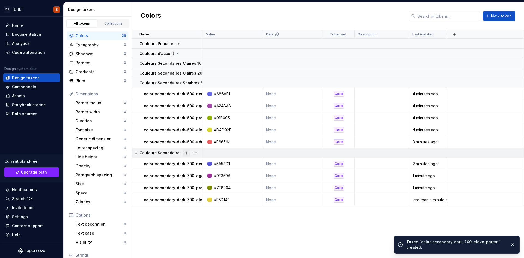
click at [187, 154] on button "button" at bounding box center [187, 153] width 8 height 8
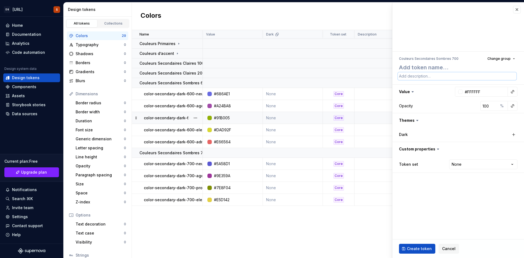
click at [443, 74] on textarea at bounding box center [457, 76] width 118 height 8
paste textarea "color-secondary-dark-700-5"
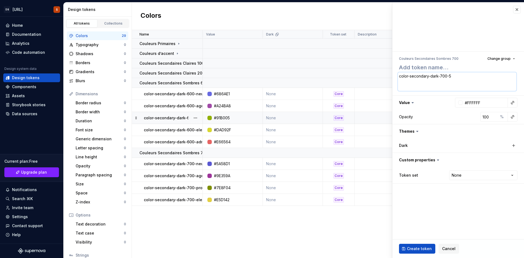
type textarea "*"
type textarea "color-secondary-dark-700-5"
type textarea "*"
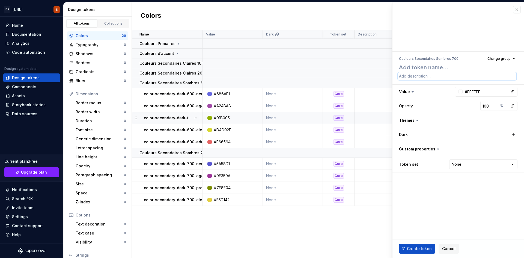
click at [441, 72] on textarea at bounding box center [457, 76] width 118 height 8
click at [440, 69] on textarea at bounding box center [457, 67] width 118 height 10
paste textarea "color-secondary-dark-700-5"
type textarea "*"
type textarea "color-secondary-dark-700-5"
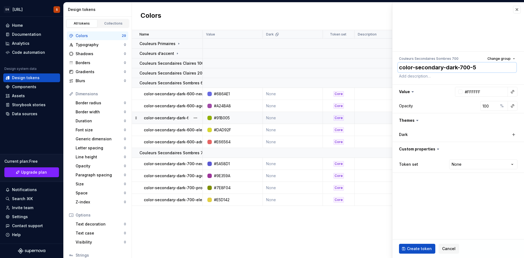
type textarea "*"
type textarea "color-secondary-dark-700-"
type textarea "*"
type textarea "color-secondary-dark-700-a"
type textarea "*"
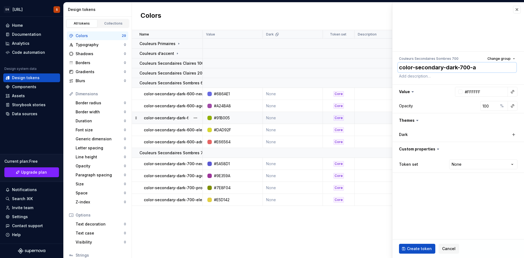
type textarea "color-secondary-dark-700-ad"
type textarea "*"
type textarea "color-secondary-dark-700-adm"
type textarea "*"
type textarea "color-secondary-dark-700-admi"
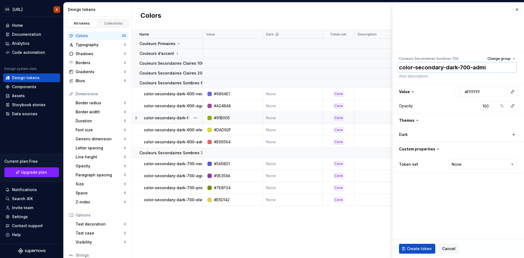
type textarea "*"
type textarea "color-secondary-dark-700-admin"
click at [475, 166] on html "DS [URL] S Home Documentation Analytics Code automation Design system data Desi…" at bounding box center [262, 129] width 524 height 258
select select "**********"
type textarea "*"
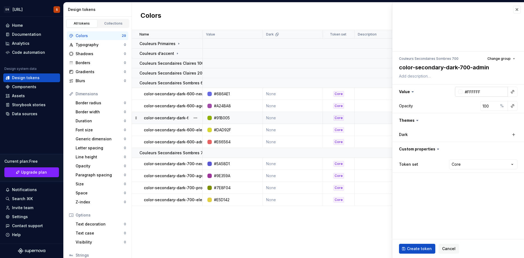
click at [480, 93] on input "#FFFFFF" at bounding box center [484, 92] width 45 height 10
paste input "D94B4A"
type input "D94B4A"
type textarea "*"
type input "#D94B4A"
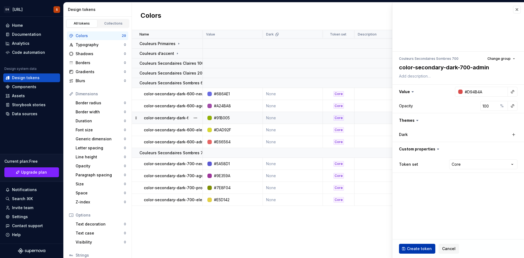
click at [415, 247] on span "Create token" at bounding box center [419, 248] width 25 height 5
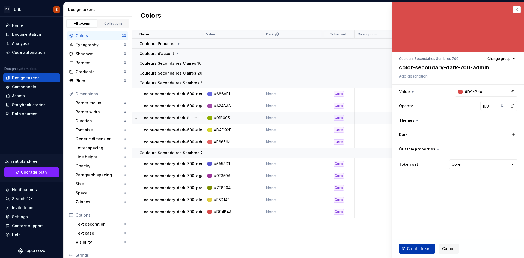
type textarea "*"
type input "#FFFFFF"
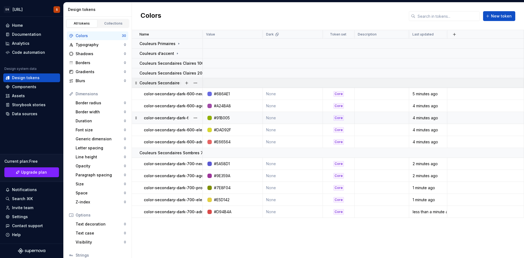
click at [172, 82] on p "Couleurs Secondaires Sombres 600" at bounding box center [173, 82] width 68 height 5
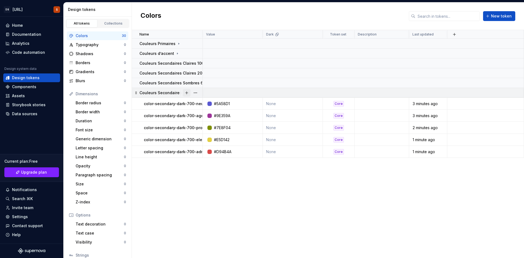
click at [187, 94] on button "button" at bounding box center [187, 93] width 8 height 8
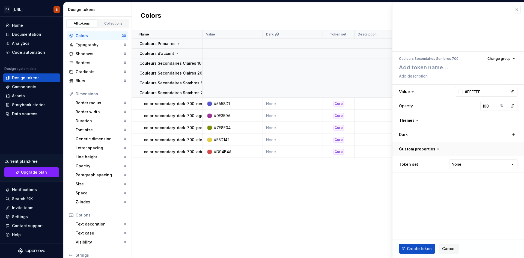
type textarea "*"
click at [442, 251] on button "Cancel" at bounding box center [448, 249] width 20 height 10
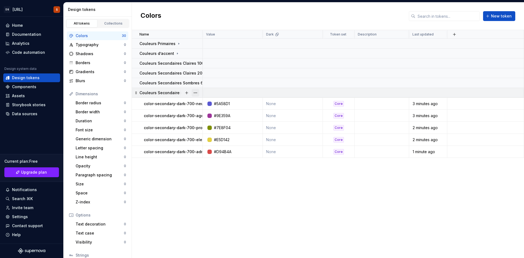
click at [197, 95] on button "button" at bounding box center [195, 93] width 8 height 8
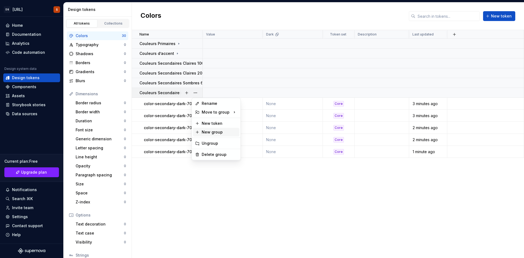
click at [203, 130] on div "New group" at bounding box center [219, 131] width 35 height 5
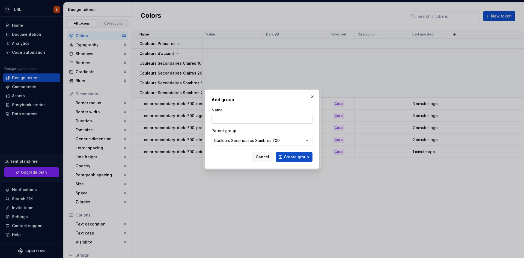
click at [236, 116] on input "Name" at bounding box center [261, 119] width 101 height 10
paste input "Couleurs de Statut"
type input "Couleurs de Statut"
click at [244, 142] on div "Couleurs Secondaires Sombres 700" at bounding box center [247, 140] width 66 height 5
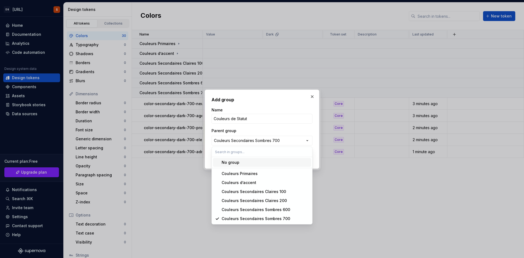
click at [245, 160] on div "No group" at bounding box center [264, 162] width 87 height 5
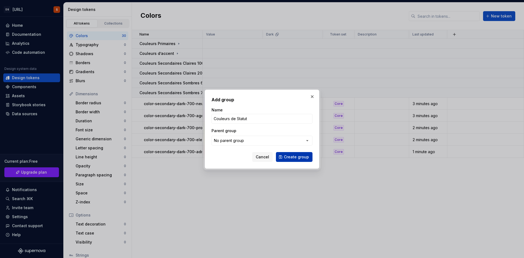
click at [290, 155] on span "Create group" at bounding box center [296, 156] width 25 height 5
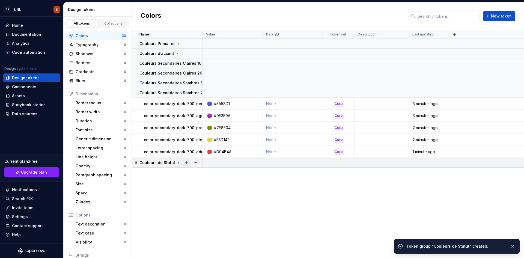
click at [188, 163] on button "button" at bounding box center [187, 163] width 8 height 8
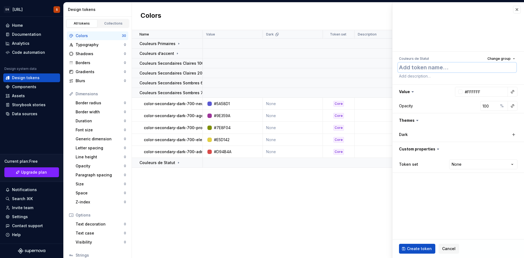
paste textarea "color-status-success"
type textarea "*"
type textarea "color-status-success"
click at [456, 166] on html "DS [URL] S Home Documentation Analytics Code automation Design system data Desi…" at bounding box center [262, 129] width 524 height 258
select select "**********"
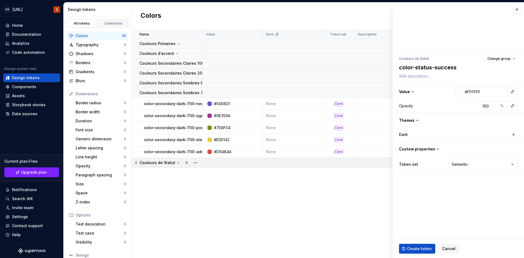
type textarea "*"
click at [473, 89] on input "#FFFFFF" at bounding box center [484, 92] width 45 height 10
paste input "16A34A"
type input "16A34A"
type textarea "*"
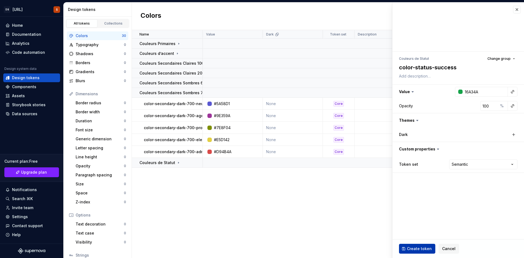
type input "#16A34A"
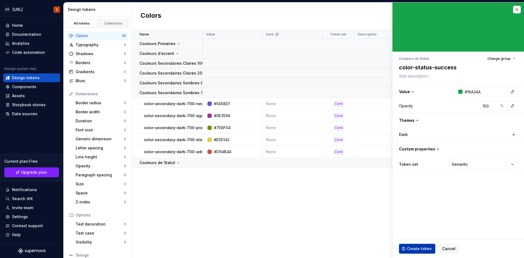
click at [414, 245] on button "Create token" at bounding box center [417, 249] width 36 height 10
type textarea "*"
type input "#FFFFFF"
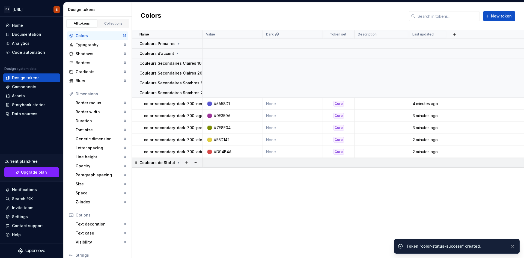
click at [156, 161] on p "Couleurs de Statut" at bounding box center [157, 162] width 36 height 5
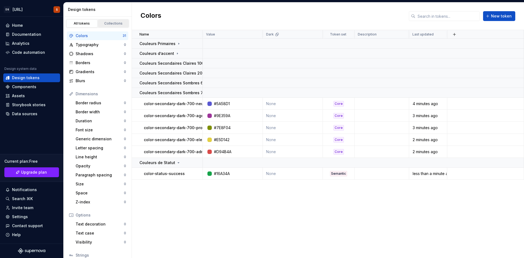
click at [114, 25] on div "Collections" at bounding box center [113, 23] width 27 height 4
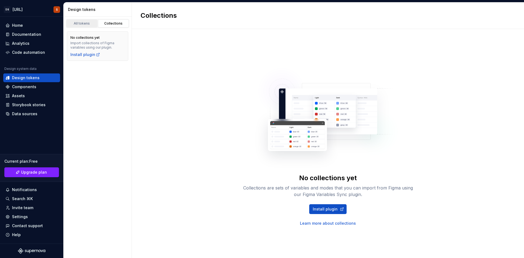
click at [85, 23] on div "All tokens" at bounding box center [81, 23] width 27 height 4
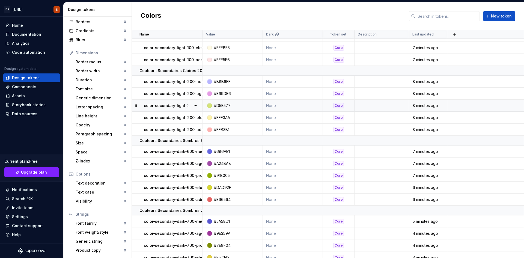
scroll to position [222, 0]
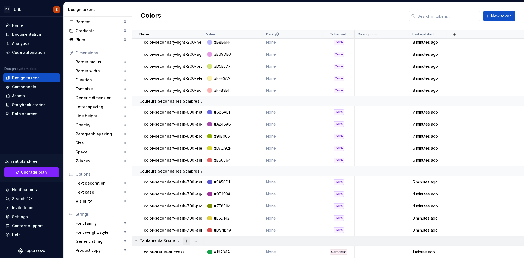
click at [188, 242] on button "button" at bounding box center [187, 241] width 8 height 8
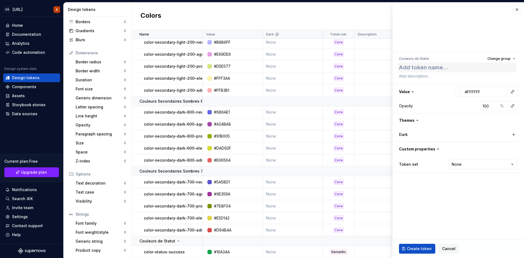
type textarea "*"
type textarea "color-status-warning"
click at [459, 162] on html "DS [URL] S Home Documentation Analytics Code automation Design system data Desi…" at bounding box center [262, 129] width 524 height 258
select select "**********"
type textarea "*"
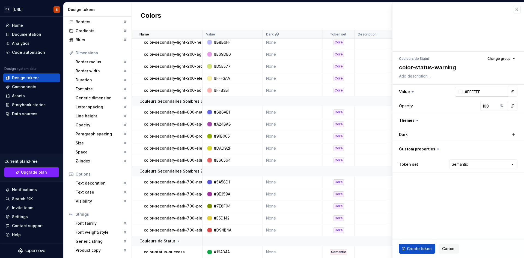
click at [471, 90] on input "#FFFFFF" at bounding box center [484, 92] width 45 height 10
paste input "F2AE1D"
type input "F2AE1D"
type textarea "*"
type input "#F2AE1D"
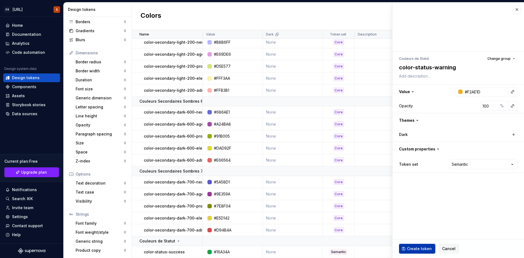
click at [415, 250] on span "Create token" at bounding box center [419, 248] width 25 height 5
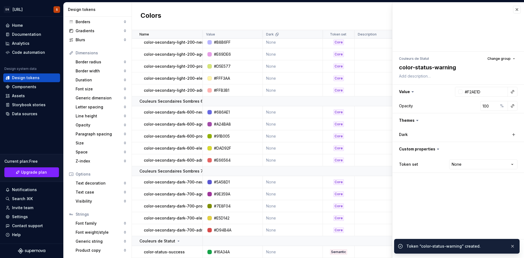
type textarea "*"
type input "#FFFFFF"
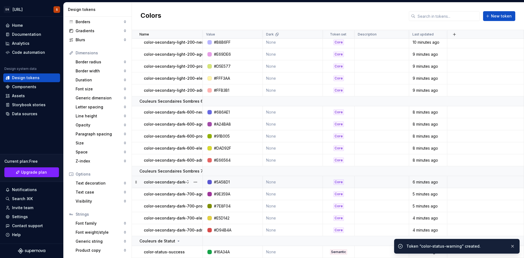
scroll to position [234, 0]
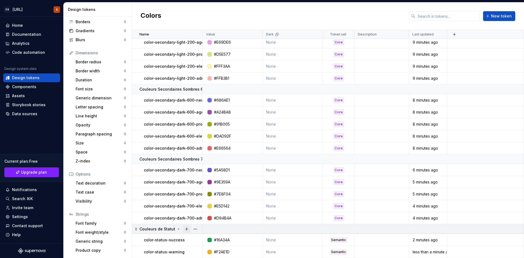
click at [186, 230] on button "button" at bounding box center [187, 229] width 8 height 8
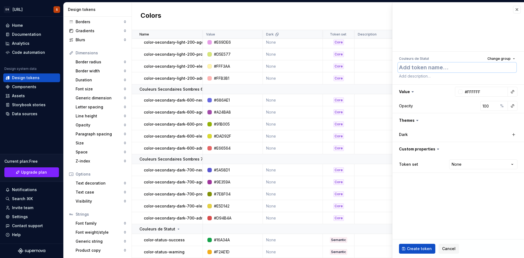
click at [412, 71] on textarea at bounding box center [457, 67] width 118 height 10
paste textarea "color-status-error"
type textarea "*"
type textarea "color-status-error"
click at [468, 164] on html "DS [URL] S Home Documentation Analytics Code automation Design system data Desi…" at bounding box center [262, 129] width 524 height 258
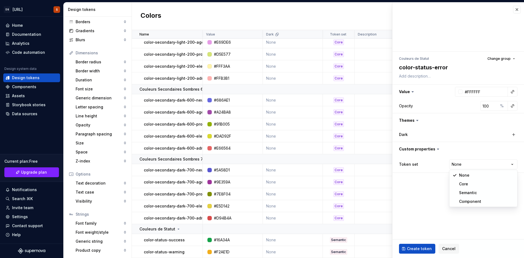
select select "**********"
type textarea "*"
click at [479, 92] on input "#FFFFFF" at bounding box center [484, 92] width 45 height 10
paste input "DC2626"
type input "DC2626"
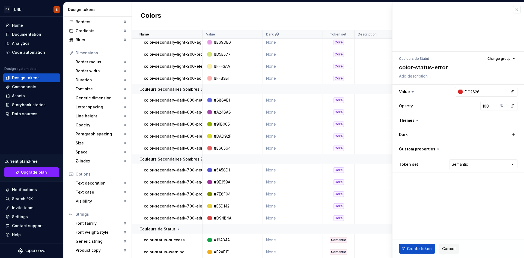
type textarea "*"
type input "#DC2626"
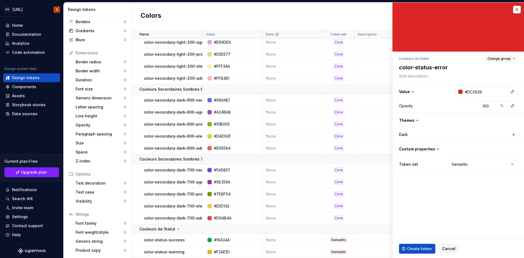
click at [495, 56] on button "Change group" at bounding box center [501, 59] width 32 height 8
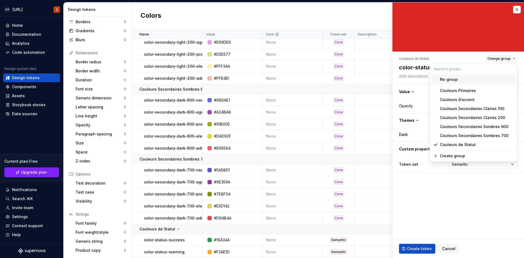
click at [495, 56] on button "Change group" at bounding box center [501, 59] width 32 height 8
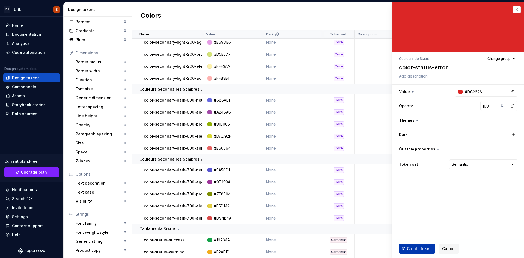
click at [410, 249] on span "Create token" at bounding box center [419, 248] width 25 height 5
type textarea "*"
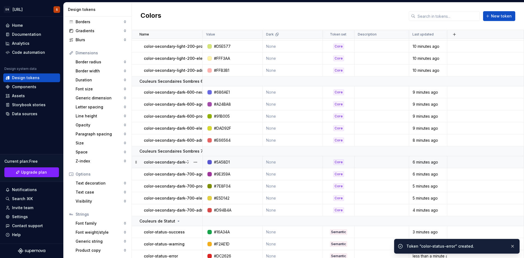
scroll to position [246, 0]
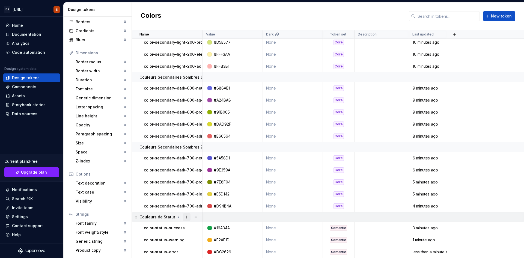
click at [187, 216] on button "button" at bounding box center [187, 217] width 8 height 8
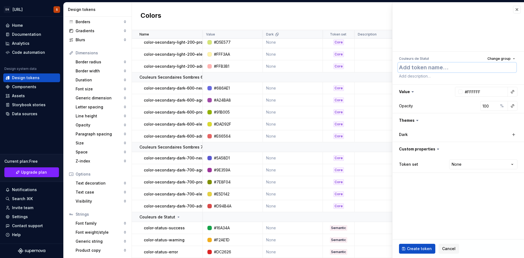
paste textarea "color-status-neutral"
click at [481, 166] on html "DS [URL] S Home Documentation Analytics Code automation Design system data Desi…" at bounding box center [262, 129] width 524 height 258
click at [484, 89] on input "#FFFFFF" at bounding box center [484, 92] width 45 height 10
paste input "9CA3A"
click at [415, 250] on span "Create token" at bounding box center [419, 248] width 25 height 5
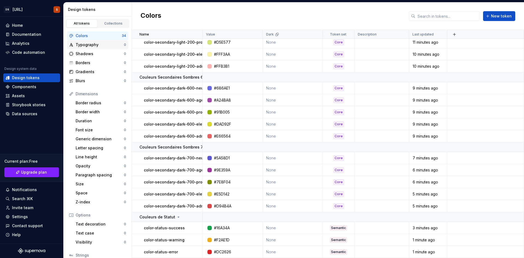
click at [98, 47] on div "Typography" at bounding box center [100, 44] width 48 height 5
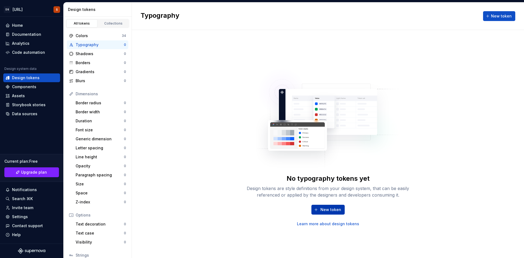
click at [334, 212] on button "New token" at bounding box center [327, 210] width 33 height 10
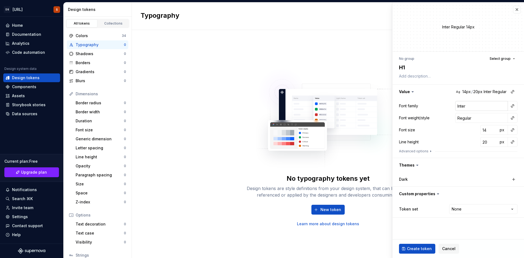
click at [465, 105] on input "Inter" at bounding box center [481, 106] width 53 height 10
drag, startPoint x: 472, startPoint y: 106, endPoint x: 447, endPoint y: 108, distance: 24.6
click at [447, 108] on div "Font family Inter" at bounding box center [458, 106] width 118 height 10
click at [474, 120] on input "Regular" at bounding box center [481, 118] width 53 height 10
click at [506, 59] on span "Select group" at bounding box center [499, 58] width 21 height 4
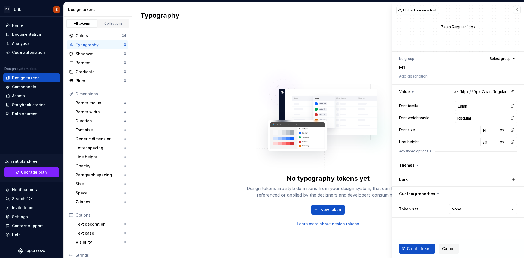
click at [477, 60] on div "No group Select group" at bounding box center [458, 59] width 118 height 8
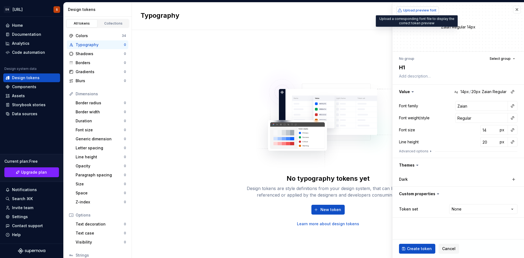
click at [418, 11] on span "Upload preview font" at bounding box center [419, 10] width 33 height 4
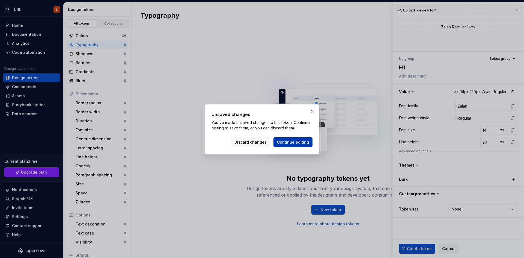
click at [298, 143] on span "Continue editing" at bounding box center [293, 141] width 32 height 5
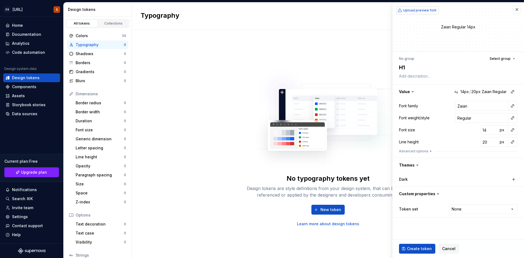
click at [420, 11] on span "Upload preview font" at bounding box center [419, 10] width 33 height 4
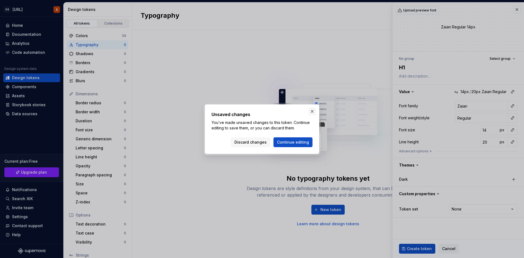
click at [312, 110] on button "button" at bounding box center [312, 111] width 8 height 8
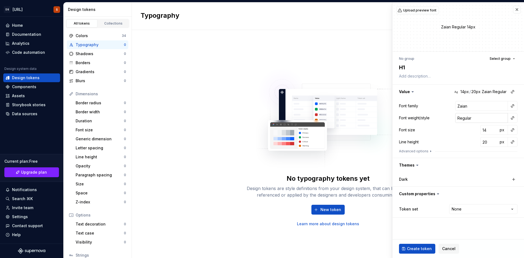
click at [481, 118] on input "Regular" at bounding box center [481, 118] width 53 height 10
click at [491, 132] on input "14" at bounding box center [489, 130] width 18 height 10
click at [423, 145] on div "Line height 20 px" at bounding box center [458, 142] width 118 height 10
click at [428, 150] on icon "button" at bounding box center [430, 151] width 4 height 4
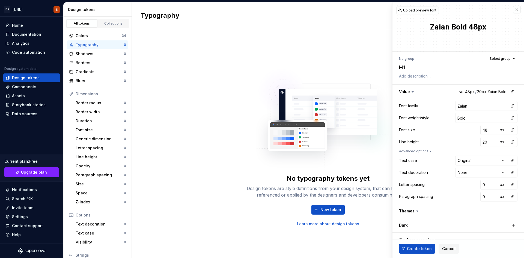
click at [513, 105] on div at bounding box center [512, 106] width 10 height 10
click at [508, 107] on button "button" at bounding box center [512, 106] width 8 height 8
click at [442, 104] on html "DS [URL] S Home Documentation Analytics Code automation Design system data Desi…" at bounding box center [262, 129] width 524 height 258
click at [480, 143] on input "20" at bounding box center [489, 142] width 18 height 10
click at [425, 150] on button "Advanced options" at bounding box center [416, 151] width 34 height 4
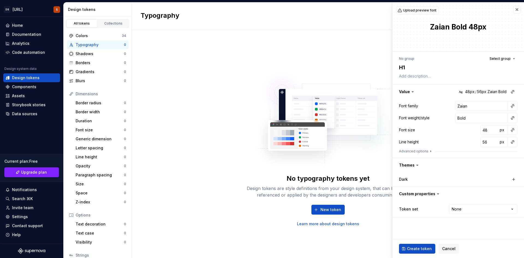
click at [417, 164] on icon at bounding box center [416, 164] width 5 height 5
click at [415, 164] on icon at bounding box center [416, 164] width 5 height 5
click at [416, 166] on icon at bounding box center [416, 164] width 5 height 5
click at [418, 193] on button "button" at bounding box center [457, 194] width 131 height 14
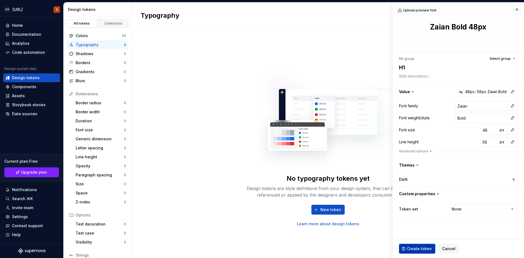
click at [424, 247] on span "Create token" at bounding box center [419, 248] width 25 height 5
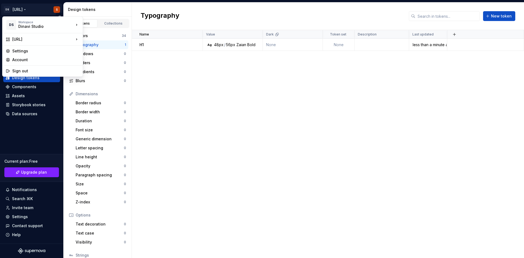
click at [15, 9] on html "DS [URL] S Home Documentation Analytics Code automation Design system data Desi…" at bounding box center [262, 129] width 524 height 258
click at [28, 39] on div "[URL]" at bounding box center [43, 39] width 62 height 5
click at [100, 56] on div "Manage design systems" at bounding box center [116, 51] width 67 height 9
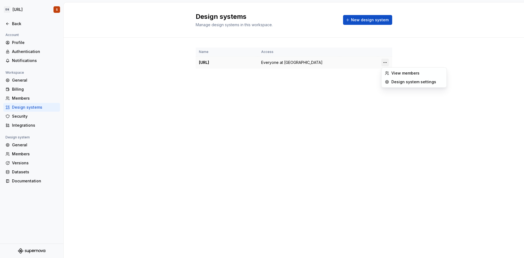
click at [383, 63] on html "DS [URL] S Back Account Profile Authentication Notifications Workspace General …" at bounding box center [262, 129] width 524 height 258
click at [401, 79] on div "Design system settings" at bounding box center [417, 81] width 52 height 5
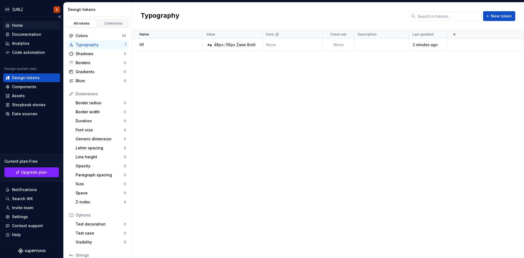
click at [17, 26] on div "Home" at bounding box center [17, 25] width 11 height 5
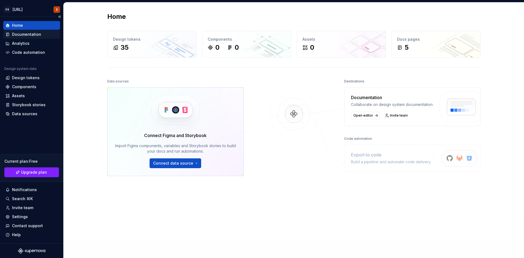
click at [35, 37] on div "Documentation" at bounding box center [26, 34] width 29 height 5
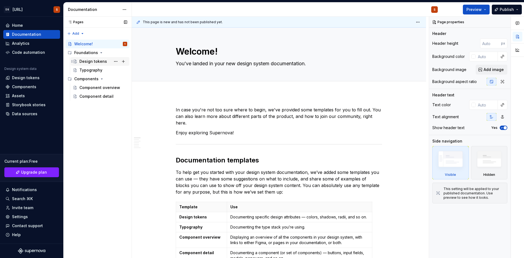
click at [95, 61] on div "Design tokens" at bounding box center [93, 61] width 28 height 5
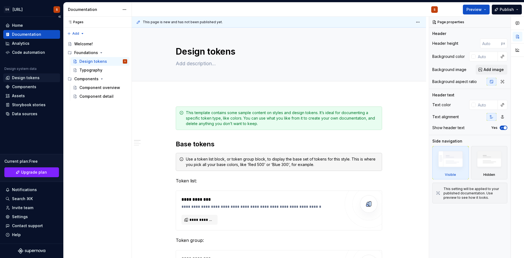
click at [19, 79] on div "Design tokens" at bounding box center [26, 77] width 28 height 5
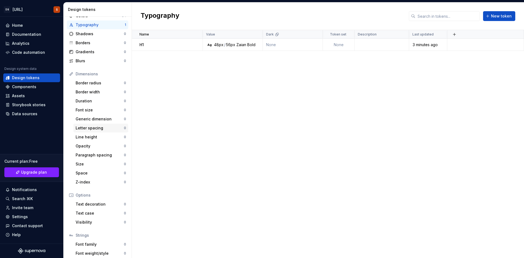
scroll to position [41, 0]
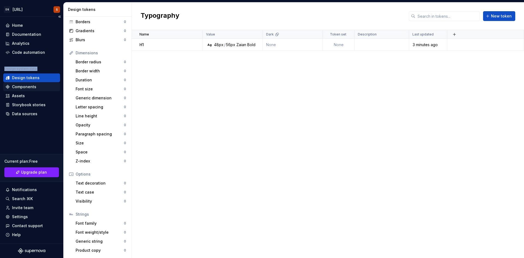
drag, startPoint x: 0, startPoint y: 23, endPoint x: 49, endPoint y: 88, distance: 81.5
click at [49, 89] on div "Home Documentation Analytics Code automation Design system data Design tokens C…" at bounding box center [31, 130] width 63 height 227
click at [8, 9] on html "DS [URL] S Home Documentation Analytics Code automation Design system data Desi…" at bounding box center [262, 129] width 524 height 258
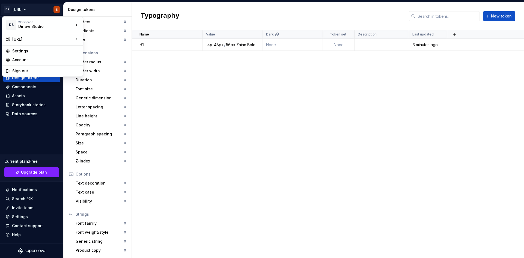
click at [36, 133] on html "DS [URL] S Home Documentation Analytics Code automation Design system data Desi…" at bounding box center [262, 129] width 524 height 258
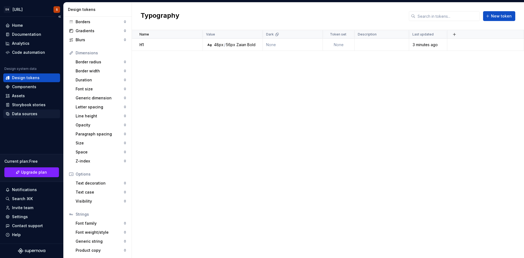
click at [25, 113] on div "Data sources" at bounding box center [24, 113] width 25 height 5
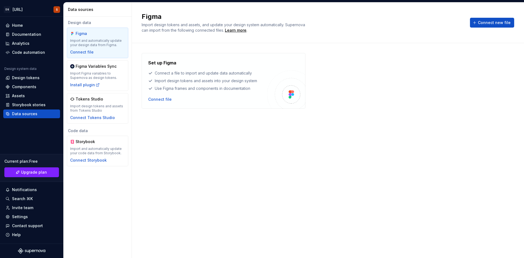
click at [152, 92] on div "Set up Figma Connect a file to import and update data automatically Import desi…" at bounding box center [207, 80] width 119 height 43
click at [153, 97] on div "Connect file" at bounding box center [159, 99] width 23 height 5
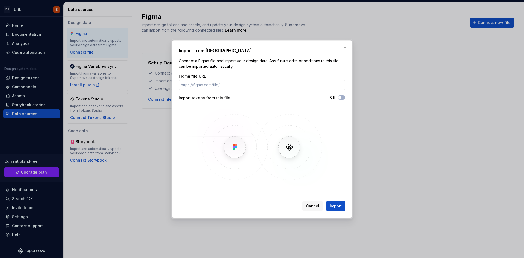
click at [343, 52] on h2 "Import from [GEOGRAPHIC_DATA]" at bounding box center [262, 50] width 166 height 7
click at [343, 50] on button "button" at bounding box center [345, 48] width 8 height 8
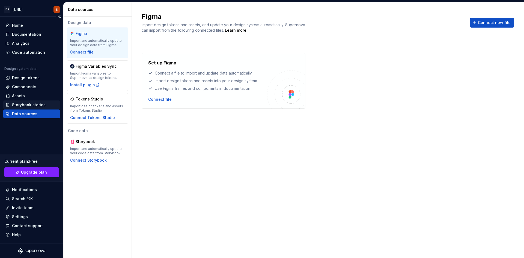
click at [36, 103] on div "Storybook stories" at bounding box center [29, 104] width 34 height 5
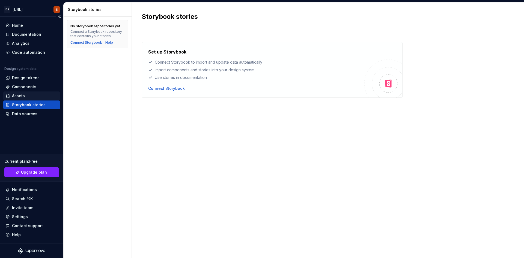
click at [33, 97] on div "Assets" at bounding box center [31, 95] width 52 height 5
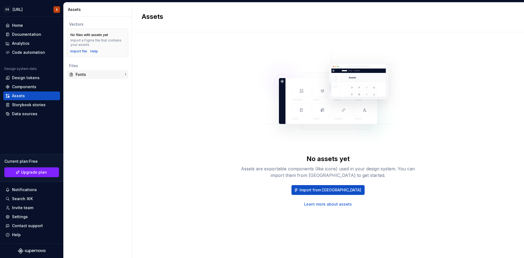
click at [83, 76] on div "Fonts" at bounding box center [100, 74] width 49 height 5
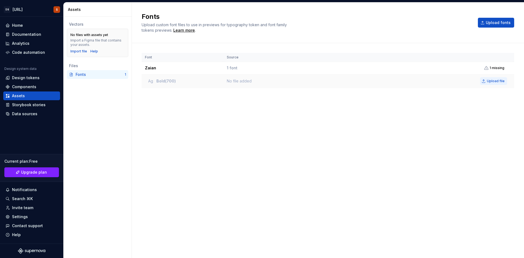
click at [492, 80] on span "Upload file" at bounding box center [496, 81] width 18 height 4
click at [478, 82] on button "Upload file" at bounding box center [485, 81] width 27 height 8
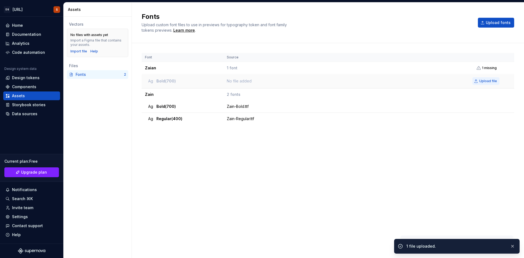
click at [483, 82] on span "Upload file" at bounding box center [488, 81] width 18 height 4
click at [491, 82] on span "Upload file" at bounding box center [488, 81] width 18 height 4
click at [478, 83] on button "Upload file" at bounding box center [485, 81] width 27 height 8
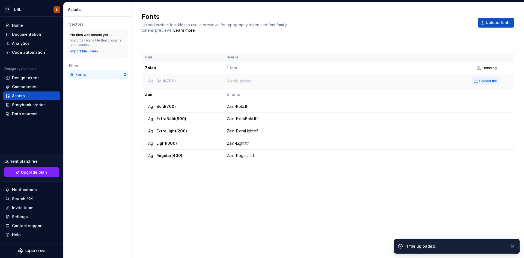
click at [475, 81] on button "Upload file" at bounding box center [485, 81] width 27 height 8
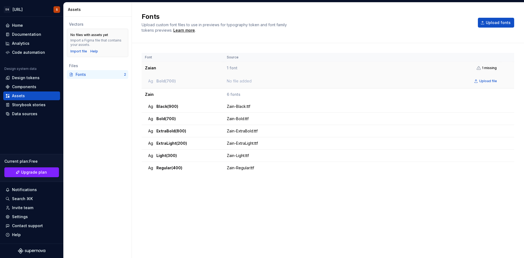
click at [492, 68] on span "1 missing" at bounding box center [489, 68] width 15 height 4
drag, startPoint x: 492, startPoint y: 68, endPoint x: 368, endPoint y: 70, distance: 123.8
click at [491, 68] on span "1 missing" at bounding box center [489, 68] width 15 height 4
click at [230, 68] on span "1 font" at bounding box center [232, 67] width 11 height 5
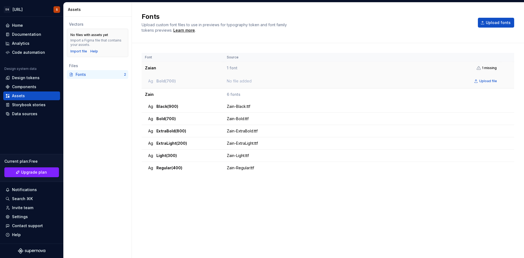
click at [148, 70] on td "Zaian" at bounding box center [183, 68] width 82 height 12
click at [32, 79] on div "Design tokens" at bounding box center [26, 77] width 28 height 5
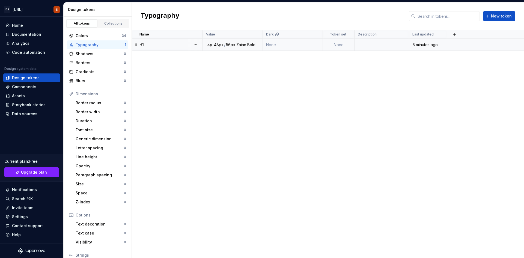
click at [257, 47] on div "Ag 48px / 56px Zaian Bold" at bounding box center [234, 44] width 56 height 5
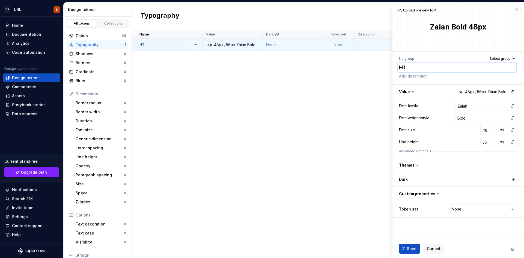
click at [456, 67] on textarea "H1" at bounding box center [457, 67] width 118 height 10
click at [467, 111] on div "Font family Zaian Font weight/style Bold Font size 48 px Line height 56 px Adva…" at bounding box center [458, 128] width 118 height 55
click at [467, 106] on input "Zaian" at bounding box center [481, 106] width 53 height 10
click at [514, 106] on button "button" at bounding box center [512, 106] width 8 height 8
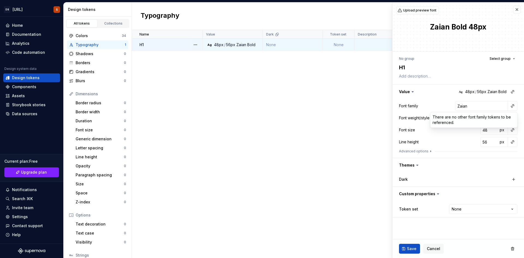
click at [497, 105] on html "DS [URL] S Home Documentation Analytics Code automation Design system data Desi…" at bounding box center [262, 129] width 524 height 258
click at [426, 151] on button "Advanced options" at bounding box center [416, 151] width 34 height 4
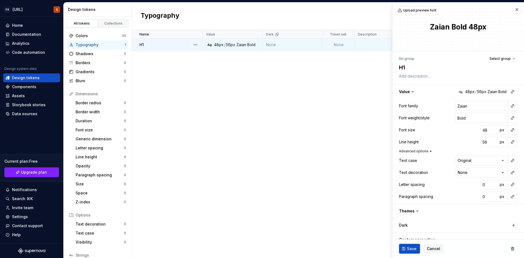
click at [426, 151] on button "Advanced options" at bounding box center [416, 151] width 34 height 4
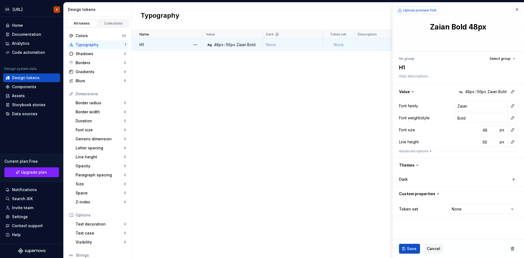
click at [412, 10] on span "Upload preview font" at bounding box center [419, 10] width 33 height 4
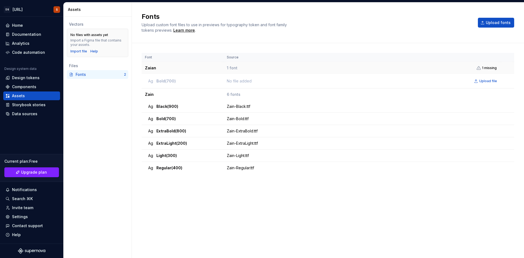
drag, startPoint x: 163, startPoint y: 68, endPoint x: 493, endPoint y: 70, distance: 330.3
click at [493, 70] on span "1 missing" at bounding box center [489, 68] width 15 height 4
click at [489, 67] on span "1 missing" at bounding box center [489, 68] width 15 height 4
click at [237, 67] on td "1 font 1 missing" at bounding box center [361, 68] width 276 height 12
click at [154, 106] on div "Ag Black (900)" at bounding box center [184, 106] width 72 height 5
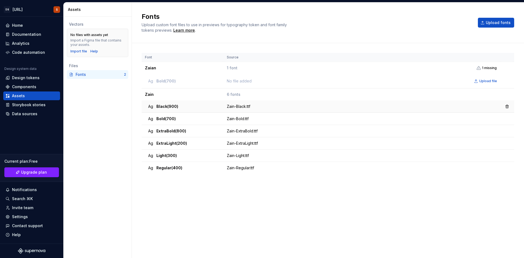
click at [148, 108] on td "Ag Black (900)" at bounding box center [183, 106] width 82 height 12
click at [91, 91] on div "Vectors No files with assets yet Import a Figma file that contains your assets.…" at bounding box center [98, 137] width 68 height 241
click at [23, 74] on div "Design tokens" at bounding box center [31, 77] width 57 height 9
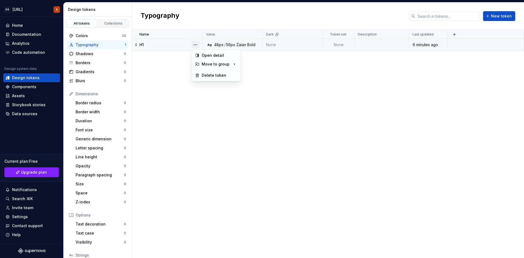
click at [194, 46] on button "button" at bounding box center [195, 45] width 8 height 8
click at [218, 75] on div "Delete token" at bounding box center [219, 75] width 35 height 5
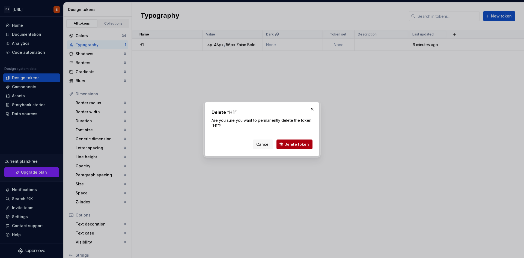
click at [299, 145] on span "Delete token" at bounding box center [296, 144] width 25 height 5
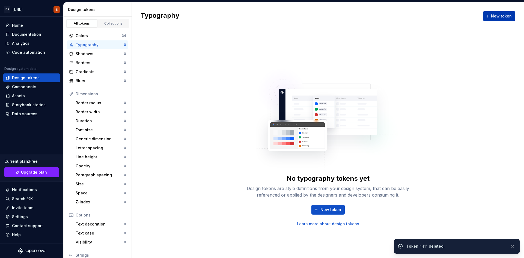
click at [497, 14] on span "New token" at bounding box center [501, 15] width 21 height 5
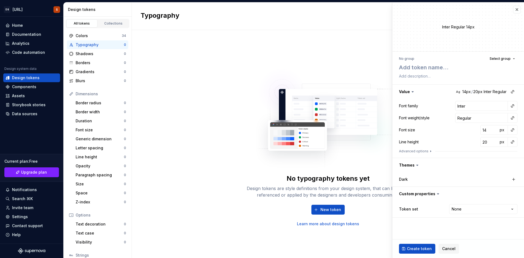
click at [448, 26] on div "Inter Regular 14px" at bounding box center [457, 27] width 131 height 6
click at [470, 107] on input "Inter" at bounding box center [481, 106] width 53 height 10
click at [485, 119] on input "Regular" at bounding box center [481, 118] width 53 height 10
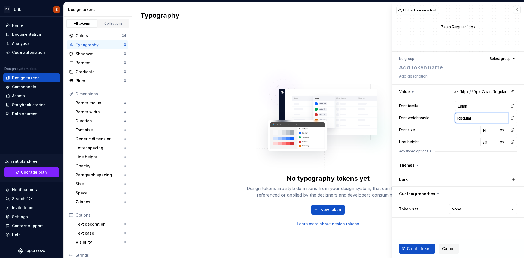
click at [485, 119] on input "Regular" at bounding box center [481, 118] width 53 height 10
click at [462, 207] on html "DS [URL] S Home Documentation Analytics Code automation Design system data Desi…" at bounding box center [262, 129] width 524 height 258
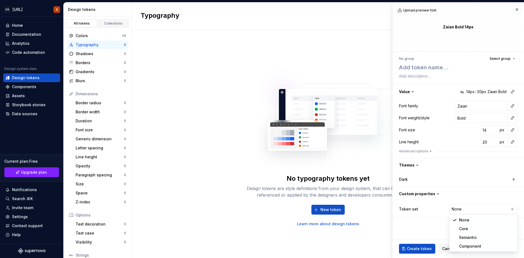
click at [446, 198] on html "DS [URL] S Home Documentation Analytics Code automation Design system data Desi…" at bounding box center [262, 129] width 524 height 258
click at [440, 70] on textarea at bounding box center [457, 67] width 118 height 10
click at [501, 58] on span "Select group" at bounding box center [499, 58] width 21 height 4
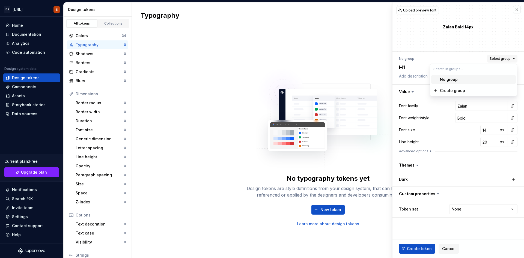
click at [501, 58] on span "Select group" at bounding box center [499, 58] width 21 height 4
click at [395, 79] on div "No group Select group H1 Value Ag 14px / 20px Zaian Bold Font family Zaian Font…" at bounding box center [457, 136] width 131 height 169
click at [468, 109] on input "Zaian" at bounding box center [481, 106] width 53 height 10
click at [421, 68] on textarea "H1" at bounding box center [457, 67] width 118 height 10
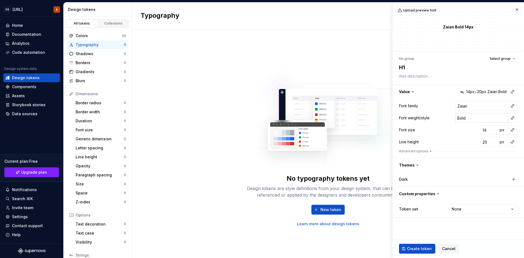
click at [472, 119] on input "Bold" at bounding box center [481, 118] width 53 height 10
click at [436, 130] on div "Font size 14 px" at bounding box center [458, 130] width 118 height 10
click at [483, 129] on input "14" at bounding box center [489, 130] width 18 height 10
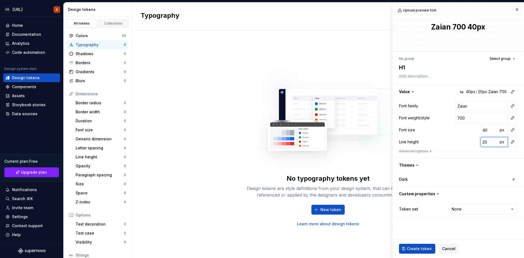
click at [487, 142] on input "20" at bounding box center [489, 142] width 18 height 10
click at [413, 152] on button "Advanced options" at bounding box center [416, 151] width 34 height 4
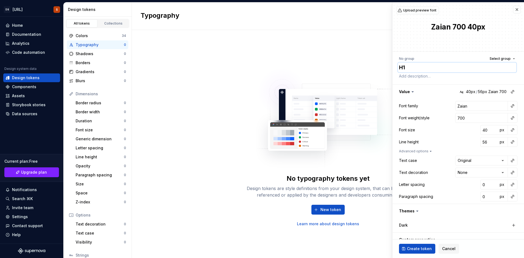
click at [425, 70] on textarea "H1" at bounding box center [457, 67] width 118 height 10
paste textarea "font-h1"
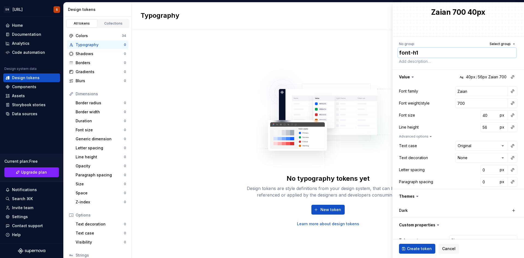
scroll to position [28, 0]
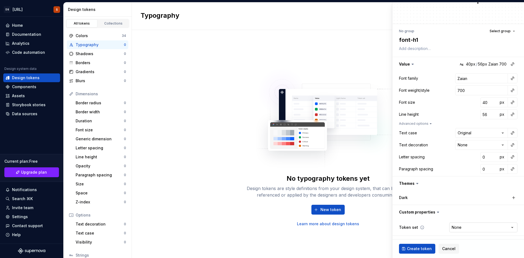
click at [460, 226] on html "DS [URL] S Home Documentation Analytics Code automation Design system data Desi…" at bounding box center [262, 129] width 524 height 258
click at [457, 227] on html "DS [URL] S Home Documentation Analytics Code automation Design system data Desi…" at bounding box center [262, 129] width 524 height 258
click at [424, 246] on span "Create token" at bounding box center [419, 248] width 25 height 5
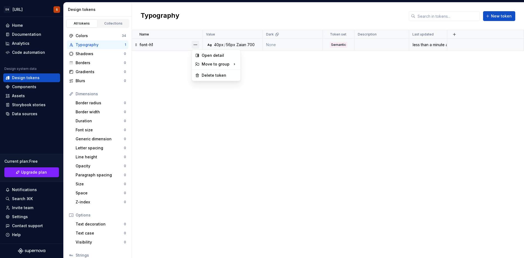
click at [198, 43] on button "button" at bounding box center [195, 45] width 8 height 8
click at [171, 113] on html "DS [URL] S Home Documentation Analytics Code automation Design system data Desi…" at bounding box center [262, 129] width 524 height 258
click at [111, 35] on div "Colors" at bounding box center [99, 35] width 46 height 5
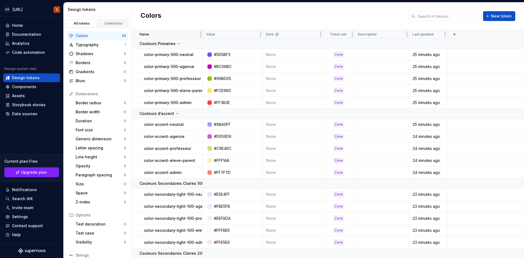
click at [191, 34] on div "Name" at bounding box center [169, 34] width 60 height 4
click at [195, 43] on button "button" at bounding box center [195, 44] width 8 height 8
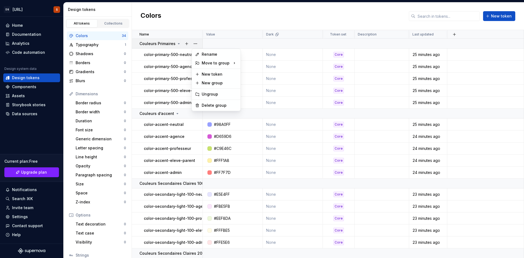
click at [22, 199] on html "DS [URL] S Home Documentation Analytics Code automation Design system data Desi…" at bounding box center [262, 129] width 524 height 258
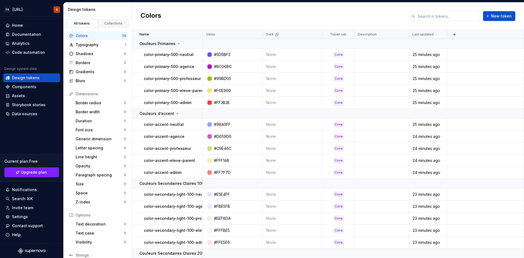
click at [22, 199] on div "Search ⌘K" at bounding box center [22, 198] width 21 height 5
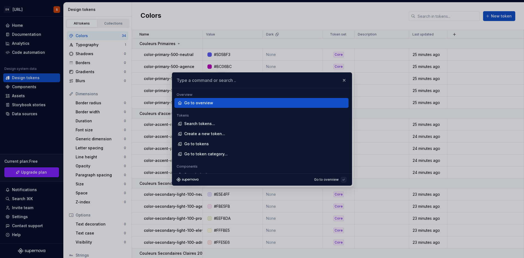
click at [345, 84] on input "text" at bounding box center [261, 80] width 179 height 15
click at [345, 83] on button "button" at bounding box center [344, 80] width 8 height 8
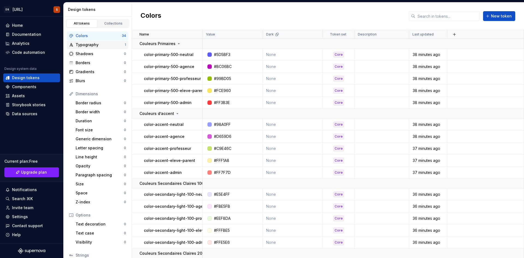
click at [81, 44] on div "Typography" at bounding box center [100, 44] width 49 height 5
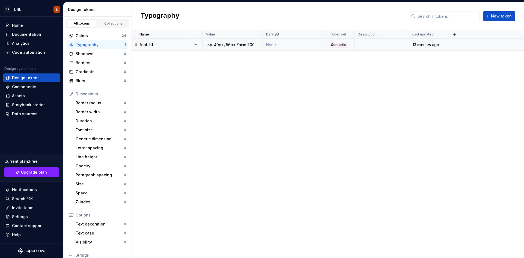
click at [210, 48] on td "Ag 40px / 56px Zaian 700" at bounding box center [233, 45] width 60 height 12
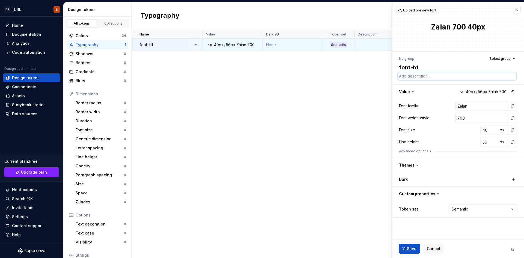
click at [420, 78] on textarea at bounding box center [457, 76] width 118 height 8
paste textarea "Titres principaux"
click at [410, 251] on span "Save" at bounding box center [412, 248] width 10 height 5
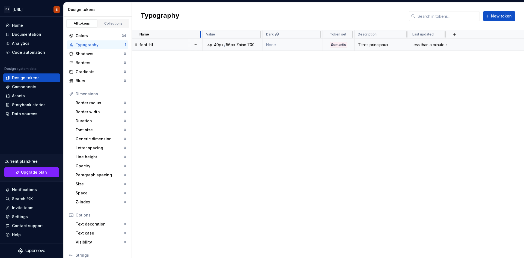
click at [199, 33] on div at bounding box center [200, 34] width 4 height 9
click at [454, 34] on button "button" at bounding box center [454, 35] width 8 height 8
click at [260, 85] on div "Name Value Dark Token set Description Last updated font-h1 Ag 40px / 56px Zaian…" at bounding box center [328, 144] width 392 height 228
click at [198, 45] on button "button" at bounding box center [195, 45] width 8 height 8
click at [189, 33] on html "DS [URL] S Home Documentation Analytics Code automation Design system data Desi…" at bounding box center [262, 129] width 524 height 258
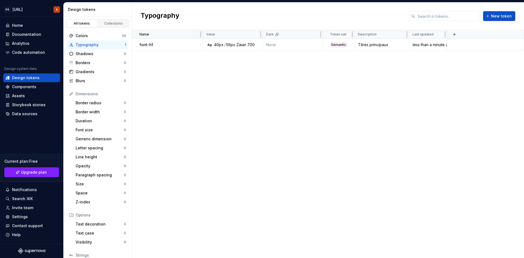
click at [187, 32] on div "Name" at bounding box center [169, 34] width 60 height 4
drag, startPoint x: 184, startPoint y: 32, endPoint x: 167, endPoint y: 34, distance: 17.2
click at [167, 34] on div "Name" at bounding box center [169, 34] width 60 height 4
click at [140, 35] on p "Name" at bounding box center [144, 34] width 10 height 4
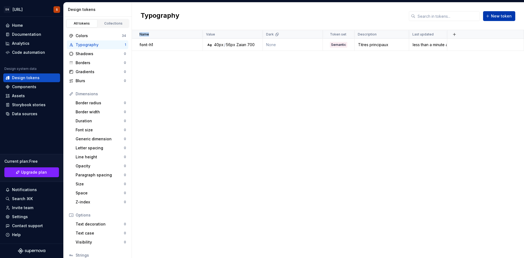
click at [504, 13] on button "New token" at bounding box center [499, 16] width 32 height 10
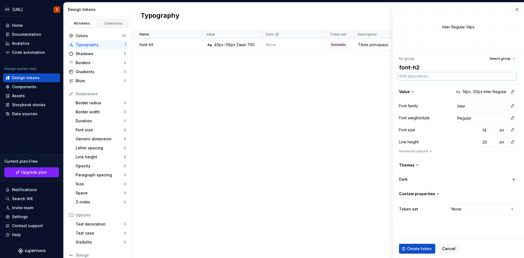
click at [409, 75] on textarea at bounding box center [457, 76] width 118 height 8
paste textarea "Sous-titres"
click at [462, 107] on input "Inter" at bounding box center [481, 106] width 53 height 10
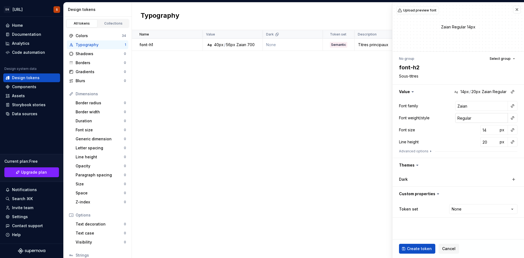
click at [463, 119] on input "Regular" at bounding box center [481, 118] width 53 height 10
click at [513, 91] on button "button" at bounding box center [512, 92] width 8 height 8
click at [425, 85] on html "DS [URL] S Home Documentation Analytics Code automation Design system data Desi…" at bounding box center [262, 129] width 524 height 258
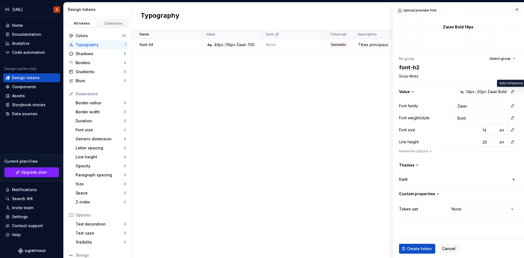
click at [485, 129] on input "14" at bounding box center [489, 130] width 18 height 10
click at [483, 130] on input "700" at bounding box center [489, 130] width 18 height 10
click at [487, 142] on input "20" at bounding box center [489, 142] width 18 height 10
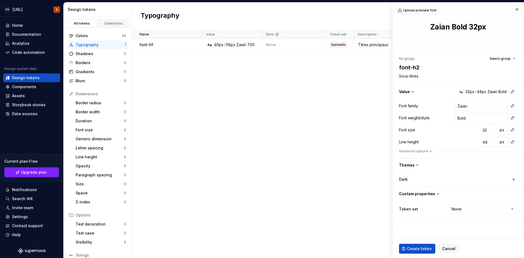
click at [421, 148] on div "Font family Zaian Font weight/style Bold Font size 32 px Line height 44 px Adva…" at bounding box center [458, 128] width 118 height 55
click at [425, 149] on button "Advanced options" at bounding box center [416, 151] width 34 height 4
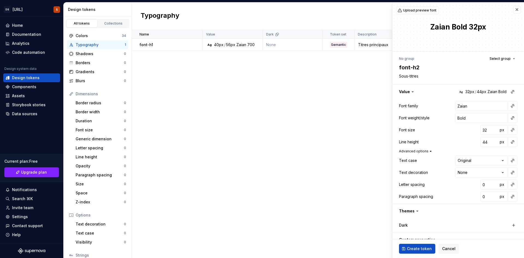
click at [426, 151] on button "Advanced options" at bounding box center [416, 151] width 34 height 4
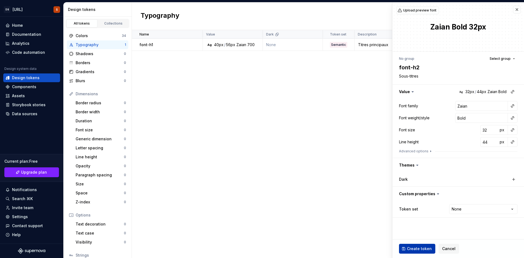
click at [413, 246] on span "Create token" at bounding box center [419, 248] width 25 height 5
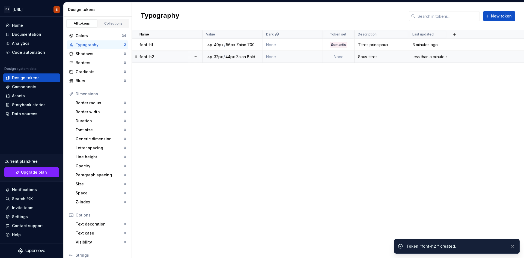
click at [220, 61] on td "Ag 32px / 44px Zaian Bold" at bounding box center [233, 57] width 60 height 12
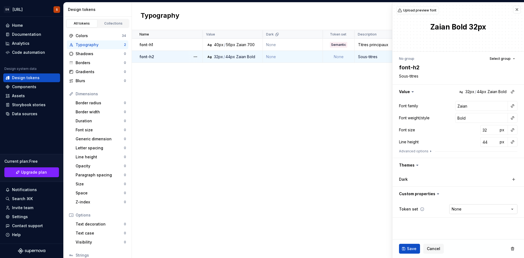
click at [471, 210] on html "DS [URL] S Home Documentation Analytics Code automation Design system data Desi…" at bounding box center [262, 129] width 524 height 258
click at [405, 250] on button "Save" at bounding box center [409, 249] width 21 height 10
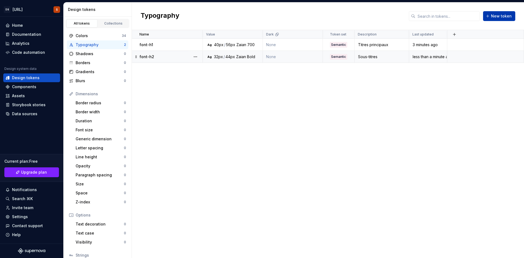
click at [498, 16] on span "New token" at bounding box center [501, 15] width 21 height 5
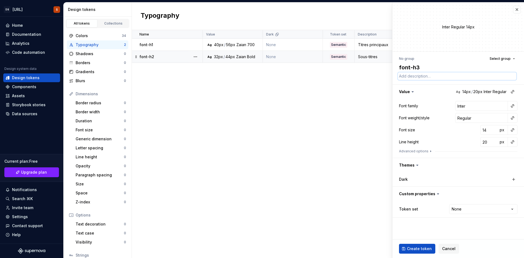
click at [415, 78] on textarea at bounding box center [457, 76] width 118 height 8
paste textarea "Titres secondaires"
click at [462, 104] on input "Inter" at bounding box center [481, 106] width 53 height 10
click at [461, 119] on input "Regular" at bounding box center [481, 118] width 53 height 10
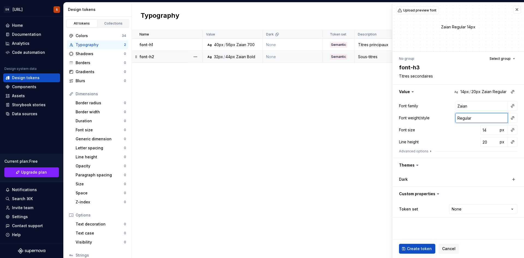
click at [461, 119] on input "Regular" at bounding box center [481, 118] width 53 height 10
click at [490, 129] on input "14" at bounding box center [489, 130] width 18 height 10
click at [485, 141] on input "20" at bounding box center [489, 142] width 18 height 10
click at [472, 208] on html "DS [URL] S Home Documentation Analytics Code automation Design system data Desi…" at bounding box center [262, 129] width 524 height 258
click at [421, 250] on span "Create token" at bounding box center [419, 248] width 25 height 5
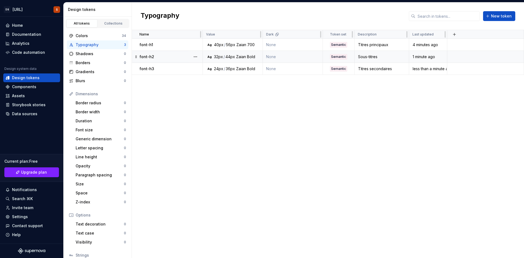
click at [511, 36] on th at bounding box center [485, 34] width 77 height 9
drag, startPoint x: 443, startPoint y: 34, endPoint x: 455, endPoint y: 36, distance: 11.9
click at [497, 17] on span "New token" at bounding box center [501, 15] width 21 height 5
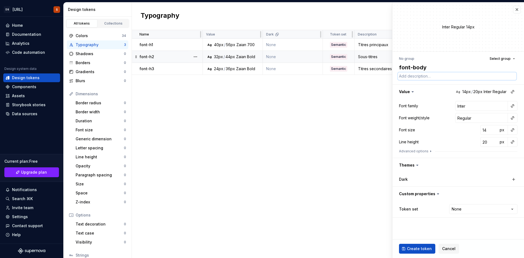
click at [462, 79] on textarea at bounding box center [457, 76] width 118 height 8
paste textarea "Texte courant"
click at [487, 130] on input "14" at bounding box center [489, 130] width 18 height 10
click at [493, 130] on input "15" at bounding box center [489, 130] width 18 height 10
click at [493, 130] on input "16" at bounding box center [489, 130] width 18 height 10
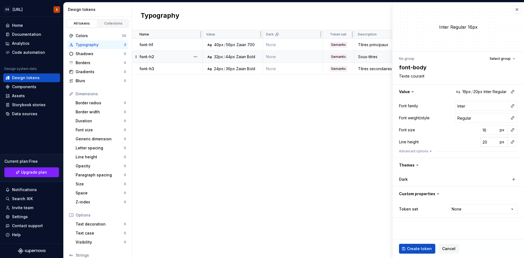
click at [485, 143] on input "20" at bounding box center [489, 142] width 18 height 10
click at [463, 204] on html "DS [URL] S Home Documentation Analytics Code automation Design system data Desi…" at bounding box center [262, 129] width 524 height 258
click at [421, 247] on span "Create token" at bounding box center [419, 248] width 25 height 5
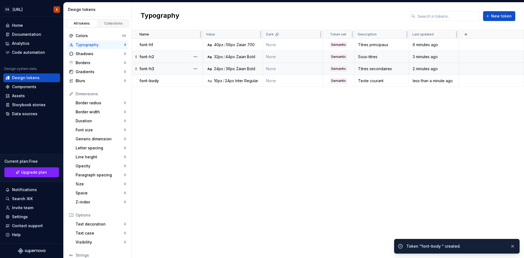
click at [163, 71] on div "font-h3" at bounding box center [170, 68] width 63 height 5
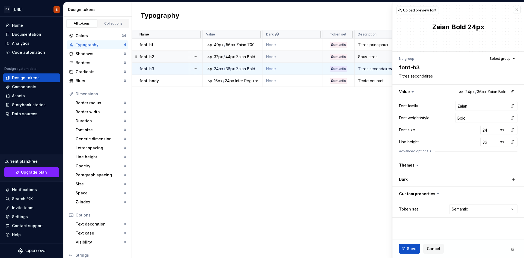
click at [172, 107] on div "Name Value Dark Token set Description Last updated font-h1 Ag 40px / 56px Zaian…" at bounding box center [328, 144] width 392 height 228
click at [401, 249] on button "Save" at bounding box center [409, 249] width 21 height 10
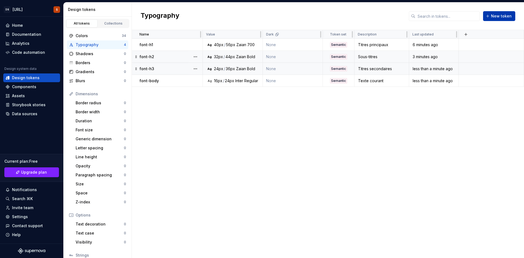
click at [503, 16] on span "New token" at bounding box center [501, 15] width 21 height 5
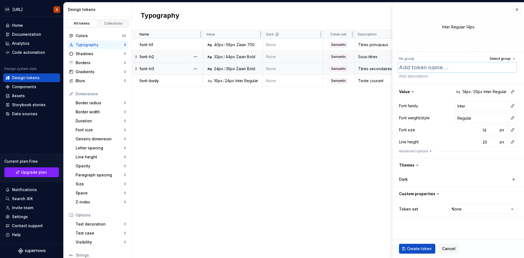
paste textarea "font-small"
click at [428, 74] on textarea at bounding box center [457, 76] width 118 height 8
paste textarea "Légendes, notes"
click at [493, 132] on input "13" at bounding box center [489, 130] width 18 height 10
click at [493, 132] on input "12" at bounding box center [489, 130] width 18 height 10
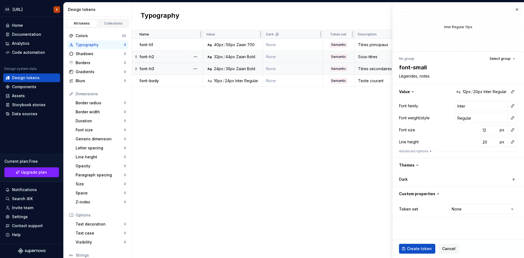
click at [432, 174] on div "Dark" at bounding box center [457, 179] width 131 height 14
click at [460, 208] on html "DS [URL] S Home Documentation Analytics Code automation Design system data Desi…" at bounding box center [262, 129] width 524 height 258
click at [418, 248] on span "Create token" at bounding box center [419, 248] width 25 height 5
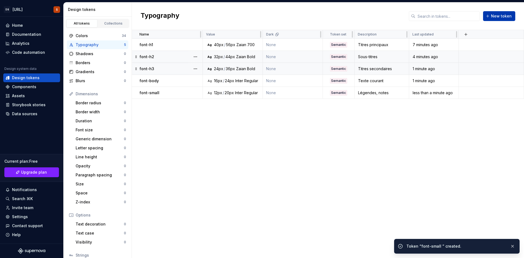
click at [496, 17] on span "New token" at bounding box center [501, 15] width 21 height 5
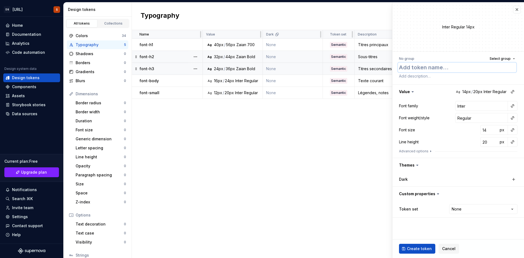
click at [417, 70] on textarea at bounding box center [457, 67] width 118 height 10
paste textarea "font-accent"
click at [407, 75] on textarea at bounding box center [457, 76] width 118 height 8
paste textarea "Mots-clés, labels"
click at [493, 129] on input "15" at bounding box center [489, 130] width 18 height 10
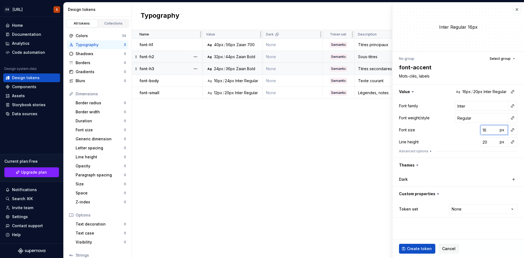
click at [493, 129] on input "16" at bounding box center [489, 130] width 18 height 10
click at [494, 140] on input "21" at bounding box center [489, 142] width 18 height 10
click at [494, 140] on input "22" at bounding box center [489, 142] width 18 height 10
click at [494, 140] on input "23" at bounding box center [489, 142] width 18 height 10
click at [494, 140] on input "24" at bounding box center [489, 142] width 18 height 10
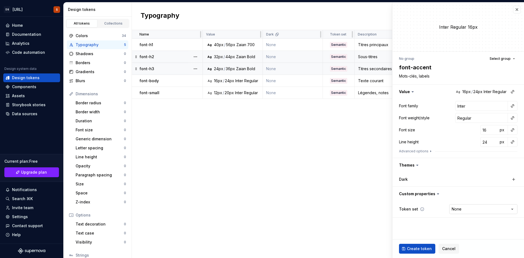
click at [461, 207] on html "DS [URL] S Home Documentation Analytics Code automation Design system data Desi…" at bounding box center [262, 129] width 524 height 258
click at [420, 249] on span "Create token" at bounding box center [419, 248] width 25 height 5
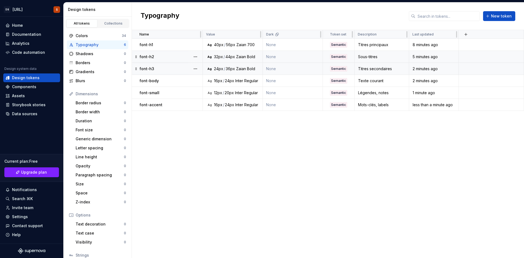
click at [233, 161] on div "Name Value Dark Token set Description Last updated font-h1 Ag 40px / 56px Zaian…" at bounding box center [328, 144] width 392 height 228
click at [85, 53] on div "Shadows" at bounding box center [100, 53] width 48 height 5
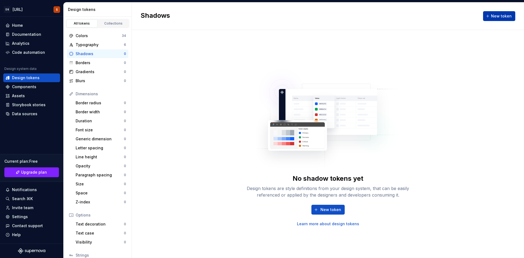
click at [500, 19] on button "New token" at bounding box center [499, 16] width 32 height 10
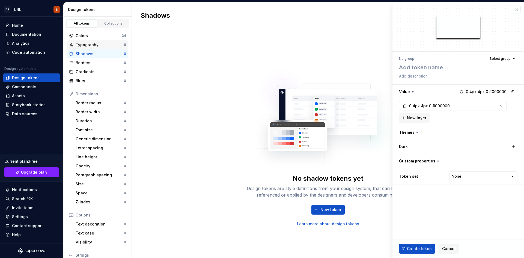
click at [89, 43] on div "Typography" at bounding box center [100, 44] width 48 height 5
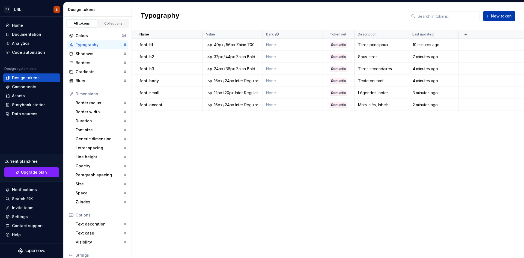
click at [492, 14] on button "New token" at bounding box center [499, 16] width 32 height 10
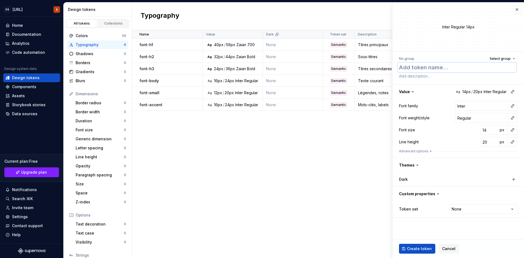
paste textarea "font-input"
click at [493, 128] on input "15" at bounding box center [489, 130] width 18 height 10
click at [493, 128] on input "16" at bounding box center [489, 130] width 18 height 10
click at [494, 140] on input "21" at bounding box center [489, 142] width 18 height 10
click at [494, 140] on input "22" at bounding box center [489, 142] width 18 height 10
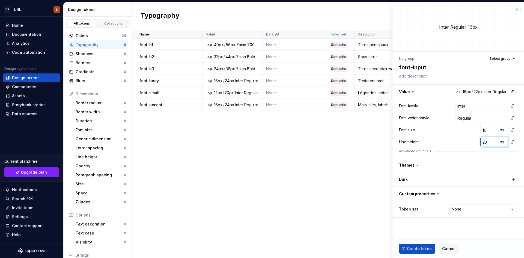
click at [494, 140] on input "23" at bounding box center [489, 142] width 18 height 10
click at [494, 140] on input "24" at bounding box center [489, 142] width 18 height 10
click at [459, 208] on html "DS [URL] S Home Documentation Analytics Code automation Design system data Desi…" at bounding box center [262, 129] width 524 height 258
click at [414, 248] on span "Create token" at bounding box center [419, 248] width 25 height 5
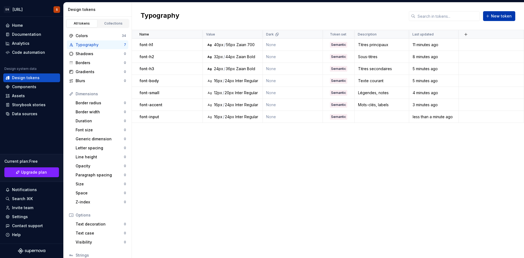
click at [499, 17] on span "New token" at bounding box center [501, 15] width 21 height 5
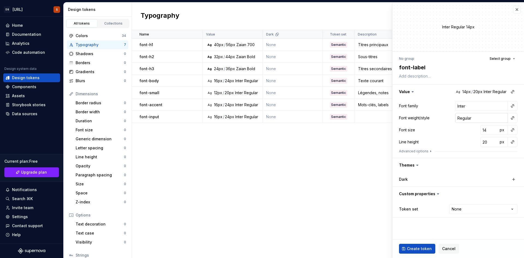
click at [461, 116] on input "Regular" at bounding box center [481, 118] width 53 height 10
click at [441, 79] on textarea at bounding box center [457, 76] width 118 height 8
click at [459, 209] on html "DS [URL] S Home Documentation Analytics Code automation Design system data Desi…" at bounding box center [262, 129] width 524 height 258
click at [420, 251] on button "Create token" at bounding box center [417, 249] width 36 height 10
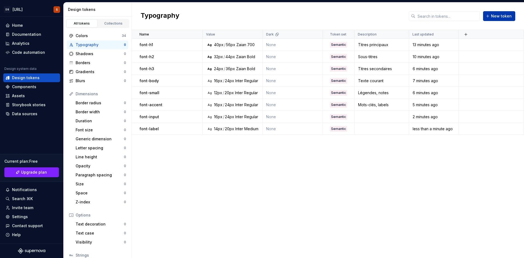
click at [500, 12] on button "New token" at bounding box center [499, 16] width 32 height 10
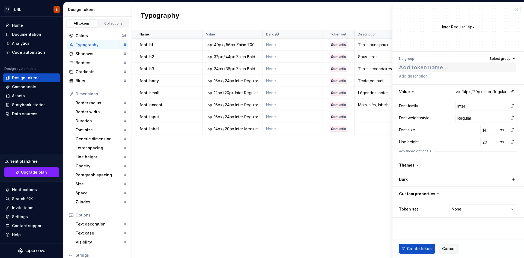
click at [439, 64] on textarea at bounding box center [457, 67] width 118 height 10
click at [493, 130] on input "13" at bounding box center [489, 130] width 18 height 10
click at [493, 130] on input "12" at bounding box center [489, 130] width 18 height 10
click at [493, 143] on input "19" at bounding box center [489, 142] width 18 height 10
click at [448, 56] on div "No group Select group" at bounding box center [458, 59] width 118 height 8
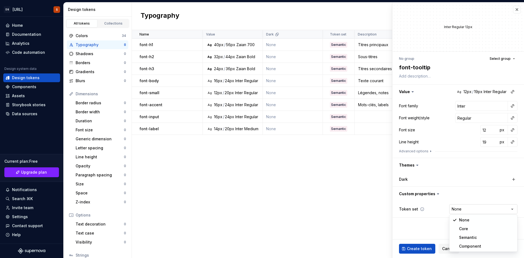
click at [458, 209] on html "DS [URL] S Home Documentation Analytics Code automation Design system data Desi…" at bounding box center [262, 129] width 524 height 258
click at [426, 250] on span "Create token" at bounding box center [419, 248] width 25 height 5
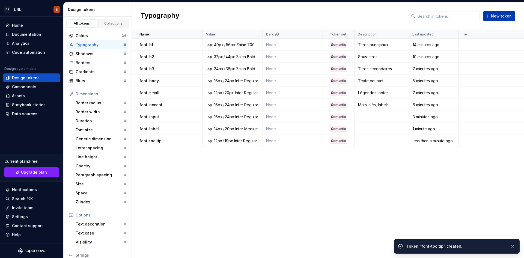
click at [497, 17] on span "New token" at bounding box center [501, 15] width 21 height 5
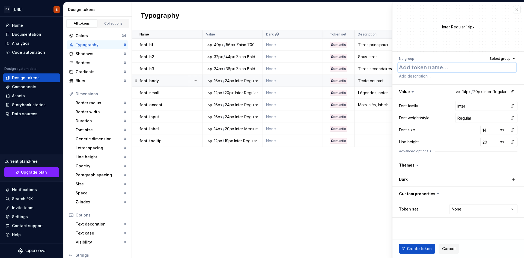
paste textarea "font-tooltip"
paste textarea "badge"
click at [460, 117] on input "Regular" at bounding box center [481, 118] width 53 height 10
click at [444, 52] on div "No group Select group font-badge Value Ag 14px / 20px Inter Semi-Bold Font fami…" at bounding box center [457, 136] width 131 height 169
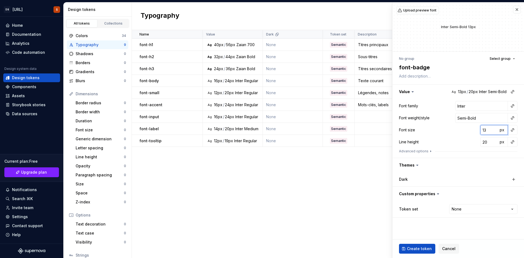
click at [493, 132] on input "13" at bounding box center [489, 130] width 18 height 10
click at [493, 132] on input "12" at bounding box center [489, 130] width 18 height 10
click at [493, 143] on input "19" at bounding box center [489, 142] width 18 height 10
click at [463, 204] on html "DS [URL] S Home Documentation Analytics Code automation Design system data Desi…" at bounding box center [262, 129] width 524 height 258
click at [416, 248] on span "Create token" at bounding box center [419, 248] width 25 height 5
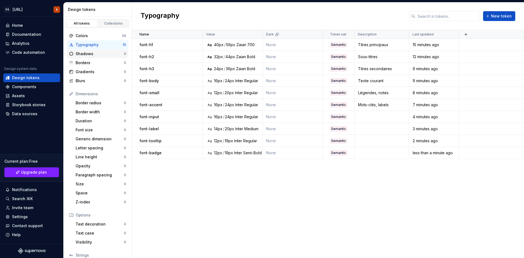
click at [96, 56] on div "Shadows" at bounding box center [100, 53] width 48 height 5
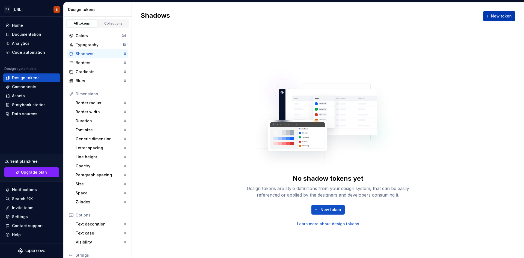
click at [502, 16] on span "New token" at bounding box center [501, 15] width 21 height 5
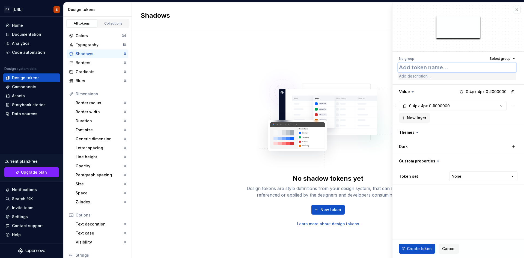
paste textarea "shadow-strong"
click at [453, 68] on textarea "shadow-strong" at bounding box center [457, 67] width 118 height 10
click at [413, 104] on div "4px" at bounding box center [415, 105] width 7 height 5
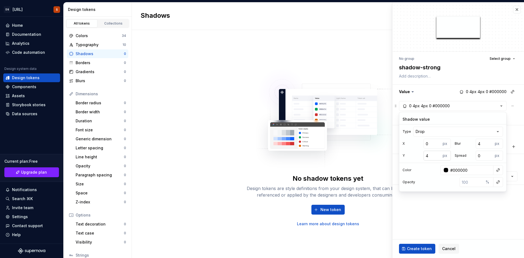
click at [439, 157] on input "4" at bounding box center [431, 156] width 17 height 10
click at [482, 144] on input "4" at bounding box center [483, 144] width 17 height 10
click at [468, 182] on input "number" at bounding box center [471, 182] width 24 height 10
click at [433, 128] on html "DS [URL] S Home Documentation Analytics Code automation Design system data Desi…" at bounding box center [262, 129] width 524 height 258
click at [436, 132] on html "DS [URL] S Home Documentation Analytics Code automation Design system data Desi…" at bounding box center [262, 129] width 524 height 258
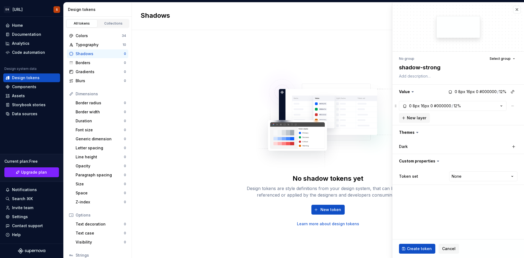
click at [468, 208] on fieldset "No group Select group shadow-strong Value 0 8px 16px 0 #000000 / 12% 0 8px 16px…" at bounding box center [457, 129] width 131 height 255
click at [477, 91] on button "button" at bounding box center [457, 92] width 131 height 14
click at [417, 118] on span "New layer" at bounding box center [416, 117] width 19 height 5
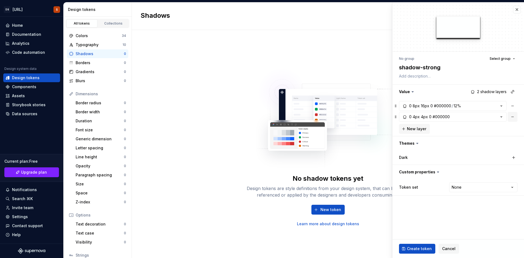
click at [510, 119] on button "button" at bounding box center [512, 117] width 10 height 10
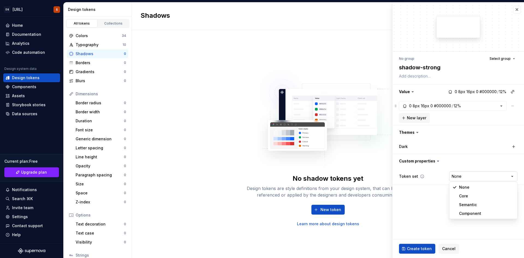
click at [461, 174] on html "DS [URL] S Home Documentation Analytics Code automation Design system data Desi…" at bounding box center [262, 129] width 524 height 258
click at [499, 59] on span "Select group" at bounding box center [499, 58] width 21 height 4
click at [461, 178] on html "DS [URL] S Home Documentation Analytics Code automation Design system data Desi…" at bounding box center [262, 129] width 524 height 258
click at [420, 246] on span "Create token" at bounding box center [419, 248] width 25 height 5
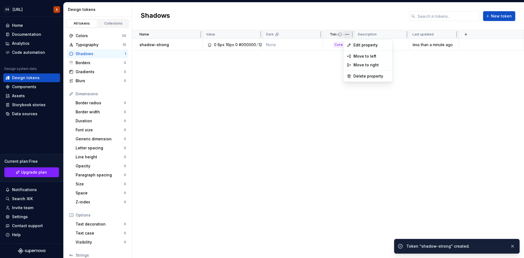
click at [346, 36] on html "DS [URL] S Home Documentation Analytics Code automation Design system data Desi…" at bounding box center [262, 129] width 524 height 258
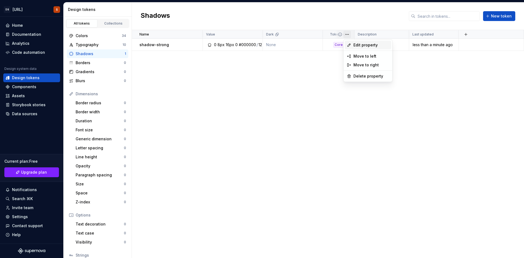
click at [362, 45] on span "Edit property" at bounding box center [370, 44] width 35 height 5
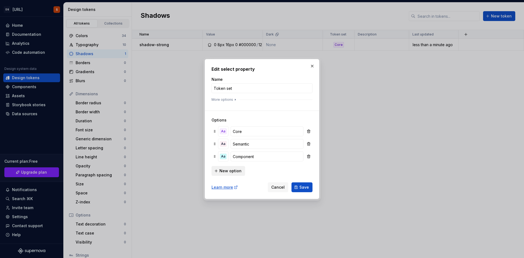
click at [235, 174] on button "New option" at bounding box center [228, 171] width 34 height 10
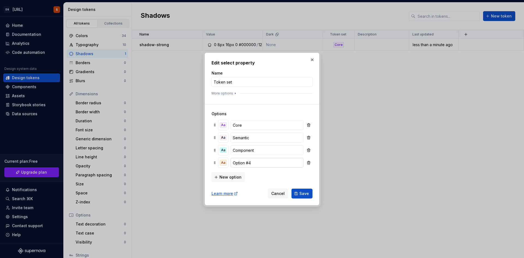
click at [244, 161] on input "Option #4" at bounding box center [266, 163] width 73 height 10
click at [244, 162] on input "Option #4" at bounding box center [266, 163] width 73 height 10
click at [301, 193] on span "Save" at bounding box center [304, 193] width 10 height 5
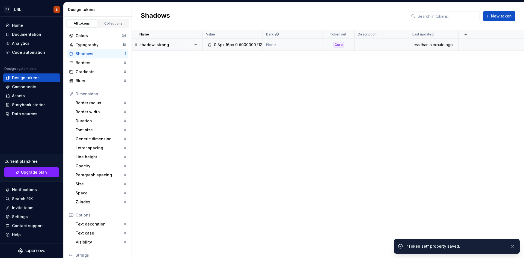
click at [339, 41] on td "Core" at bounding box center [339, 45] width 32 height 12
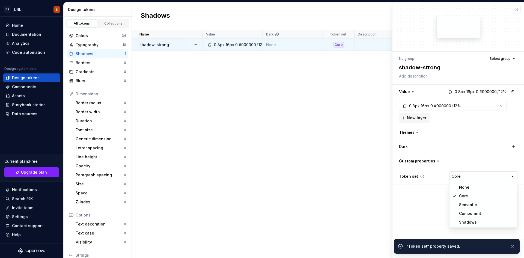
click at [459, 178] on html "DS [URL] S Home Documentation Analytics Code automation Design system data Desi…" at bounding box center [262, 129] width 524 height 258
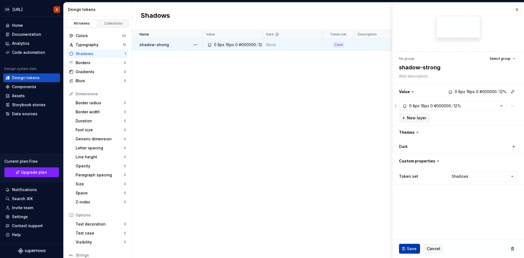
click at [410, 249] on span "Save" at bounding box center [412, 248] width 10 height 5
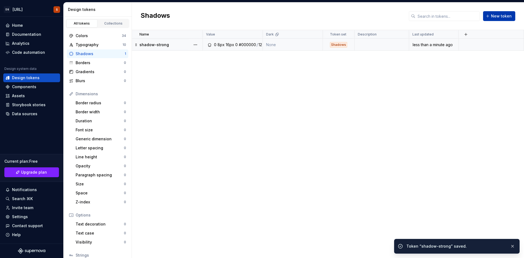
click at [502, 16] on span "New token" at bounding box center [501, 15] width 21 height 5
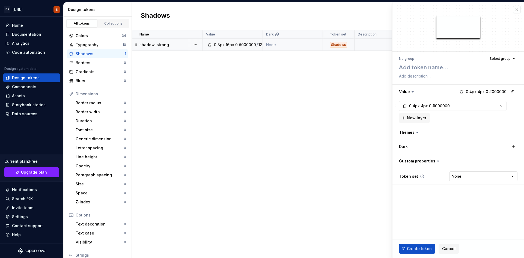
click at [457, 179] on html "DS [URL] S Home Documentation Analytics Code automation Design system data Desi…" at bounding box center [262, 129] width 524 height 258
click at [446, 70] on textarea at bounding box center [457, 67] width 118 height 10
paste textarea "shadow-medium"
click at [412, 106] on div "4px" at bounding box center [415, 105] width 7 height 5
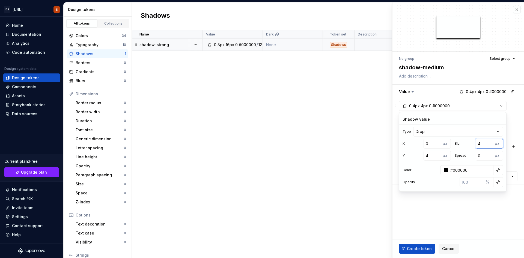
click at [484, 141] on input "4" at bounding box center [483, 144] width 17 height 10
click at [473, 183] on input "number" at bounding box center [471, 182] width 24 height 10
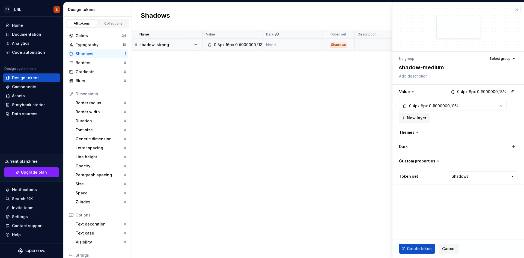
click at [461, 199] on fieldset "No group Select group shadow-medium Value 0 4px 8px 0 #000000 / 8% 0 4px 8px 0 …" at bounding box center [457, 129] width 131 height 255
click at [414, 251] on button "Create token" at bounding box center [417, 249] width 36 height 10
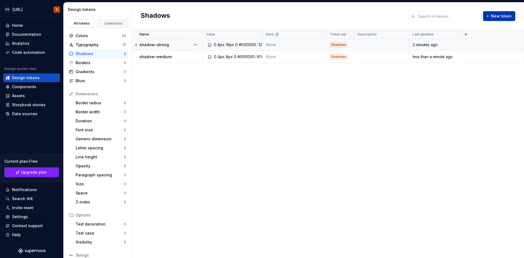
click at [501, 17] on span "New token" at bounding box center [501, 15] width 21 height 5
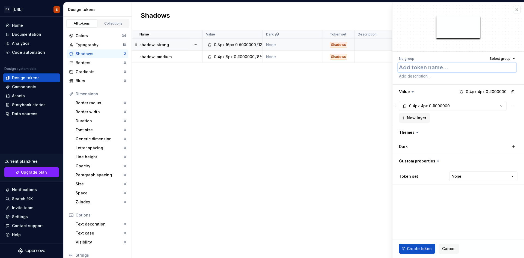
paste textarea "shadow-light"
click at [458, 176] on html "DS [URL] S Home Documentation Analytics Code automation Design system data Desi…" at bounding box center [262, 129] width 524 height 258
click at [416, 106] on div "4px" at bounding box center [415, 105] width 7 height 5
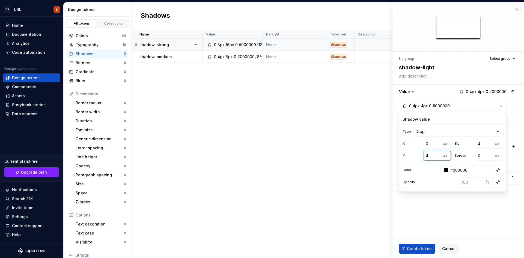
click at [426, 152] on input "4" at bounding box center [431, 156] width 17 height 10
click at [481, 163] on div "X 0 px Y 2 px Blur 4 px Spread 0 px Color #000000 Opacity %" at bounding box center [452, 163] width 107 height 48
click at [475, 185] on input "number" at bounding box center [471, 182] width 24 height 10
click at [469, 196] on fieldset "No group Select group shadow-light Value 0 2px 4px 0 #000000 / 5% 0 2px 4px 0 #…" at bounding box center [457, 129] width 131 height 255
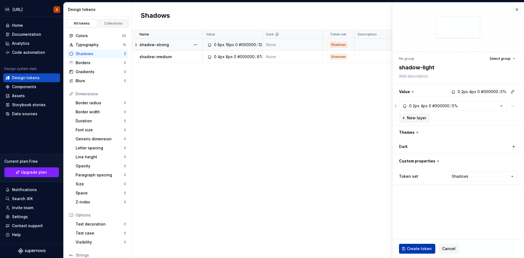
click at [423, 249] on span "Create token" at bounding box center [419, 248] width 25 height 5
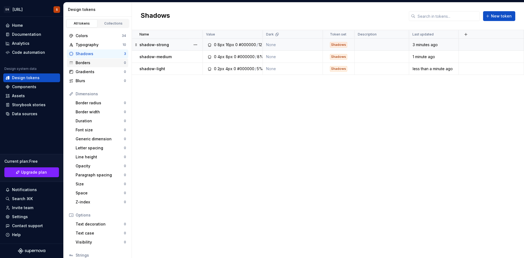
click at [82, 64] on div "Borders" at bounding box center [100, 62] width 48 height 5
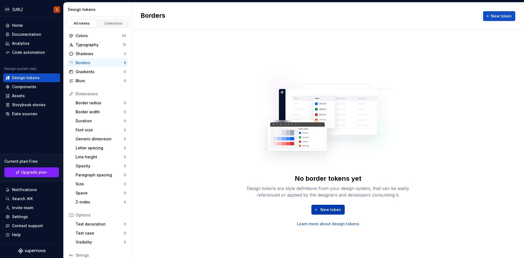
click at [325, 209] on span "New token" at bounding box center [330, 209] width 21 height 5
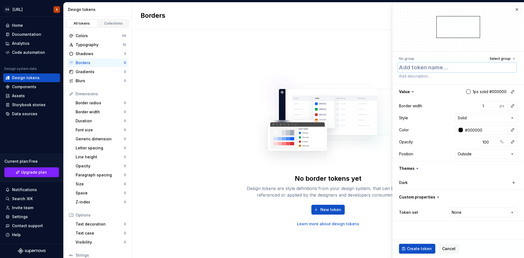
paste textarea "border-standard"
click at [472, 129] on input "#000000" at bounding box center [485, 130] width 45 height 10
paste input "E0E0E"
click at [471, 118] on html "DS [URL] S Home Documentation Analytics Code automation Design system data Desi…" at bounding box center [262, 129] width 524 height 258
click at [471, 115] on html "DS [URL] S Home Documentation Analytics Code automation Design system data Desi…" at bounding box center [262, 129] width 524 height 258
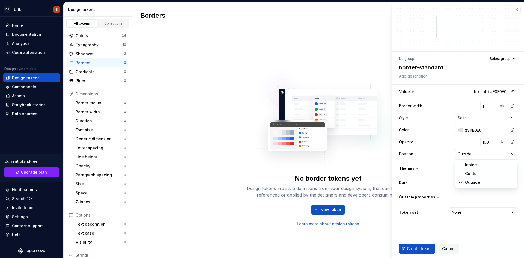
click at [458, 152] on html "DS [URL] S Home Documentation Analytics Code automation Design system data Desi…" at bounding box center [262, 129] width 524 height 258
click at [472, 154] on html "DS [URL] S Home Documentation Analytics Code automation Design system data Desi…" at bounding box center [262, 129] width 524 height 258
click at [462, 208] on html "DS [URL] S Home Documentation Analytics Code automation Design system data Desi…" at bounding box center [262, 129] width 524 height 258
click at [417, 248] on span "Create token" at bounding box center [419, 248] width 25 height 5
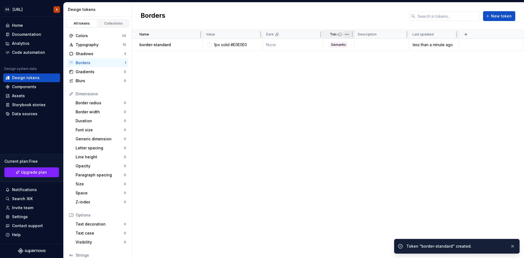
click at [347, 35] on html "DS [URL] S Home Documentation Analytics Code automation Design system data Desi…" at bounding box center [262, 129] width 524 height 258
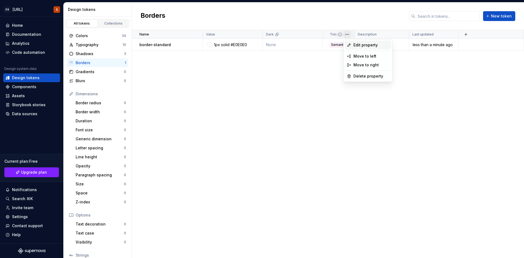
click at [360, 42] on div "Edit property" at bounding box center [367, 45] width 46 height 9
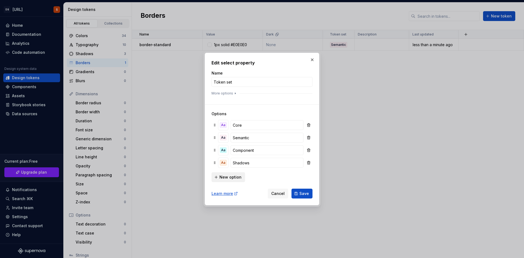
click at [233, 180] on button "New option" at bounding box center [228, 177] width 34 height 10
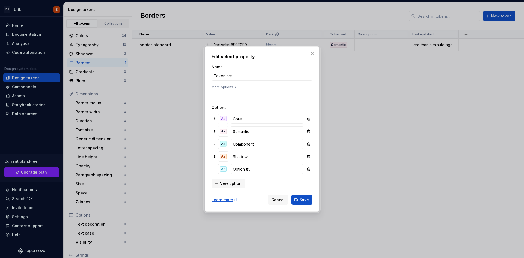
click at [245, 172] on input "Option #5" at bounding box center [266, 169] width 73 height 10
click at [245, 171] on input "Option #5" at bounding box center [266, 169] width 73 height 10
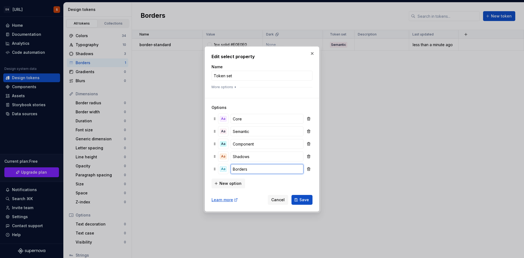
click at [291, 195] on button "Save" at bounding box center [301, 200] width 21 height 10
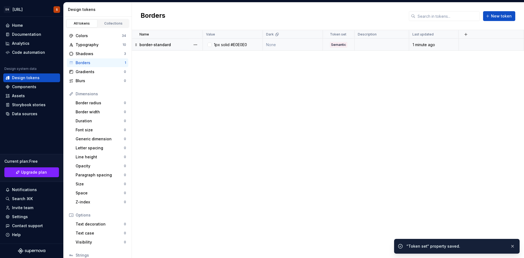
click at [332, 41] on td "Semantic" at bounding box center [339, 45] width 32 height 12
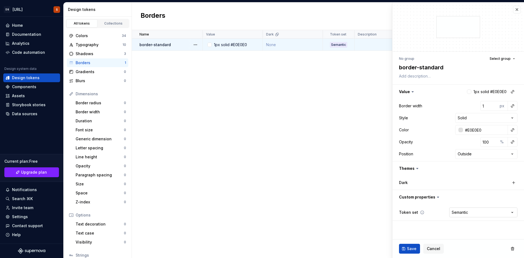
click at [488, 210] on html "DS [URL] S Home Documentation Analytics Code automation Design system data Desi…" at bounding box center [262, 129] width 524 height 258
click at [409, 250] on span "Save" at bounding box center [412, 248] width 10 height 5
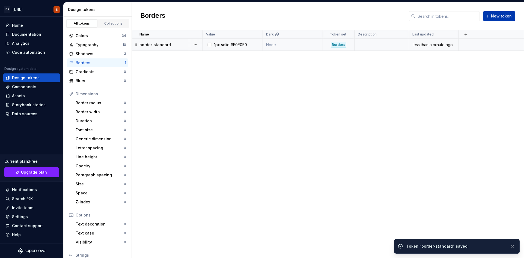
click at [501, 13] on span "New token" at bounding box center [501, 15] width 21 height 5
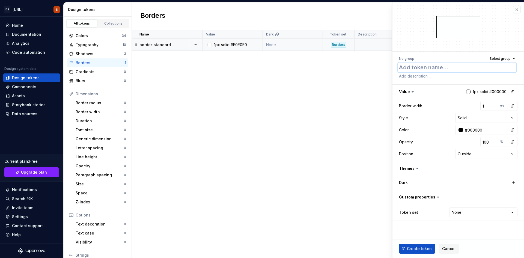
paste textarea "border-accent-role1"
click at [488, 106] on input "1" at bounding box center [489, 106] width 18 height 10
click at [462, 104] on div "Border width 2 px" at bounding box center [458, 106] width 118 height 10
click at [463, 127] on input "#000000" at bounding box center [485, 130] width 45 height 10
paste input "5D5BF3"
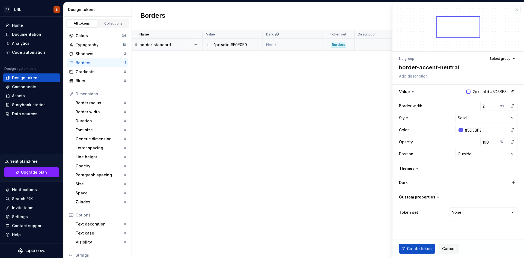
click at [451, 145] on div "Opacity 100 %" at bounding box center [458, 142] width 118 height 10
click at [479, 117] on html "DS [URL] S Home Documentation Analytics Code automation Design system data Desi…" at bounding box center [262, 129] width 524 height 258
click at [459, 210] on html "DS [URL] S Home Documentation Analytics Code automation Design system data Desi…" at bounding box center [262, 129] width 524 height 258
click at [417, 247] on span "Create token" at bounding box center [419, 248] width 25 height 5
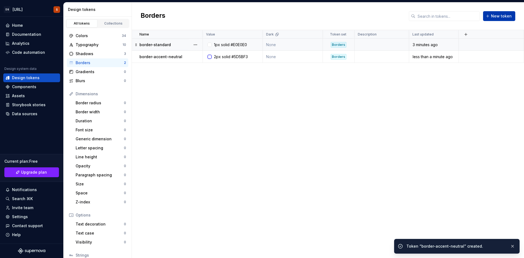
click at [487, 15] on button "New token" at bounding box center [499, 16] width 32 height 10
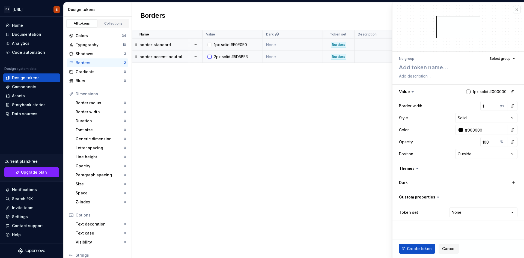
click at [232, 55] on div "#5D5BF3" at bounding box center [239, 56] width 16 height 5
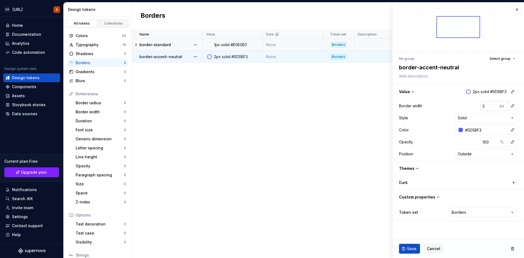
click at [484, 106] on input "2" at bounding box center [489, 106] width 18 height 10
click at [494, 108] on input "1" at bounding box center [489, 106] width 18 height 10
click at [416, 248] on button "Save" at bounding box center [409, 249] width 21 height 10
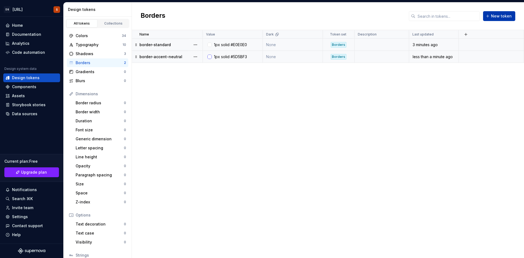
click at [492, 15] on span "New token" at bounding box center [501, 15] width 21 height 5
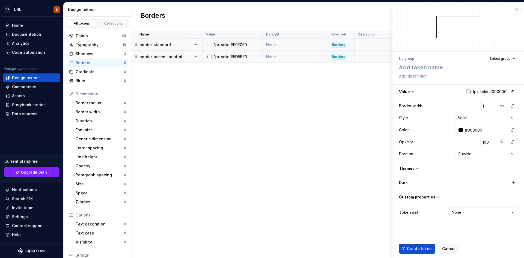
click at [214, 52] on td "1px solid #5D5BF3" at bounding box center [233, 57] width 60 height 12
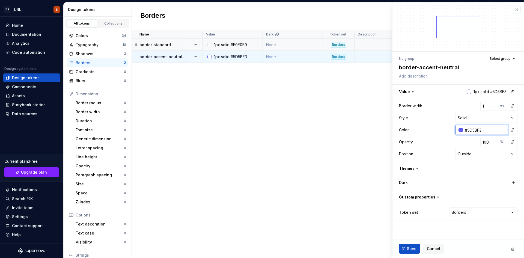
click at [471, 128] on input "#5D5BF3" at bounding box center [485, 130] width 45 height 10
paste input "5A58D1"
click at [410, 247] on span "Save" at bounding box center [412, 248] width 10 height 5
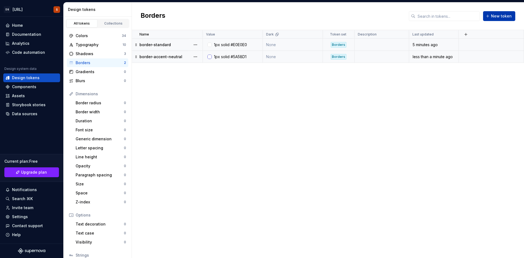
click at [502, 19] on span "New token" at bounding box center [501, 15] width 21 height 5
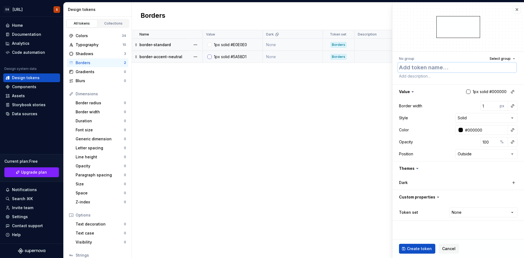
paste textarea "5A58D1"
paste textarea "border-hover-role1"
click at [469, 127] on input "#000000" at bounding box center [485, 130] width 45 height 10
paste input "5A58D1"
click at [440, 99] on div "Border width 1 px Style Solid ****** ****** ***** ****** Color #5A58D1 Opacity …" at bounding box center [457, 130] width 131 height 62
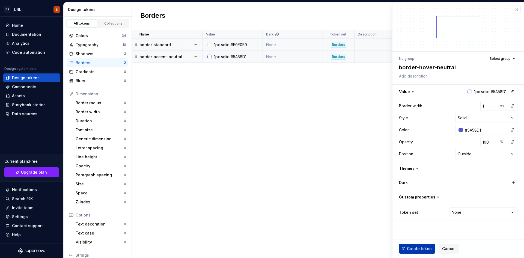
click at [412, 248] on span "Create token" at bounding box center [419, 248] width 25 height 5
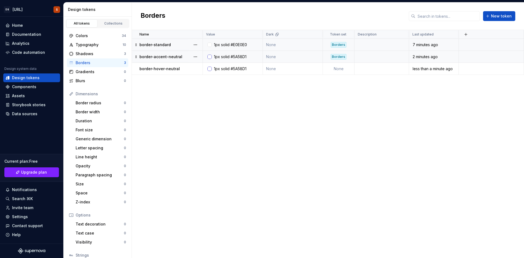
click at [210, 56] on div at bounding box center [209, 57] width 4 height 4
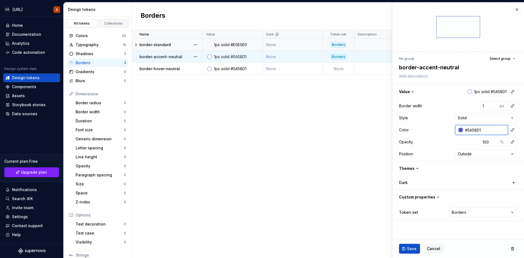
click at [475, 129] on input "#5A58D1" at bounding box center [485, 130] width 45 height 10
paste input "5D5BF3"
click at [410, 249] on span "Save" at bounding box center [412, 248] width 10 height 5
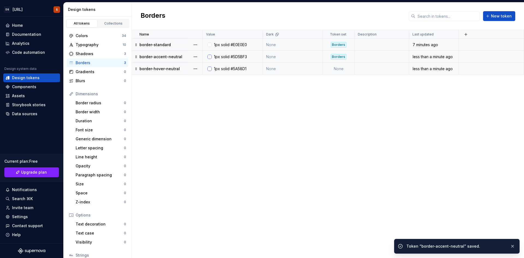
click at [217, 70] on div "1px" at bounding box center [217, 68] width 6 height 5
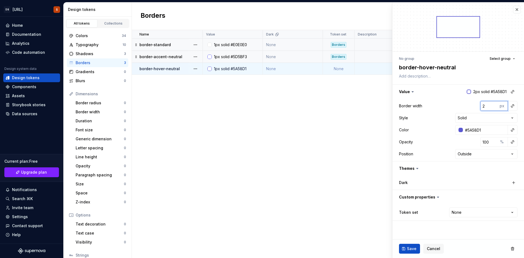
click at [494, 103] on input "2" at bounding box center [489, 106] width 18 height 10
click at [410, 247] on span "Save" at bounding box center [412, 248] width 10 height 5
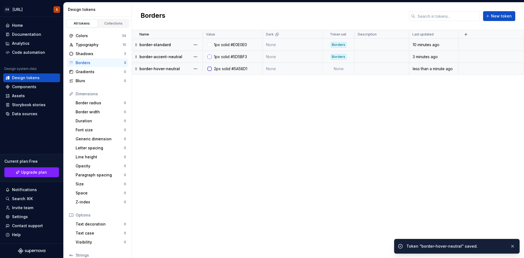
click at [309, 200] on div "Name Value Dark Token set Description Last updated border-standard 1px solid #E…" at bounding box center [328, 144] width 392 height 228
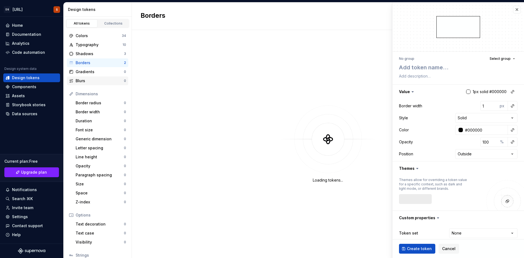
type textarea "*"
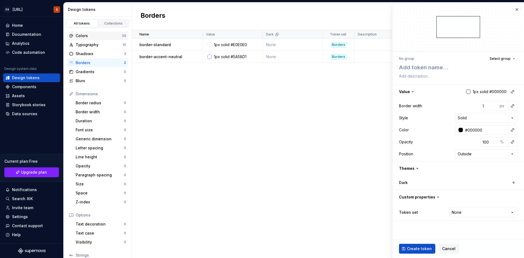
click at [76, 37] on div "Colors" at bounding box center [99, 35] width 46 height 5
